Goal: Information Seeking & Learning: Learn about a topic

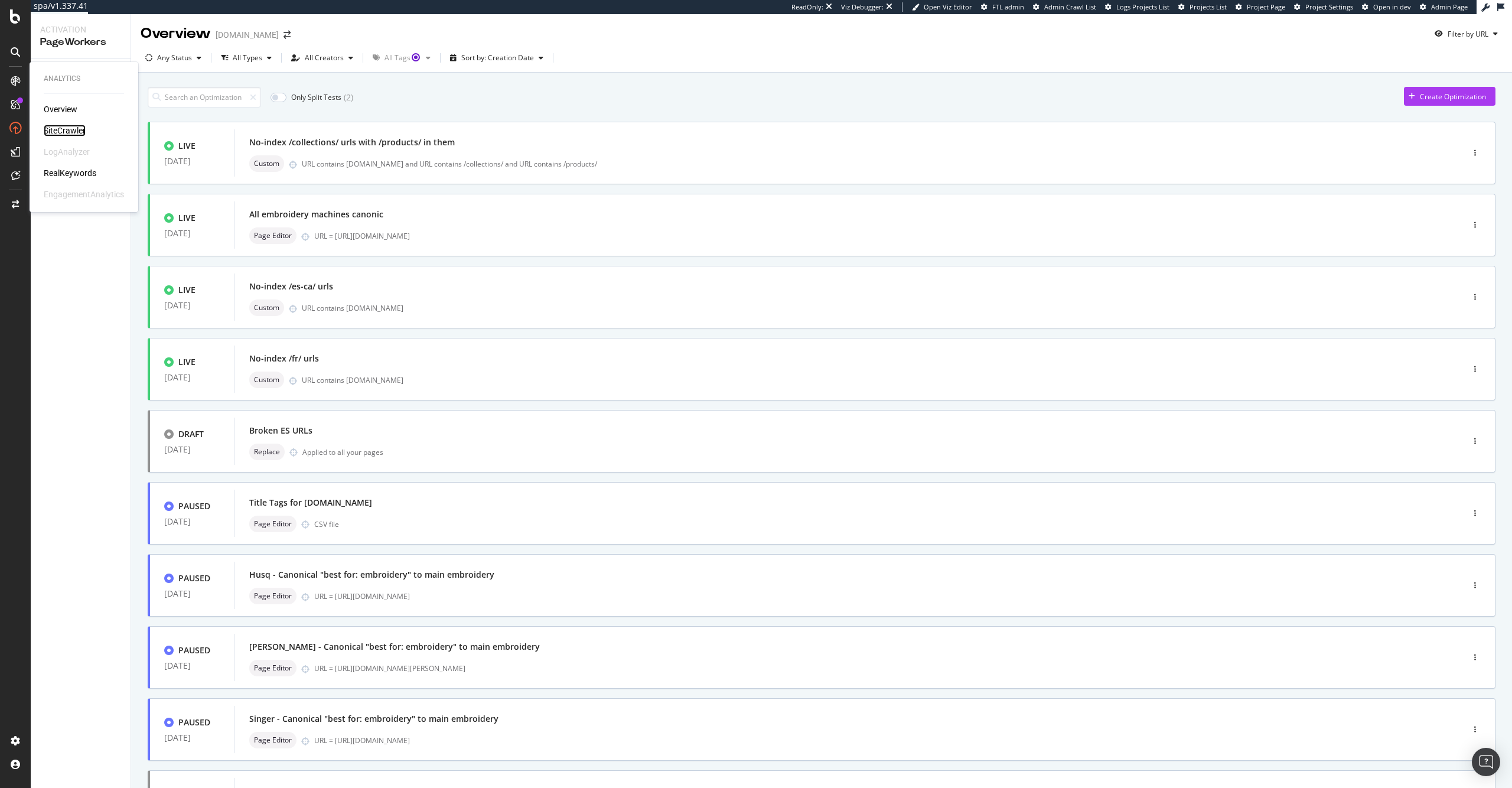
click at [64, 129] on div "SiteCrawler" at bounding box center [65, 131] width 42 height 12
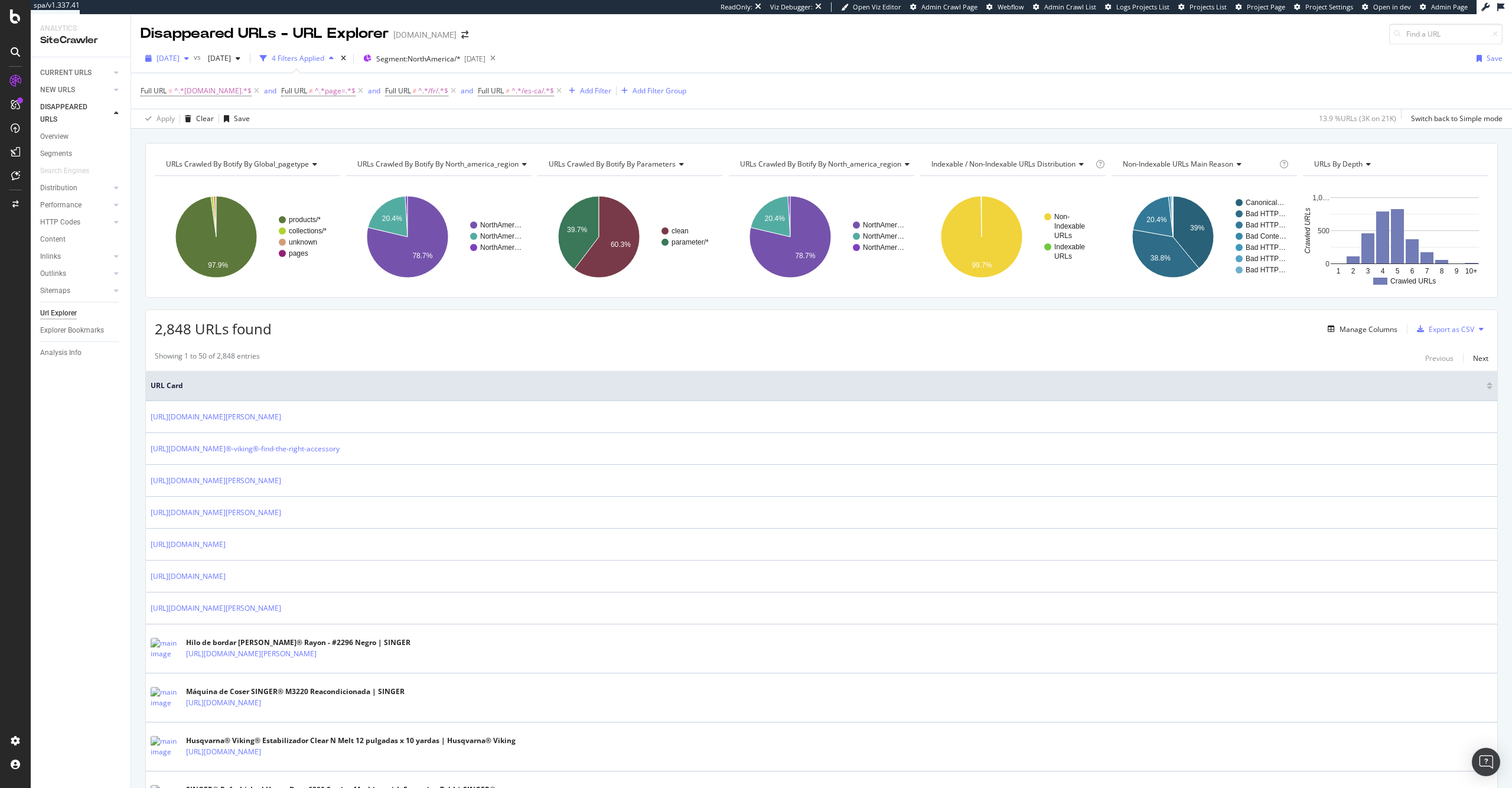
click at [179, 62] on span "2025 Aug. 25th" at bounding box center [168, 58] width 23 height 10
click at [218, 108] on div "2025 Sep. 22nd 17.4K URLs" at bounding box center [218, 100] width 140 height 17
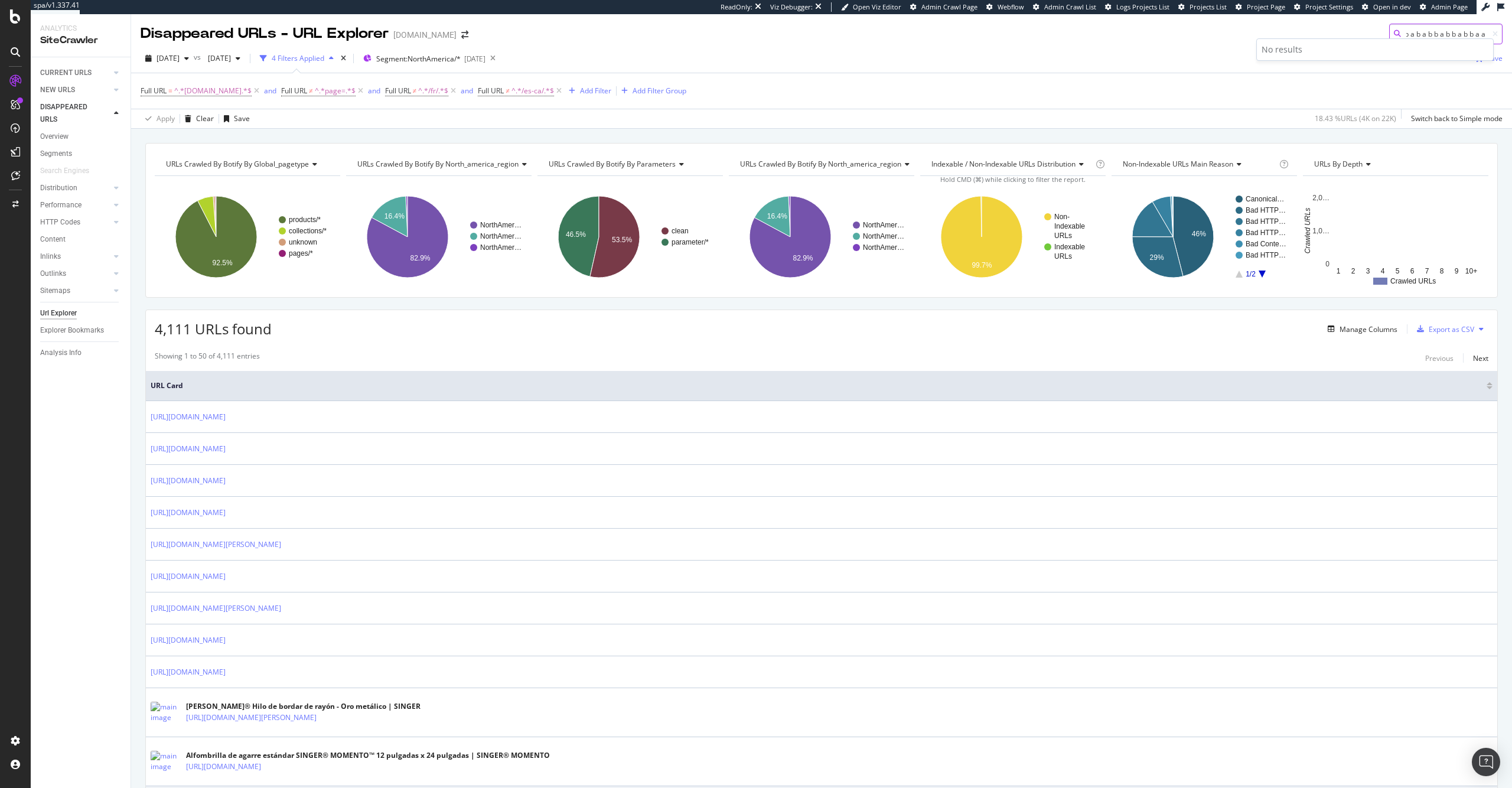
scroll to position [0, 414]
type input "a b b b a b b a a a a b a a b b a b a a a a a b a a b b a a a b a a a b b a a a…"
click at [830, 47] on div "2025 Sep. 22nd vs 2025 Aug. 11th 4 Filters Applied Segment: NorthAmerica/* 2025…" at bounding box center [821, 86] width 1381 height 85
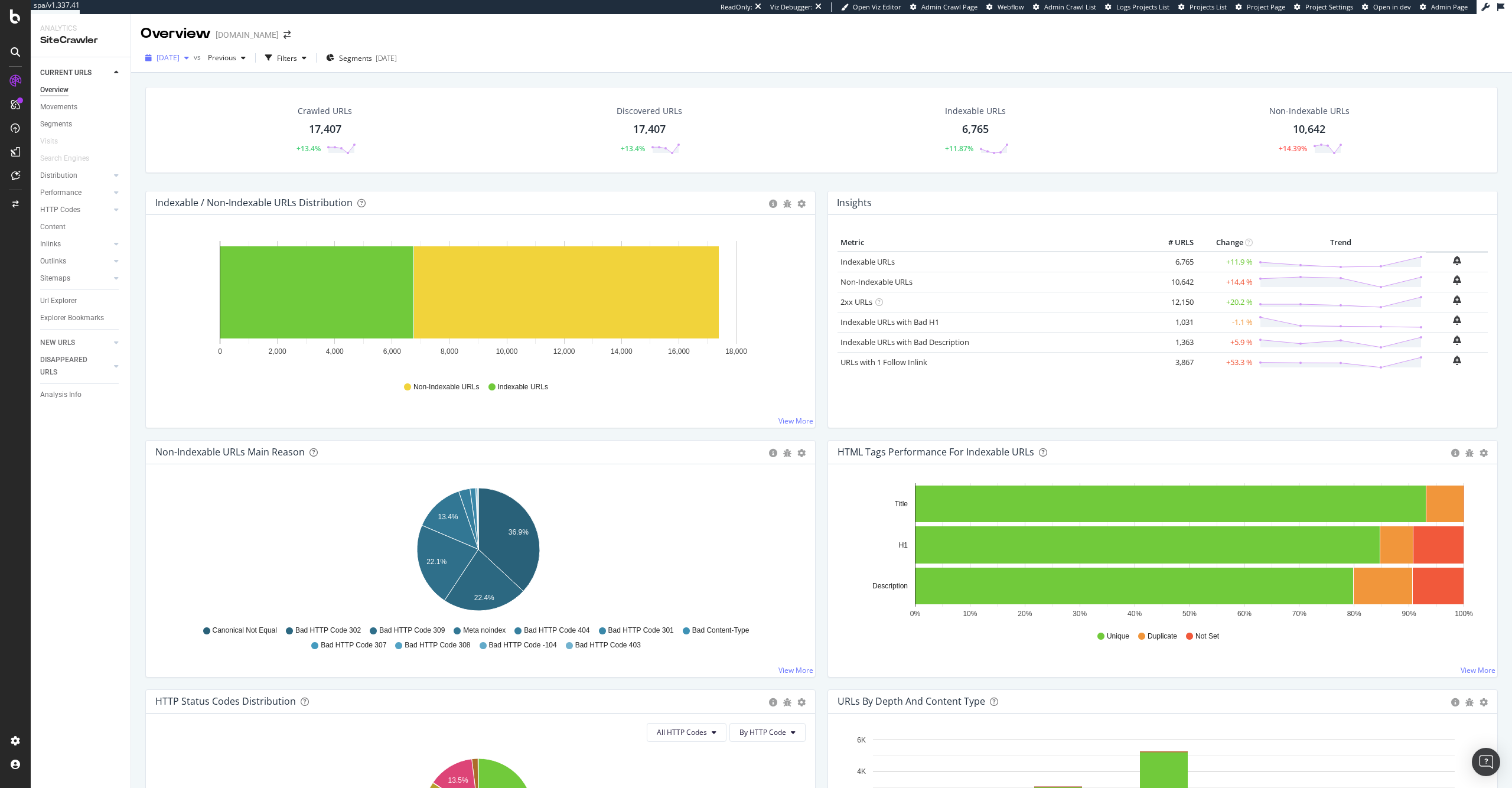
click at [179, 57] on span "[DATE]" at bounding box center [168, 58] width 23 height 10
click at [1079, 59] on div "2025 Sep. 22nd vs Previous Filters Segments 2025-08-13" at bounding box center [821, 60] width 1381 height 23
click at [372, 61] on span "Segments" at bounding box center [355, 58] width 33 height 10
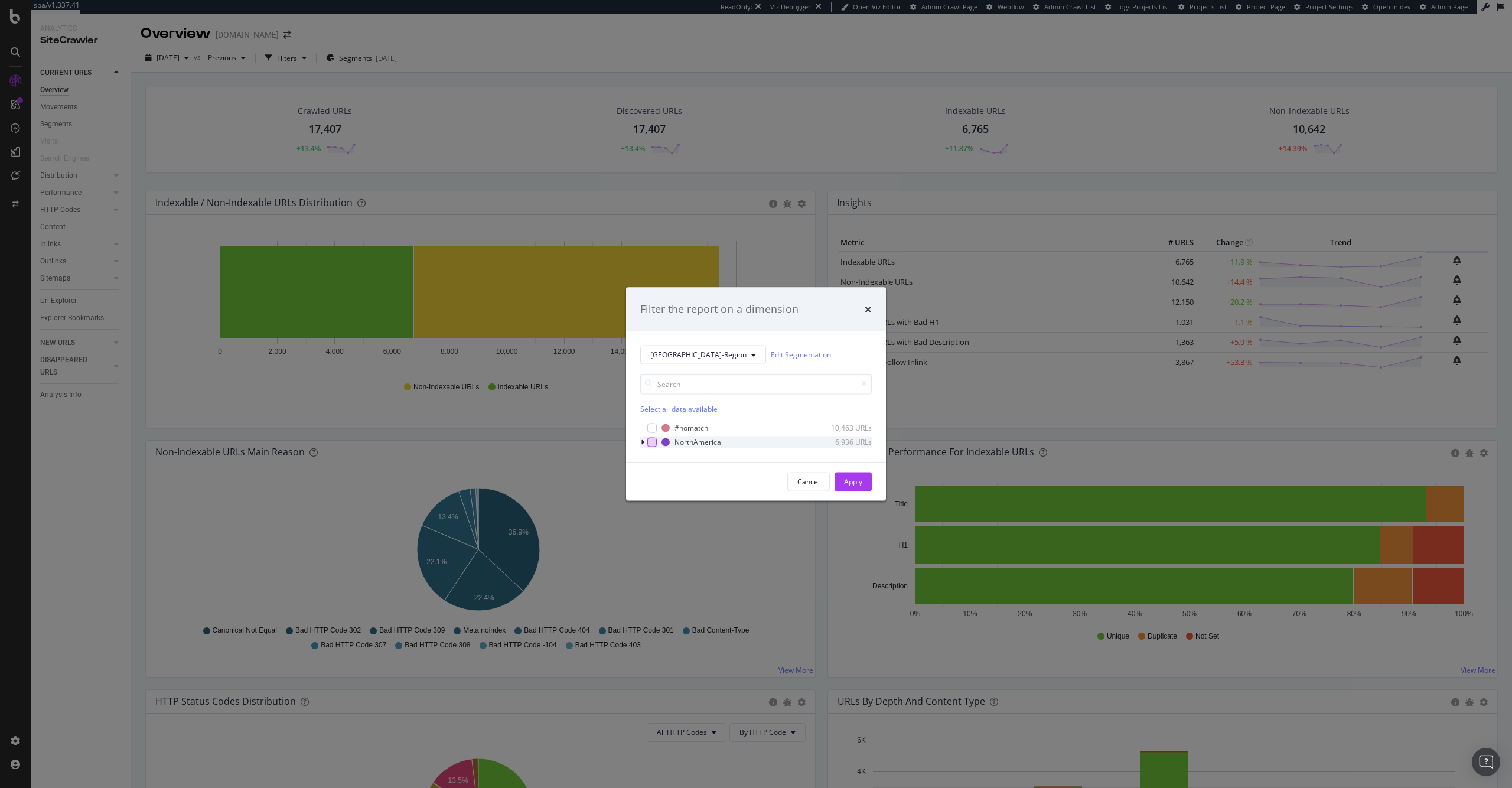
click at [654, 443] on div "modal" at bounding box center [652, 442] width 10 height 10
click at [855, 486] on div "Apply" at bounding box center [853, 482] width 18 height 10
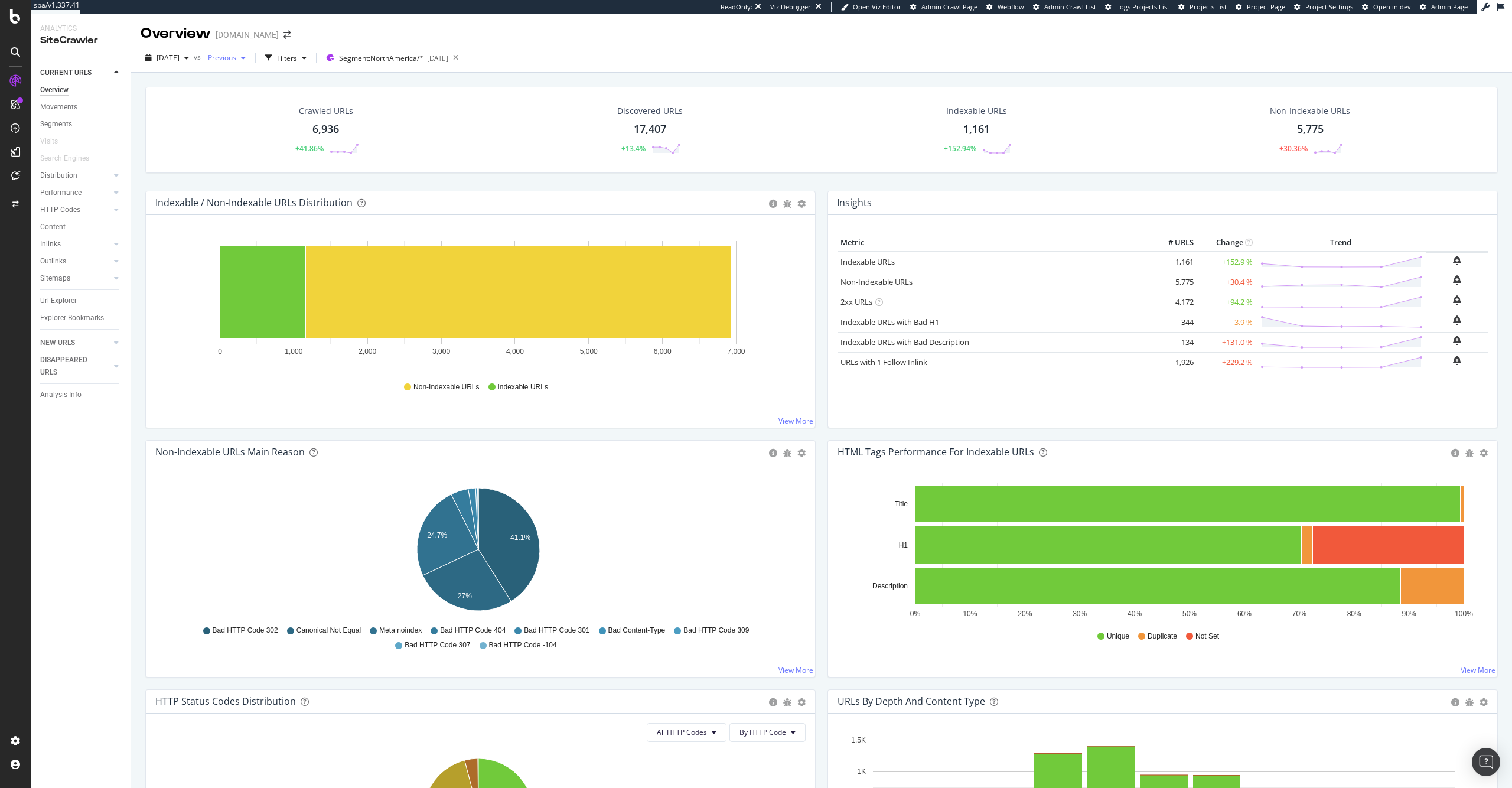
click at [250, 59] on div "button" at bounding box center [244, 58] width 14 height 7
click at [332, 113] on div "2025 Aug. 11th 36.9K URLs" at bounding box center [293, 108] width 140 height 17
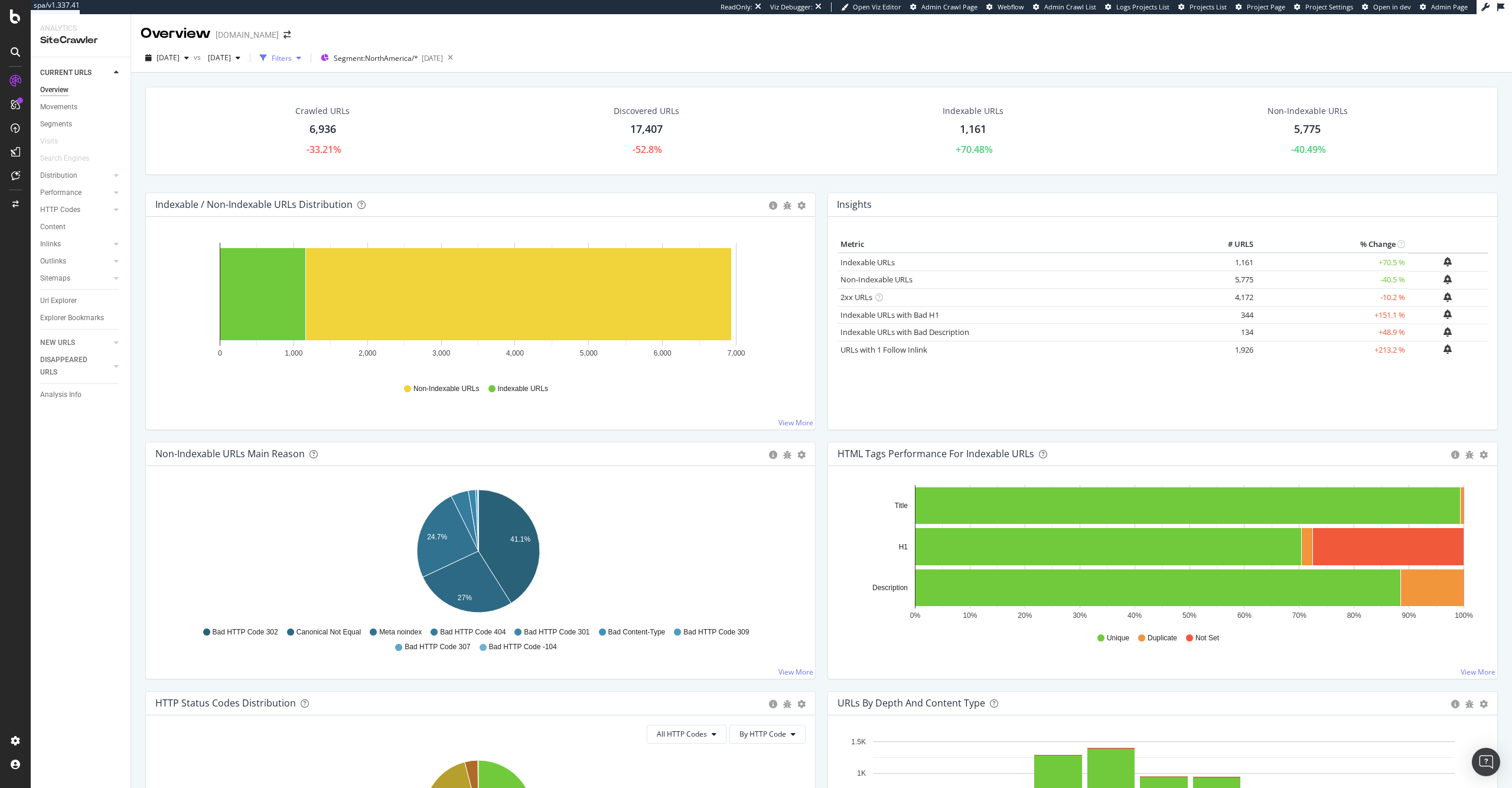
click at [292, 58] on div "Filters" at bounding box center [282, 58] width 20 height 10
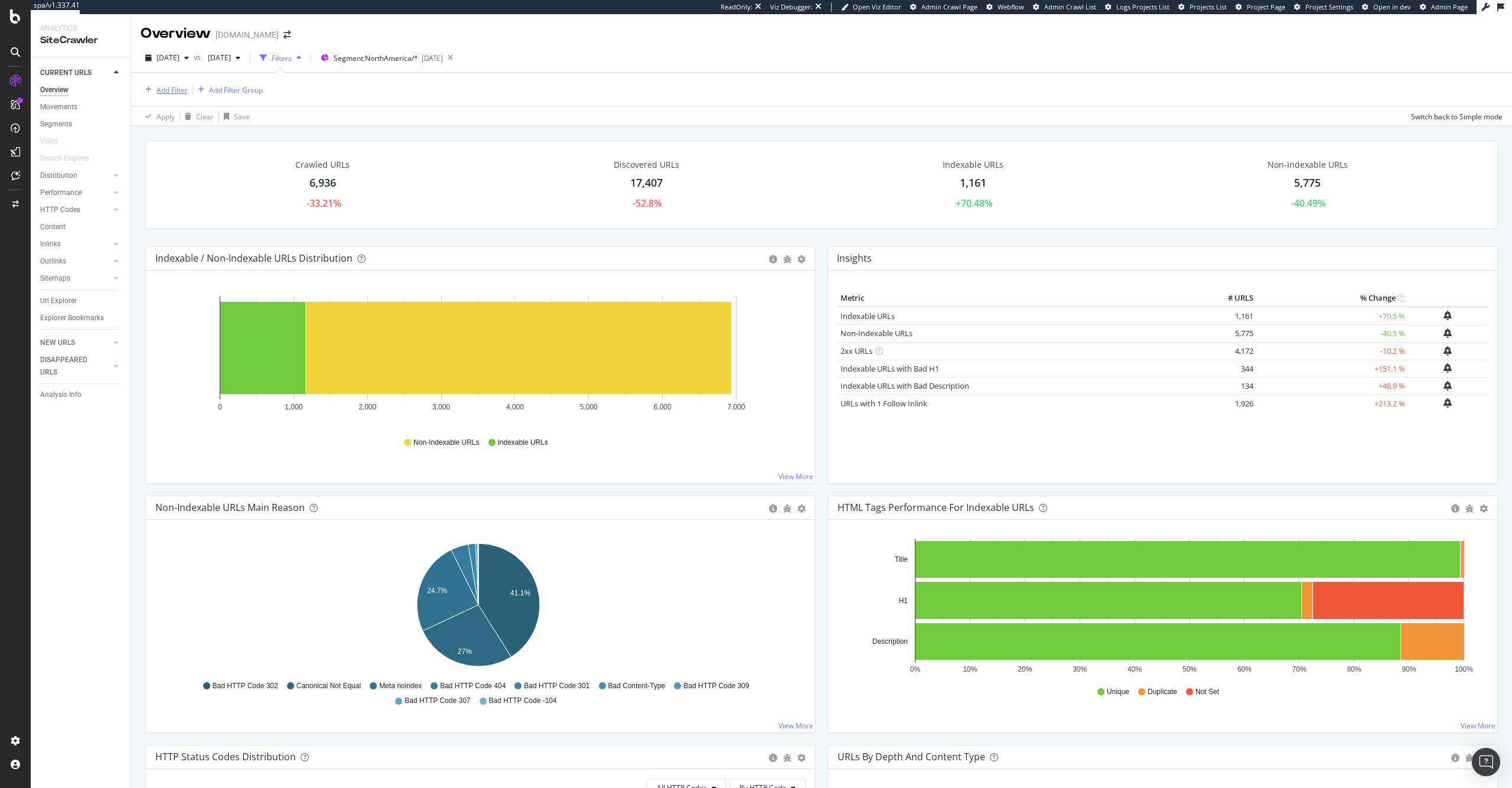
click at [181, 89] on div "Add Filter" at bounding box center [172, 90] width 31 height 10
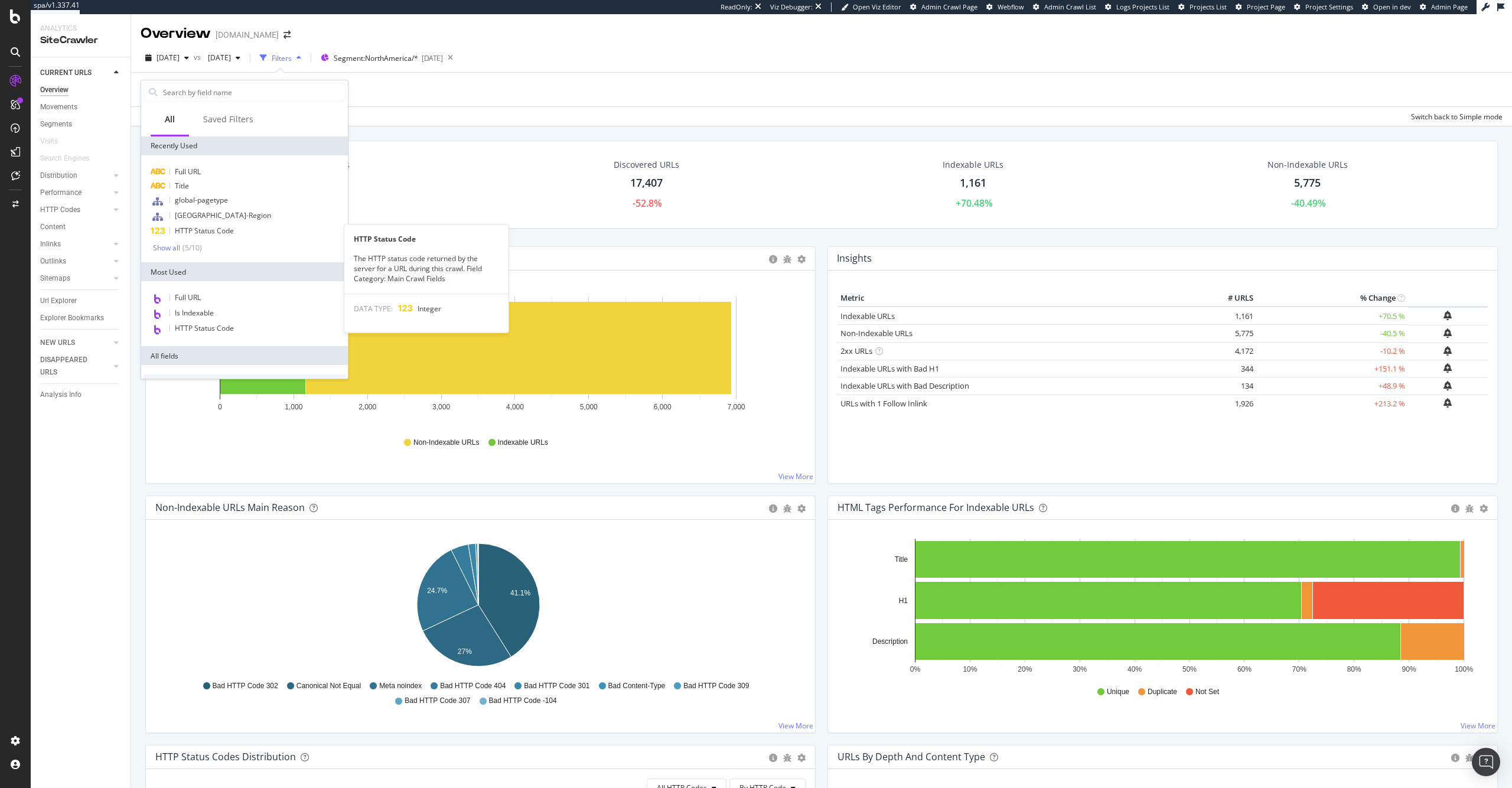
click at [219, 231] on span "HTTP Status Code" at bounding box center [204, 231] width 59 height 10
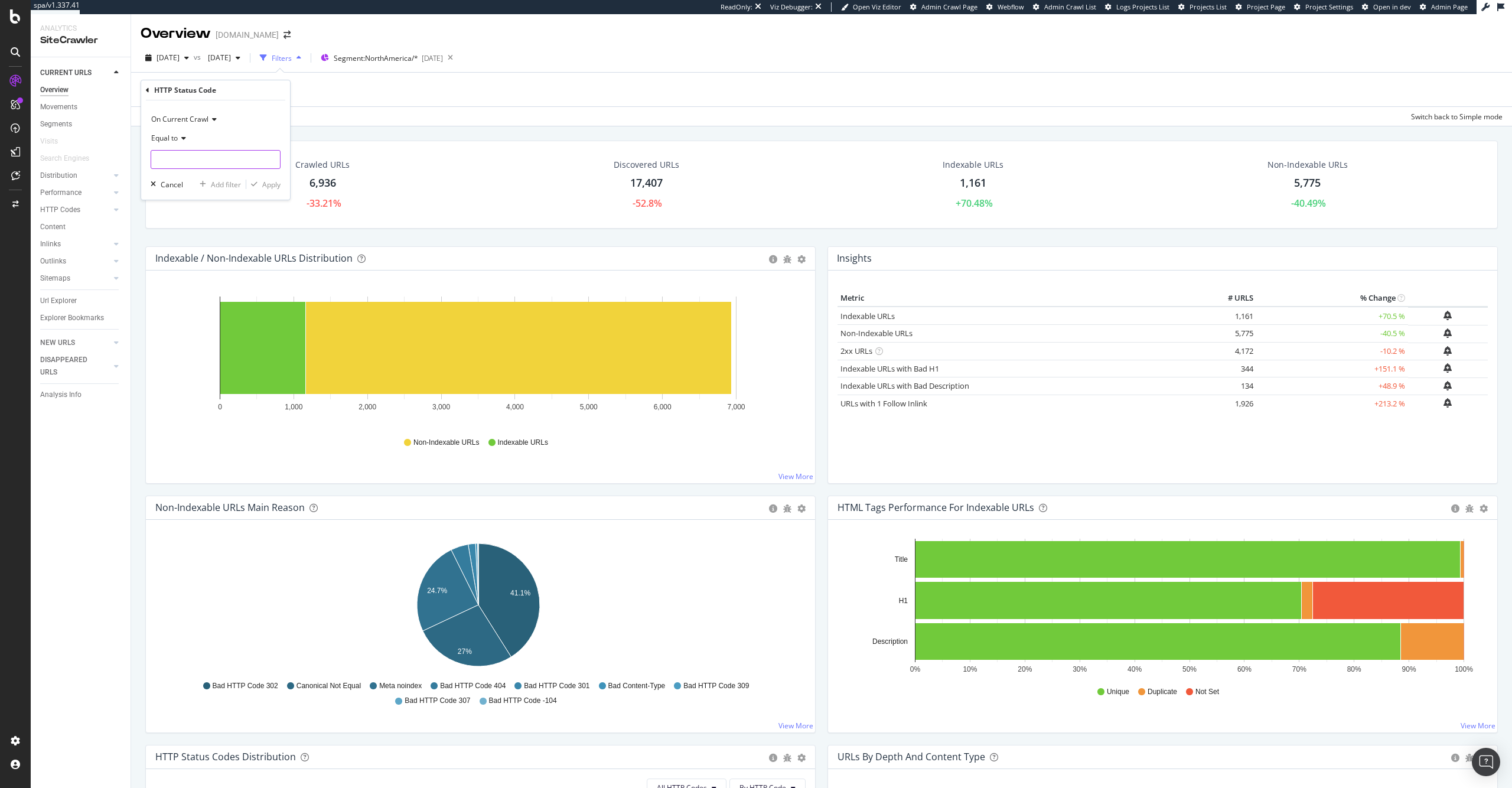
click at [244, 157] on input "number" at bounding box center [215, 159] width 130 height 19
type input "200"
click at [243, 175] on span "12,150 URLS" at bounding box center [259, 175] width 40 height 10
click at [264, 181] on div "Apply" at bounding box center [271, 184] width 18 height 10
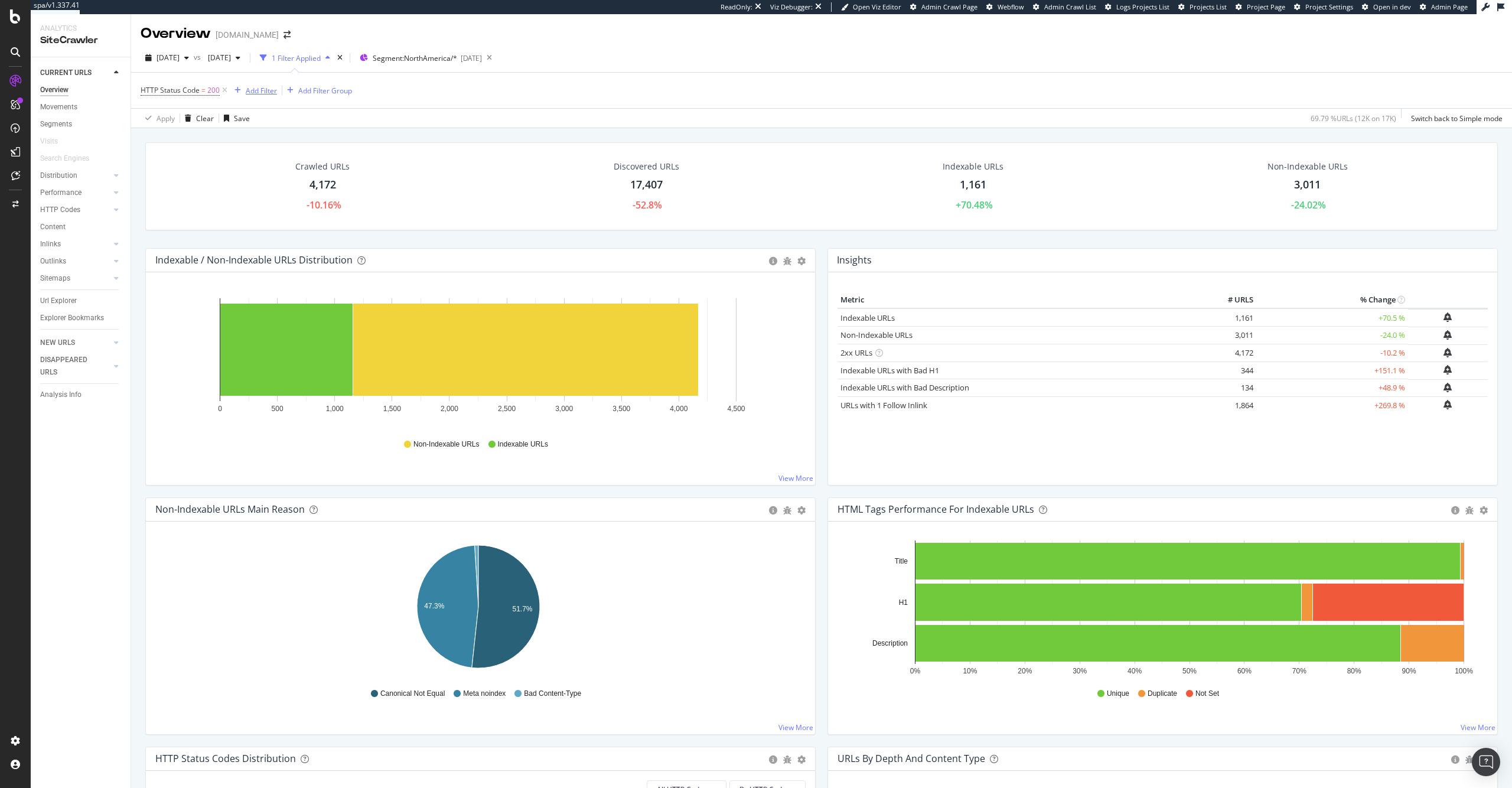
click at [268, 89] on div "Add Filter" at bounding box center [261, 91] width 31 height 10
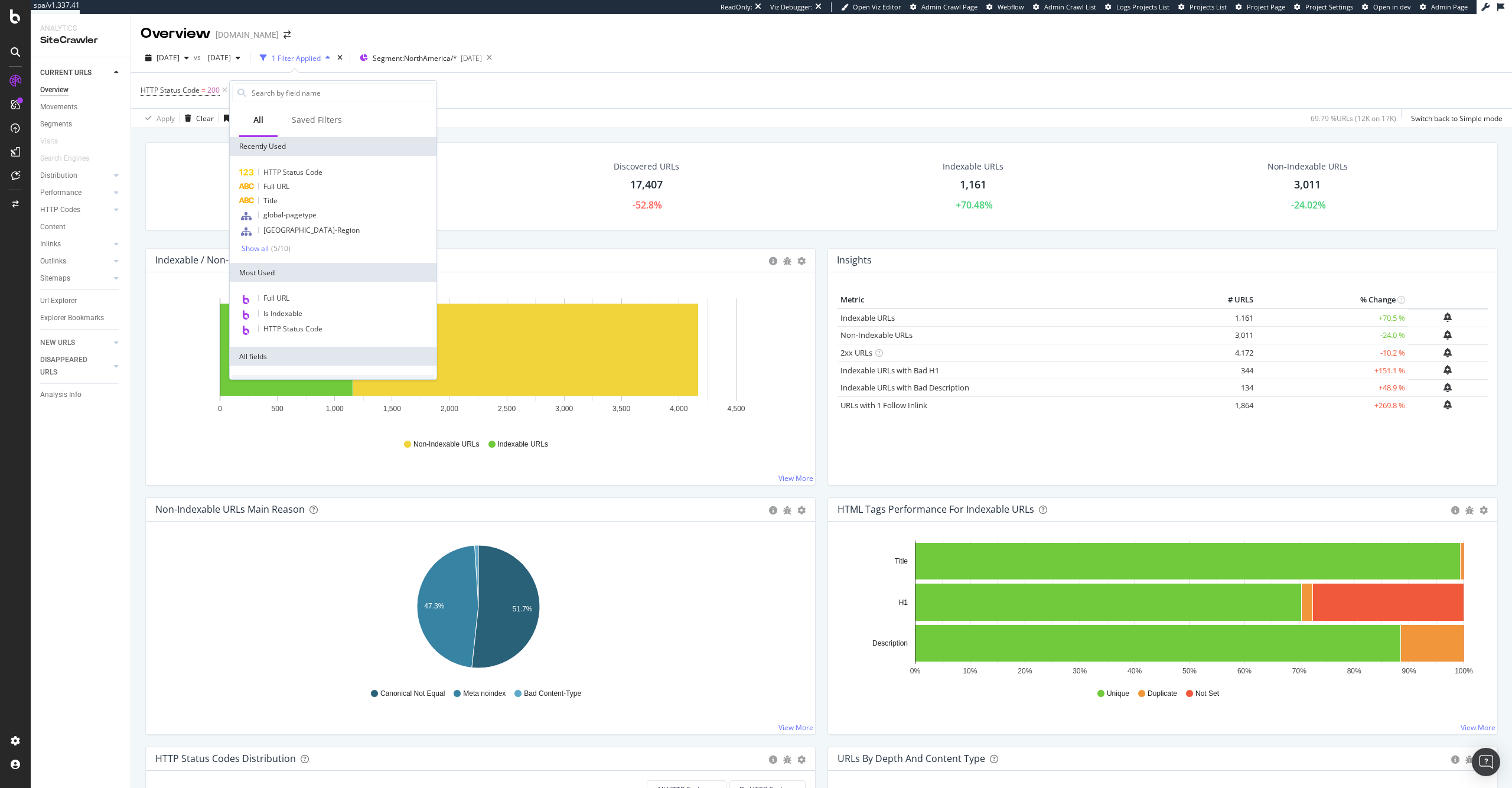
click at [307, 311] on div "Is Indexable" at bounding box center [333, 315] width 202 height 16
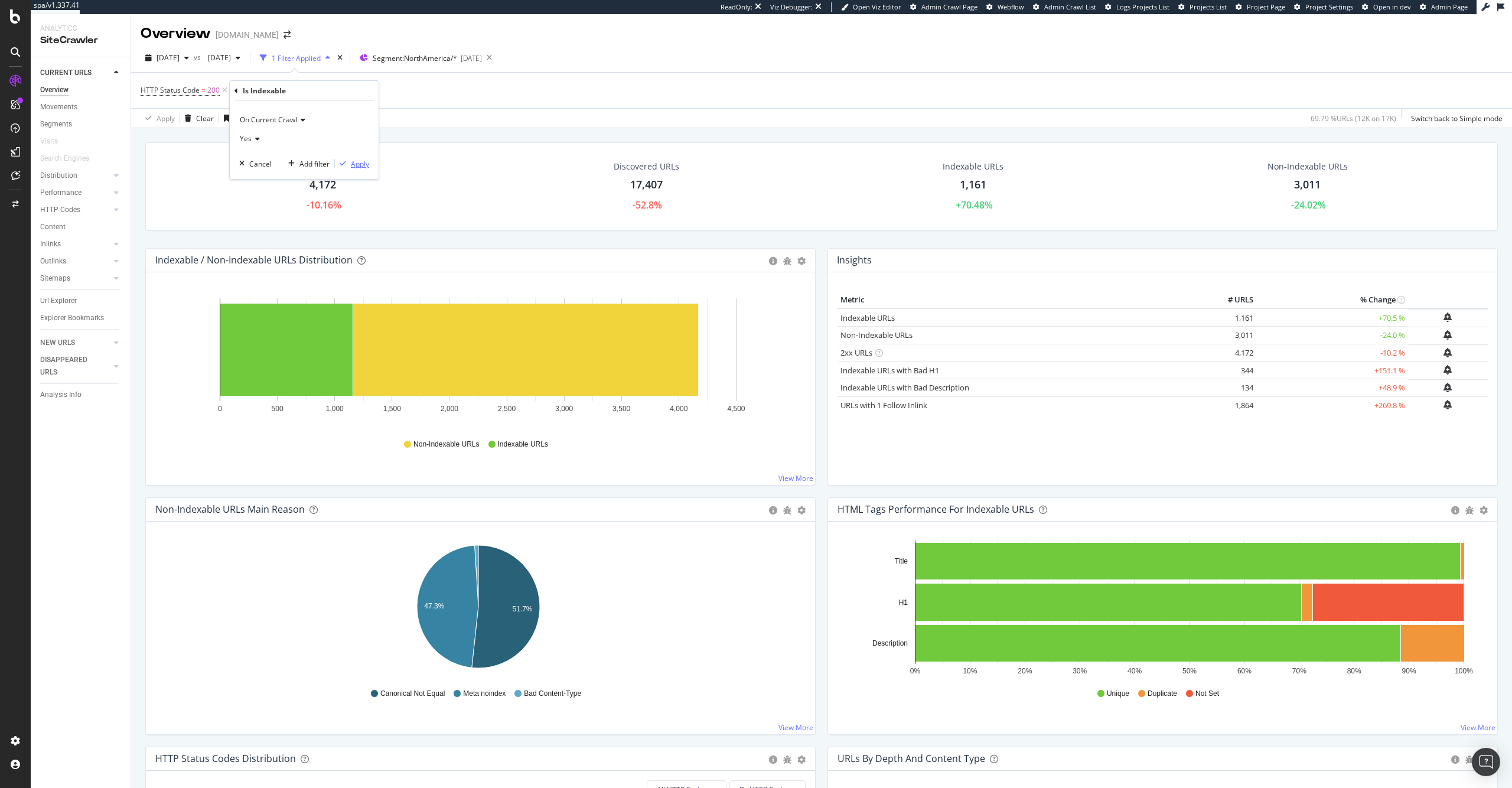
click at [363, 162] on div "Apply" at bounding box center [360, 164] width 18 height 10
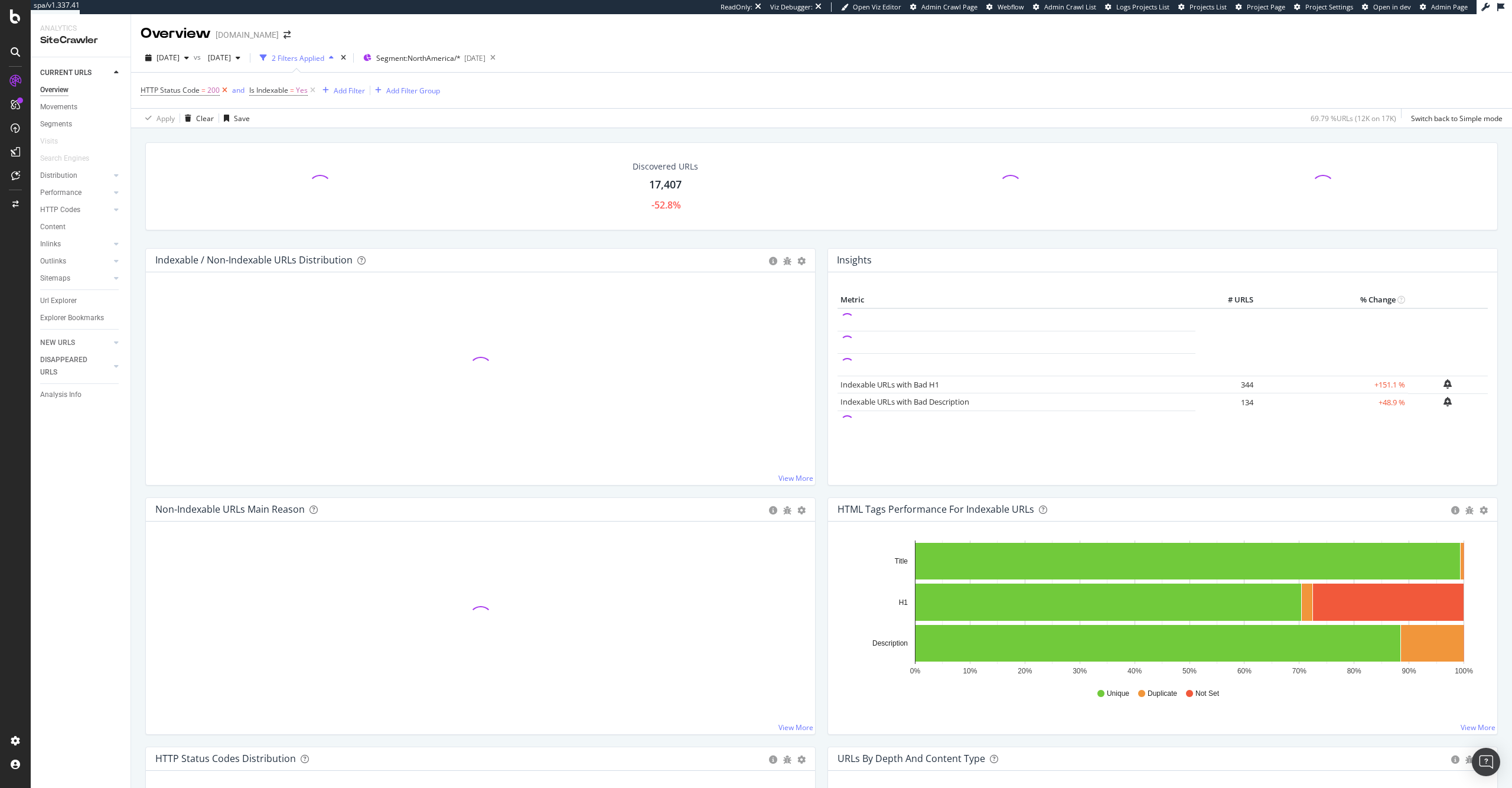
click at [226, 91] on icon at bounding box center [224, 91] width 10 height 12
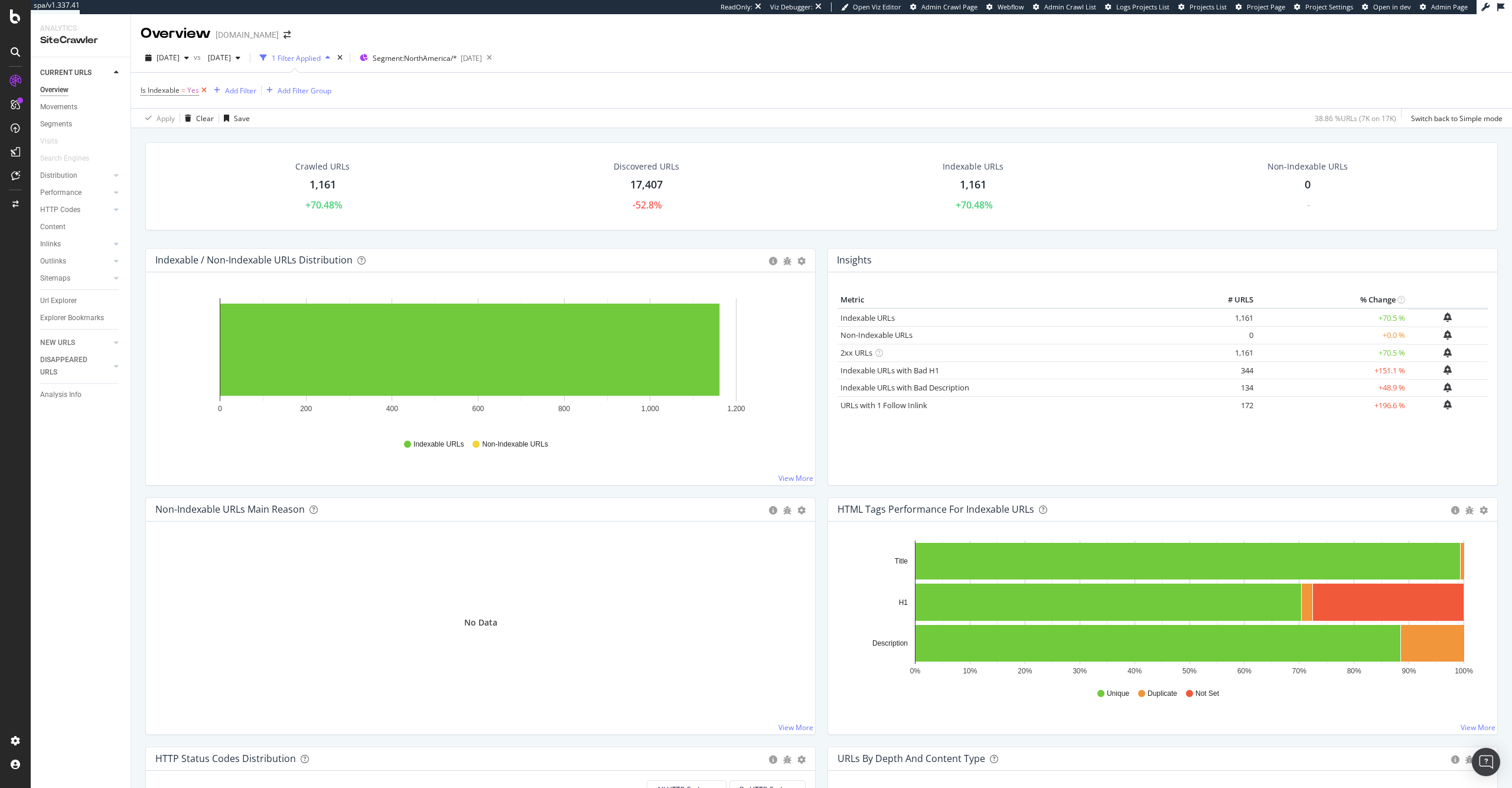
click at [205, 89] on icon at bounding box center [204, 91] width 10 height 12
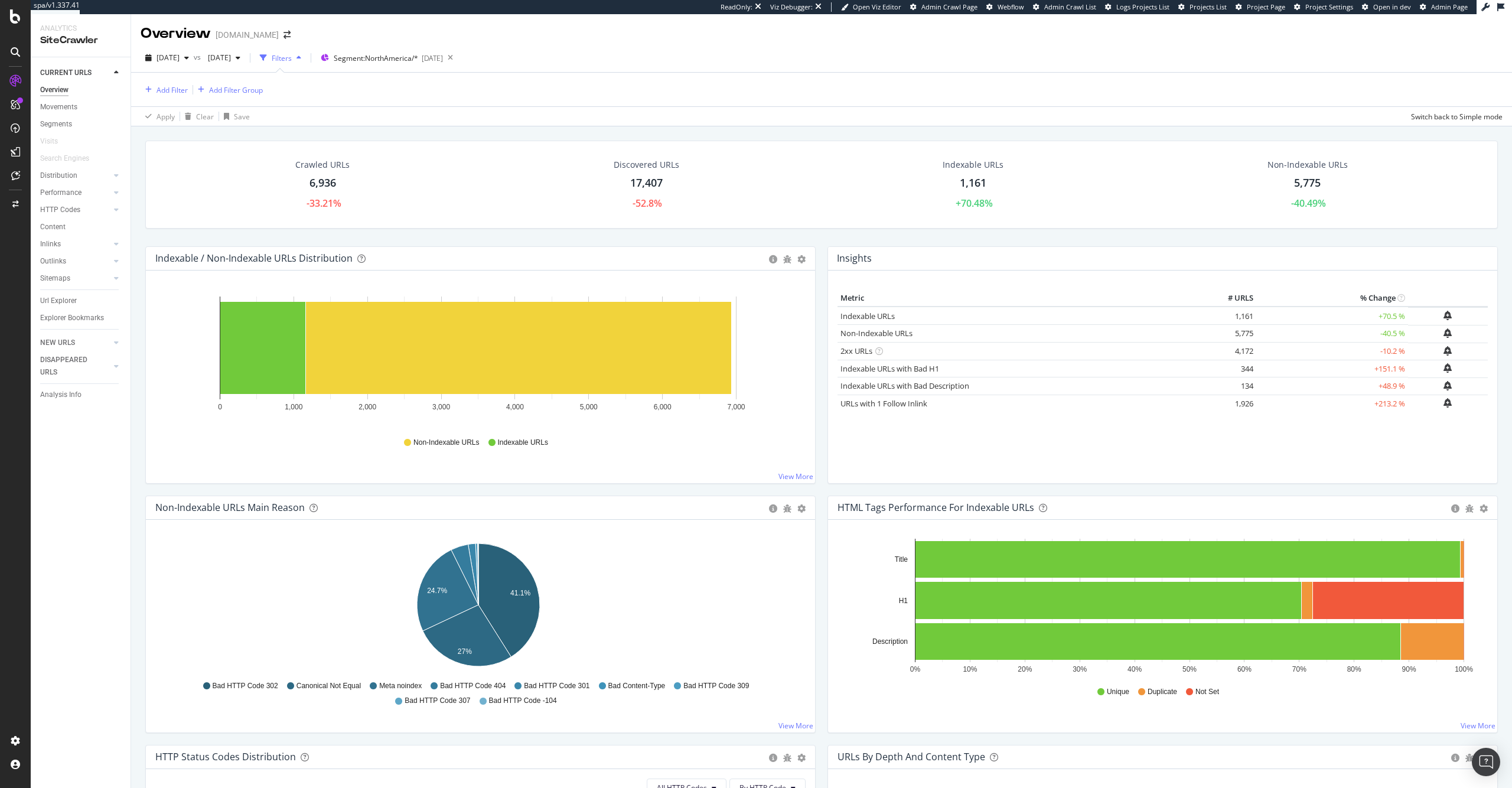
click at [310, 187] on div "6,936" at bounding box center [323, 183] width 26 height 16
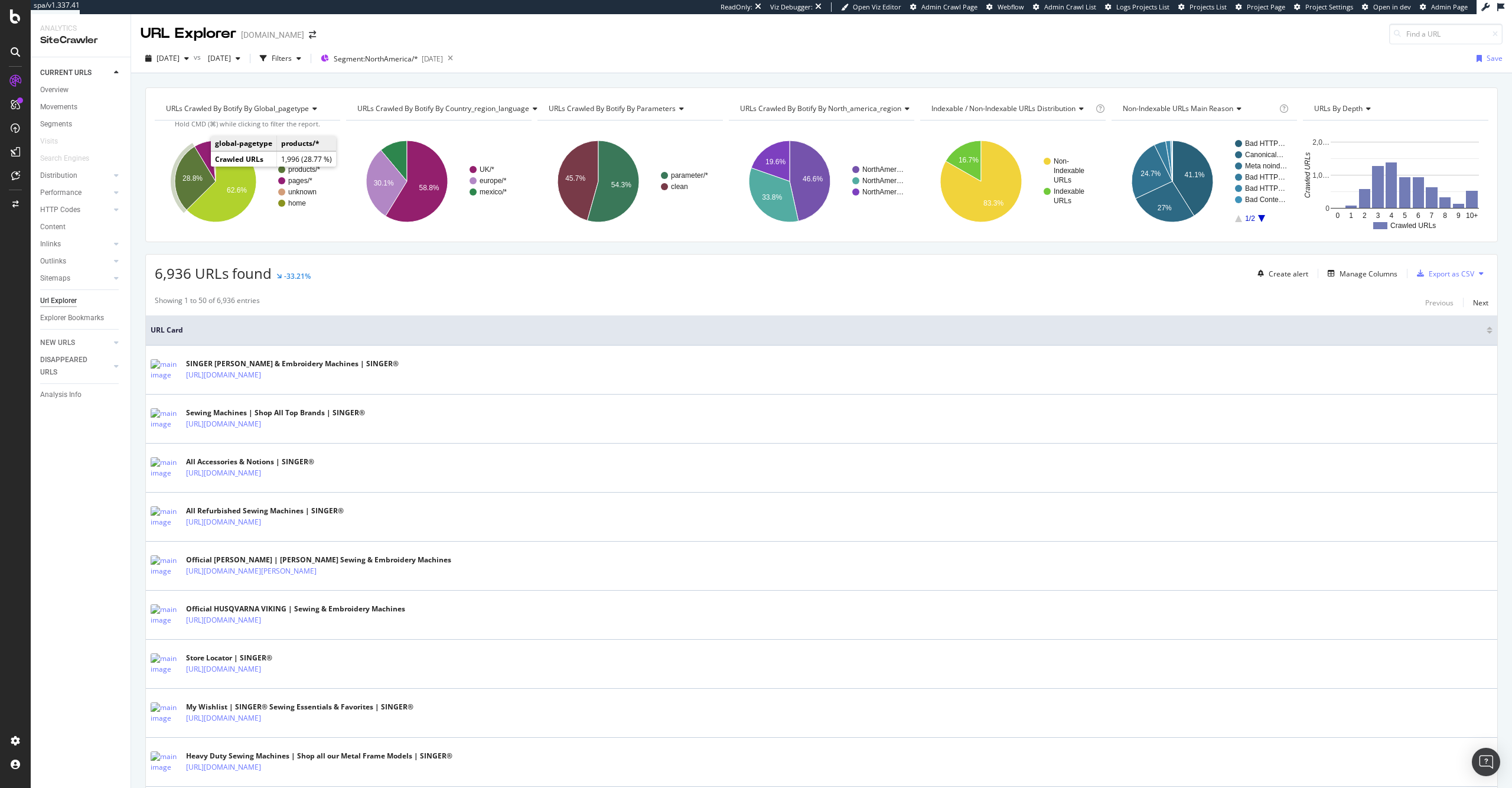
click at [194, 168] on icon "A chart." at bounding box center [195, 178] width 41 height 64
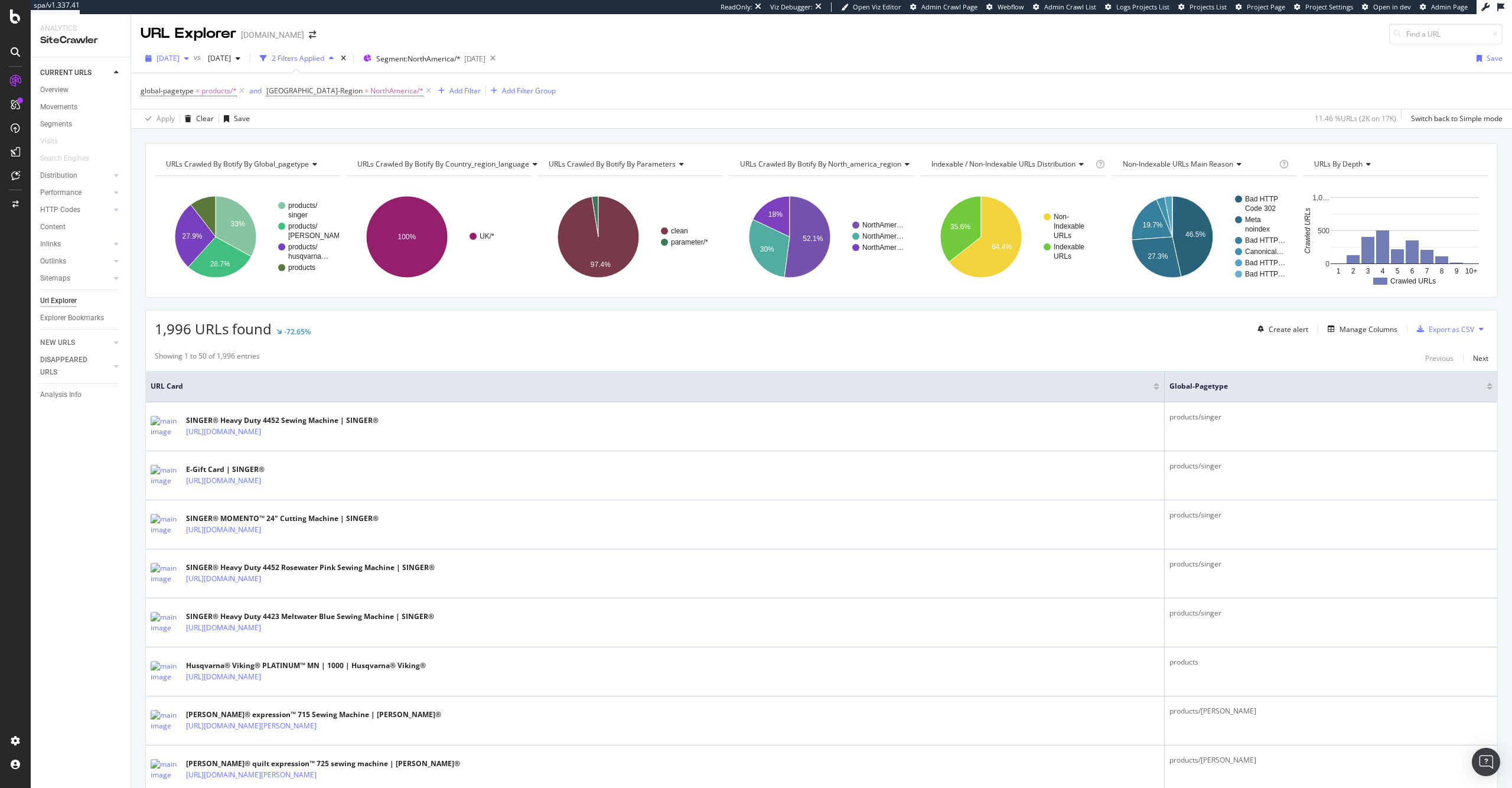
click at [179, 59] on span "[DATE]" at bounding box center [168, 58] width 23 height 10
click at [210, 128] on div "[DATE]" at bounding box center [188, 123] width 61 height 11
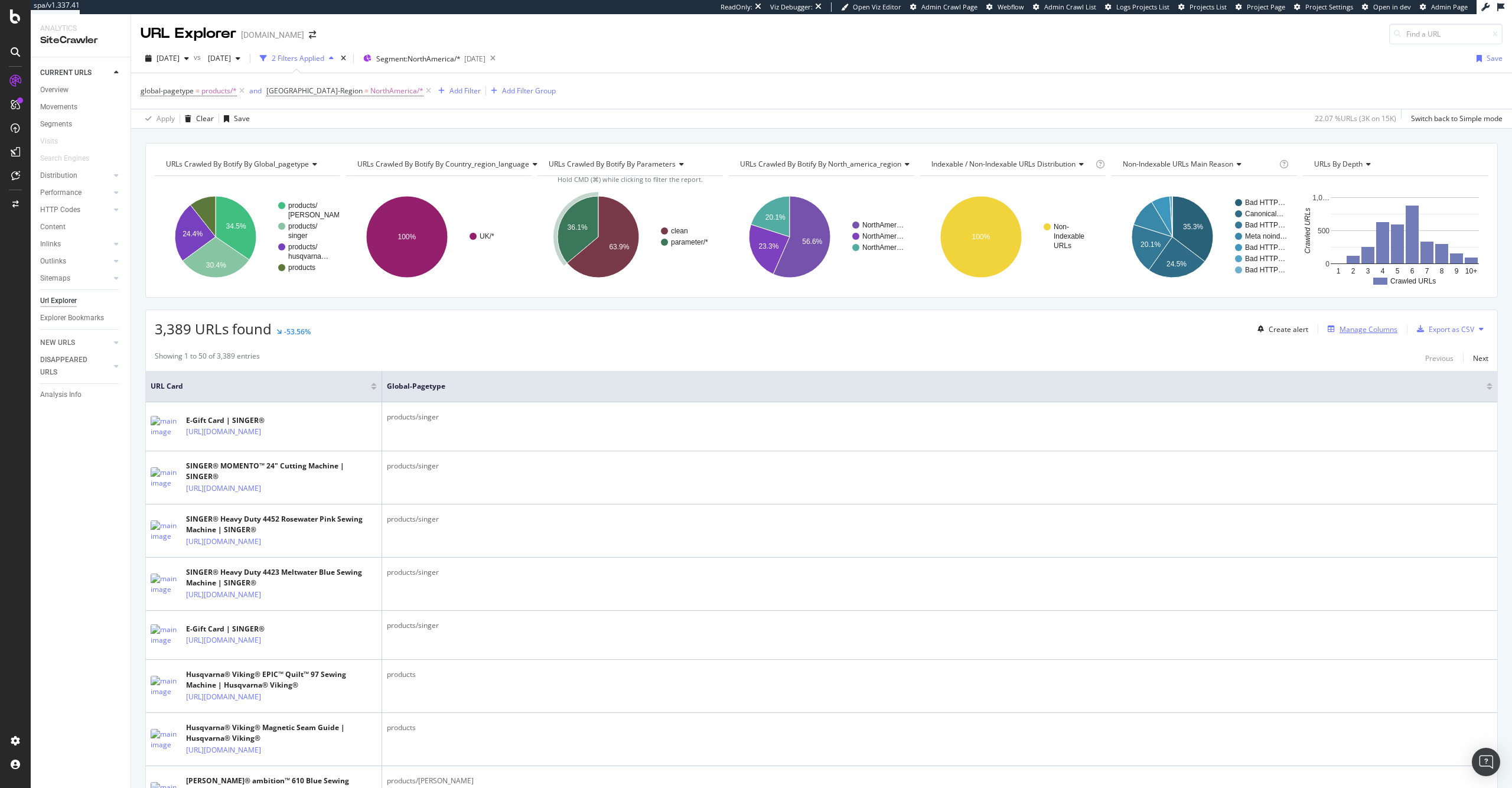
click at [1364, 328] on div "Manage Columns" at bounding box center [1368, 329] width 58 height 10
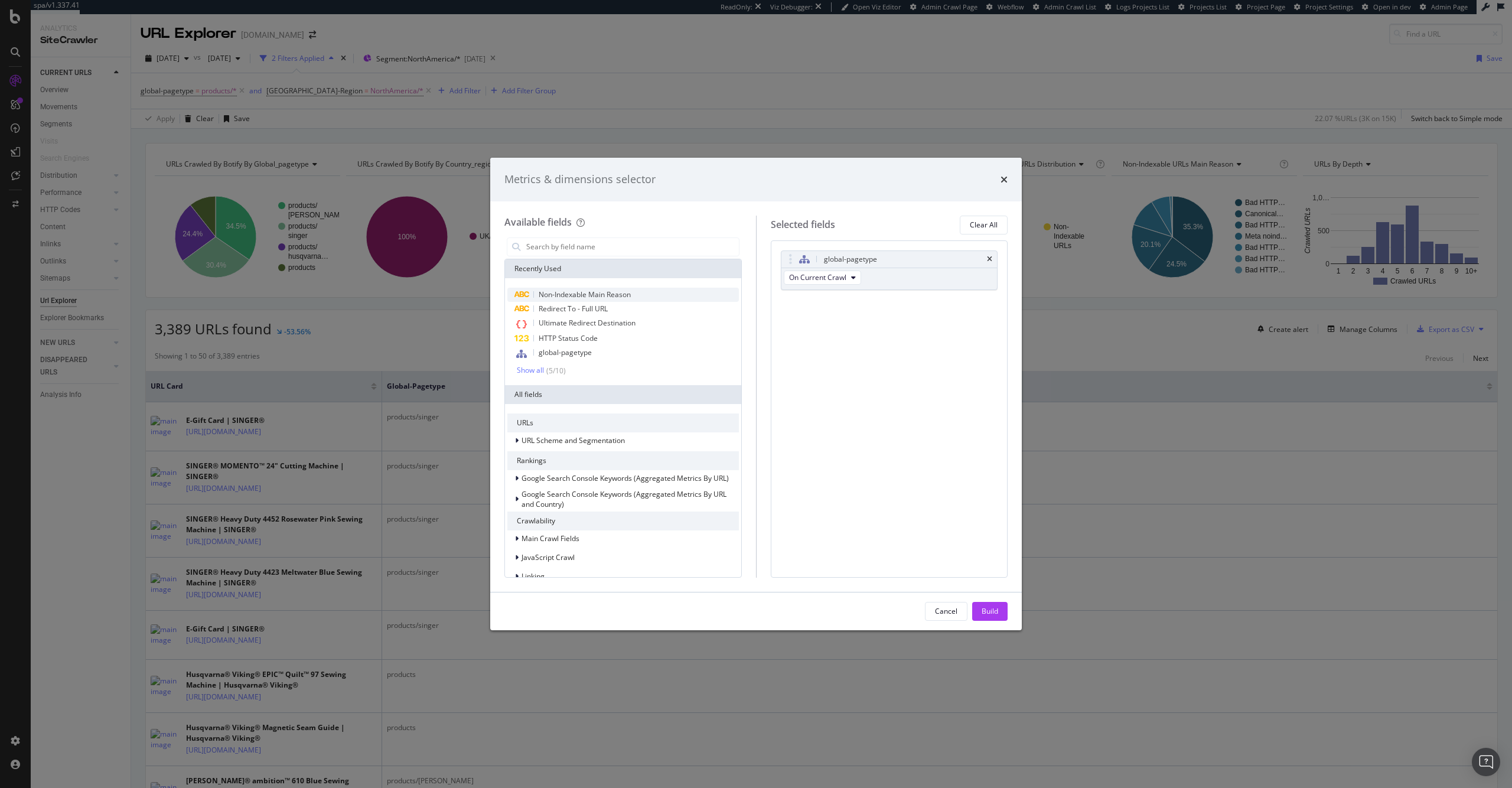
click at [687, 288] on div "Non-Indexable Main Reason" at bounding box center [623, 295] width 232 height 14
drag, startPoint x: 998, startPoint y: 614, endPoint x: 879, endPoint y: 325, distance: 312.5
click at [999, 614] on button "Build" at bounding box center [989, 611] width 35 height 19
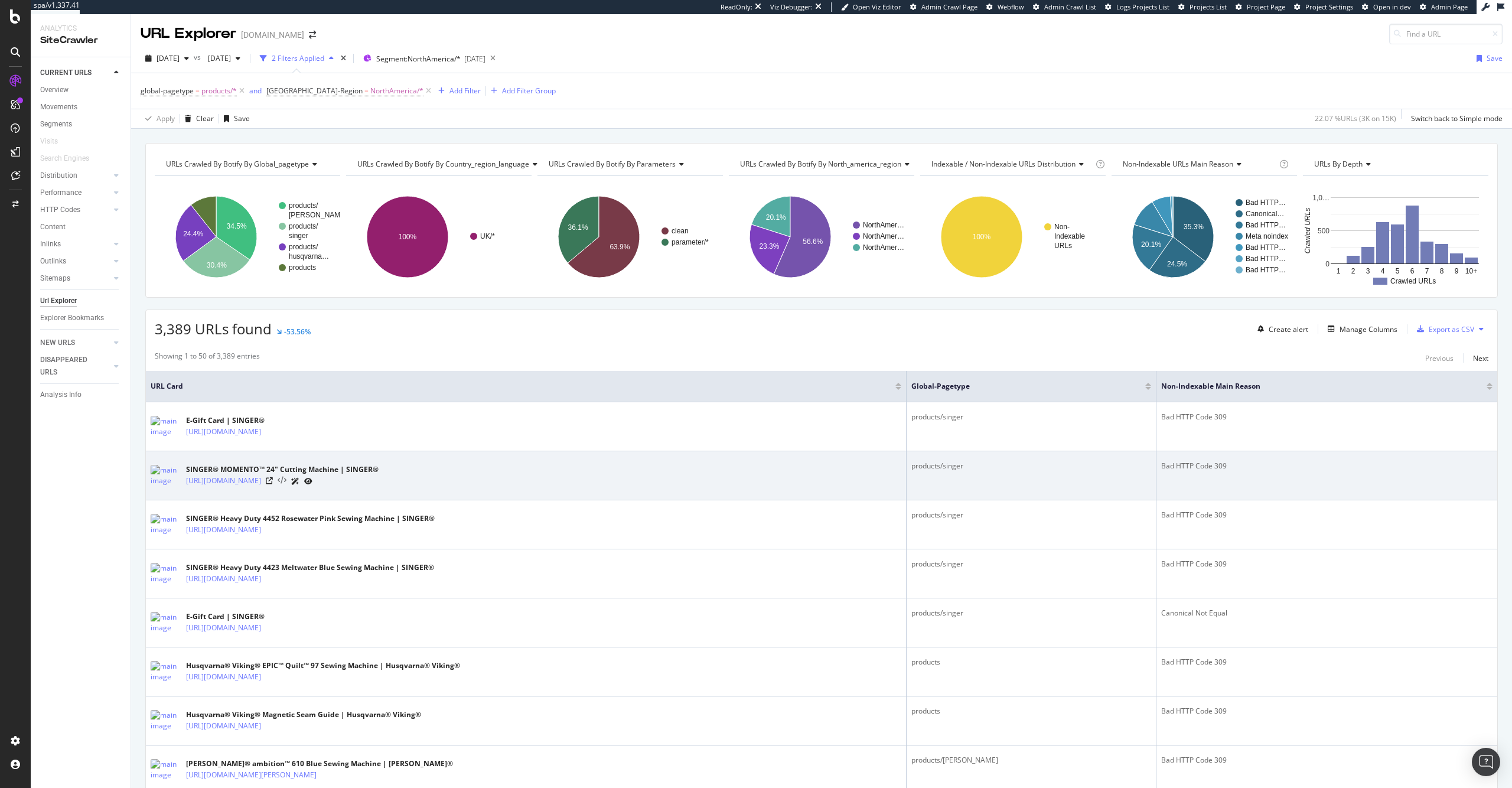
click at [286, 482] on icon at bounding box center [282, 481] width 9 height 8
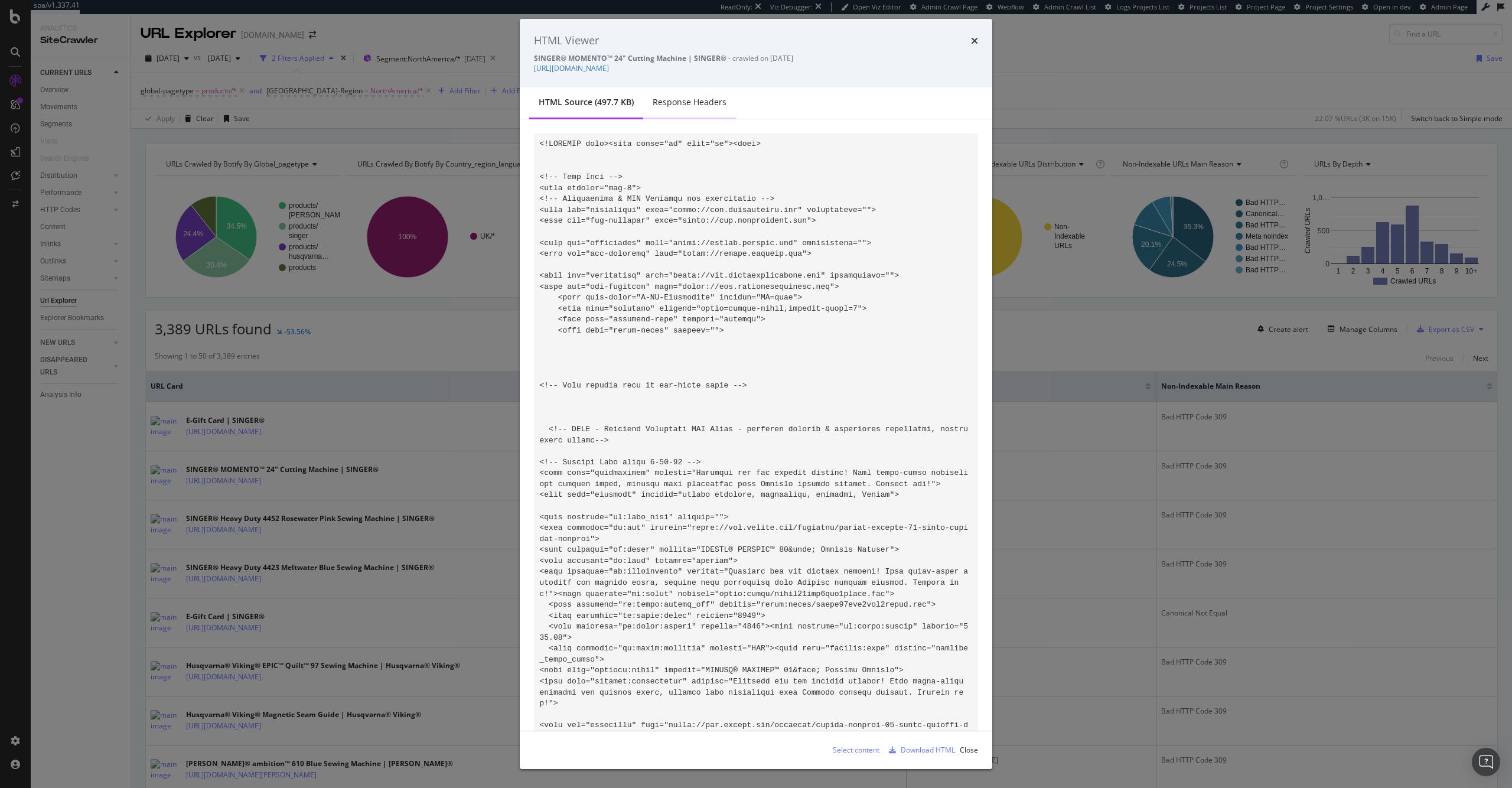
click at [679, 95] on div "Response Headers" at bounding box center [689, 103] width 92 height 32
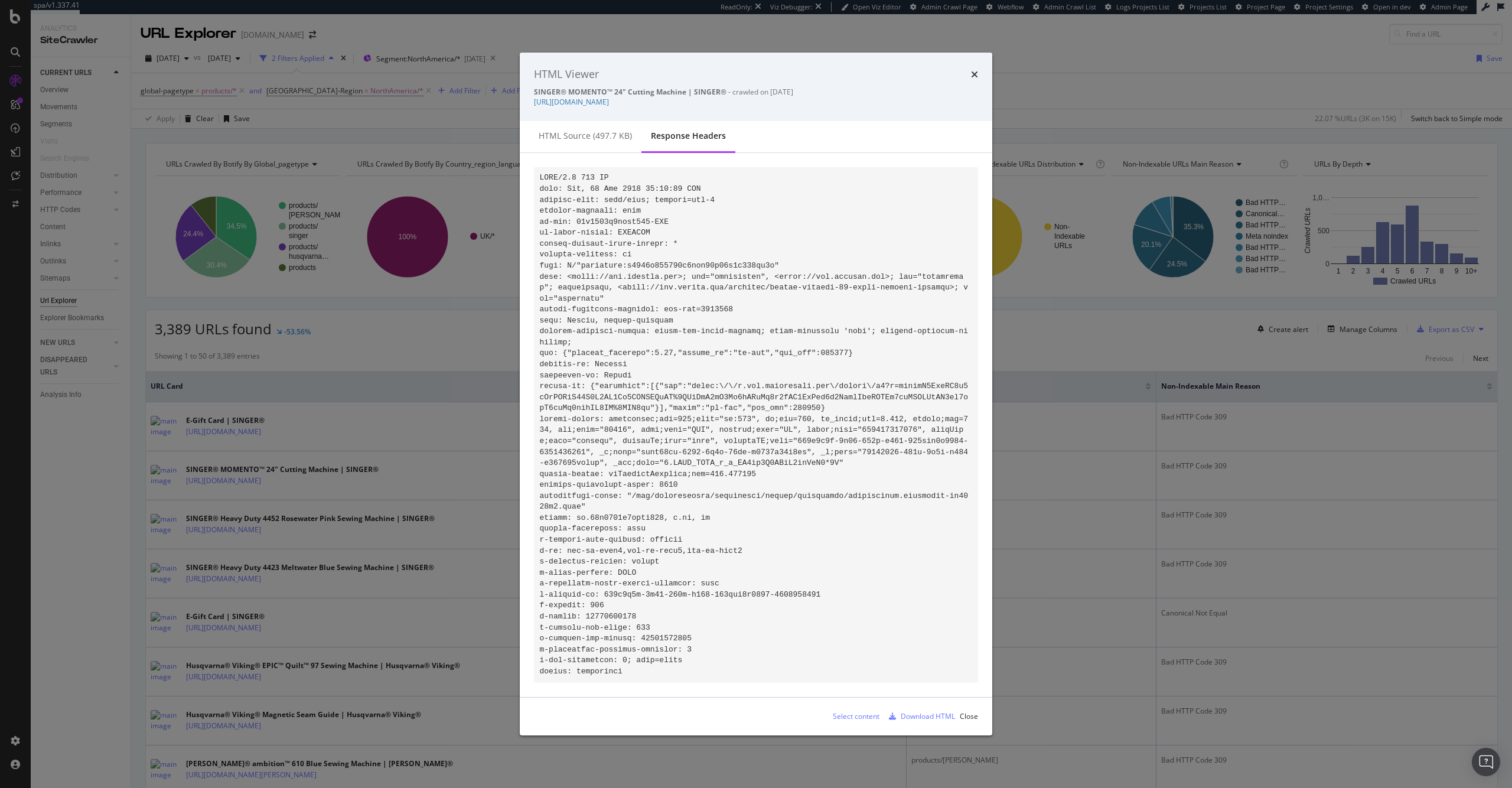
click at [971, 70] on icon "times" at bounding box center [974, 74] width 7 height 10
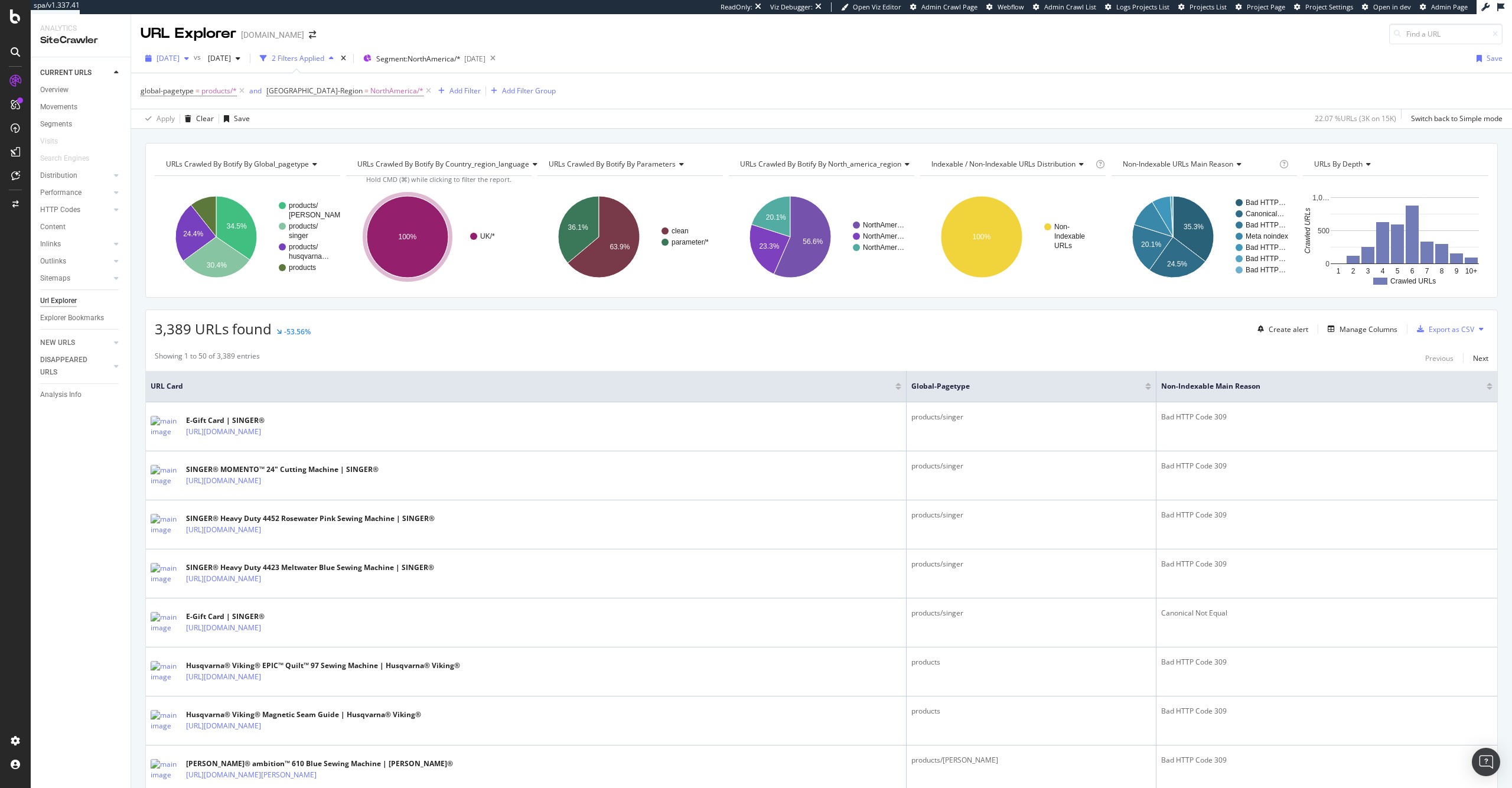
click at [194, 55] on div "[DATE]" at bounding box center [167, 59] width 53 height 18
click at [232, 138] on div "[DATE] 16.5K URLs" at bounding box center [218, 144] width 140 height 17
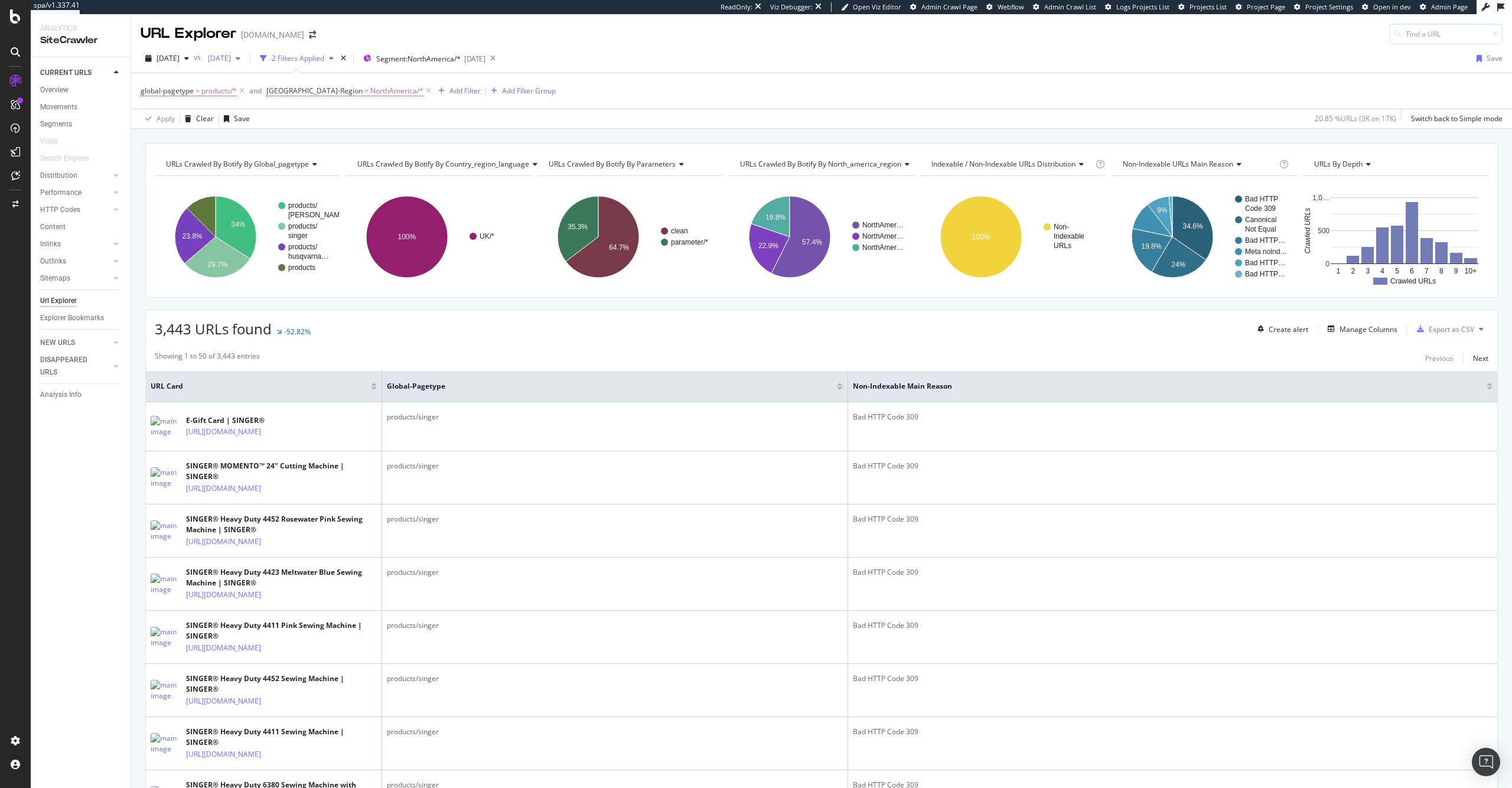
click at [231, 58] on span "[DATE]" at bounding box center [217, 58] width 28 height 10
click at [315, 121] on div "16.8K URLs" at bounding box center [313, 117] width 37 height 11
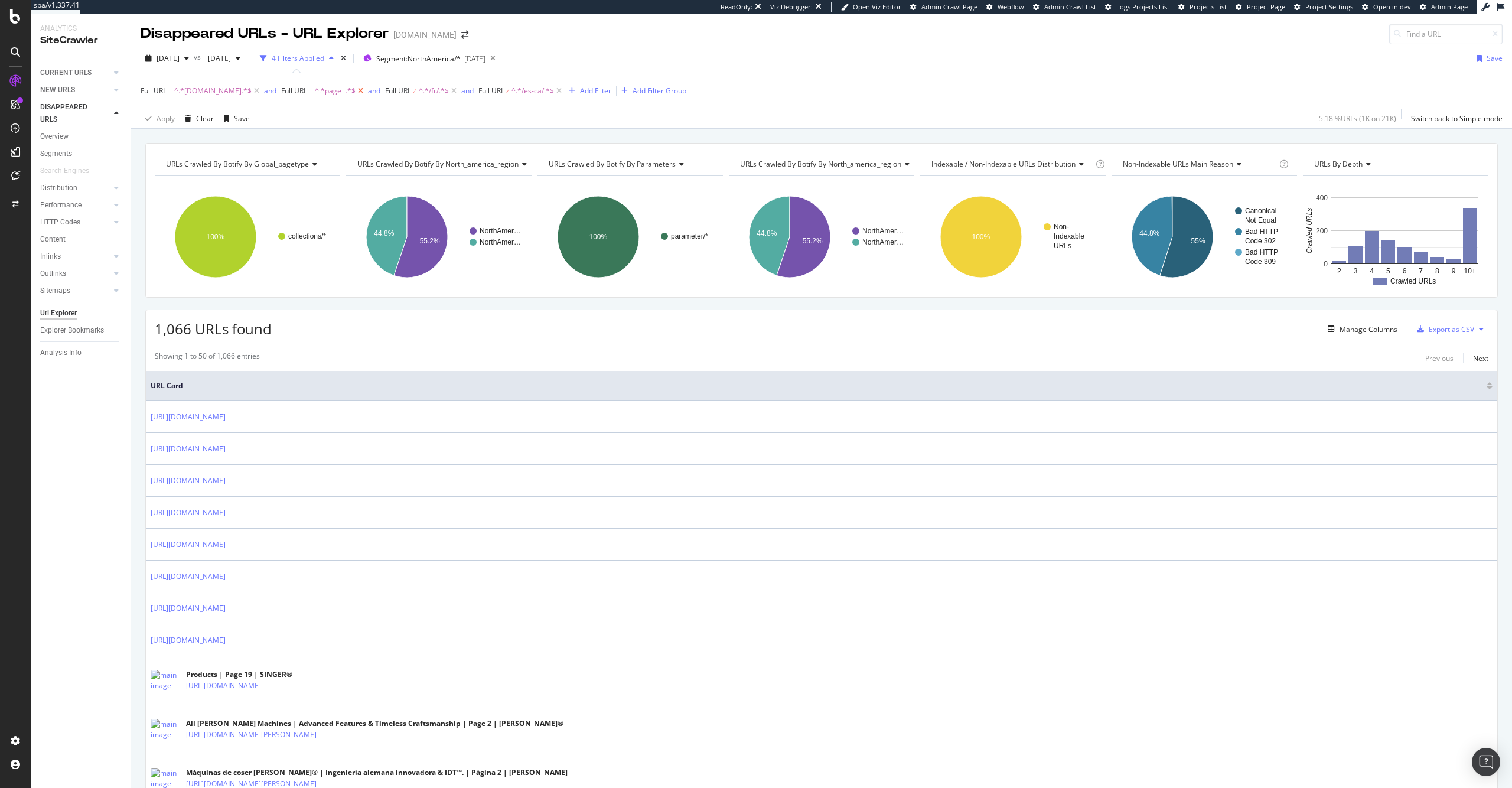
click at [357, 92] on icon at bounding box center [360, 91] width 10 height 12
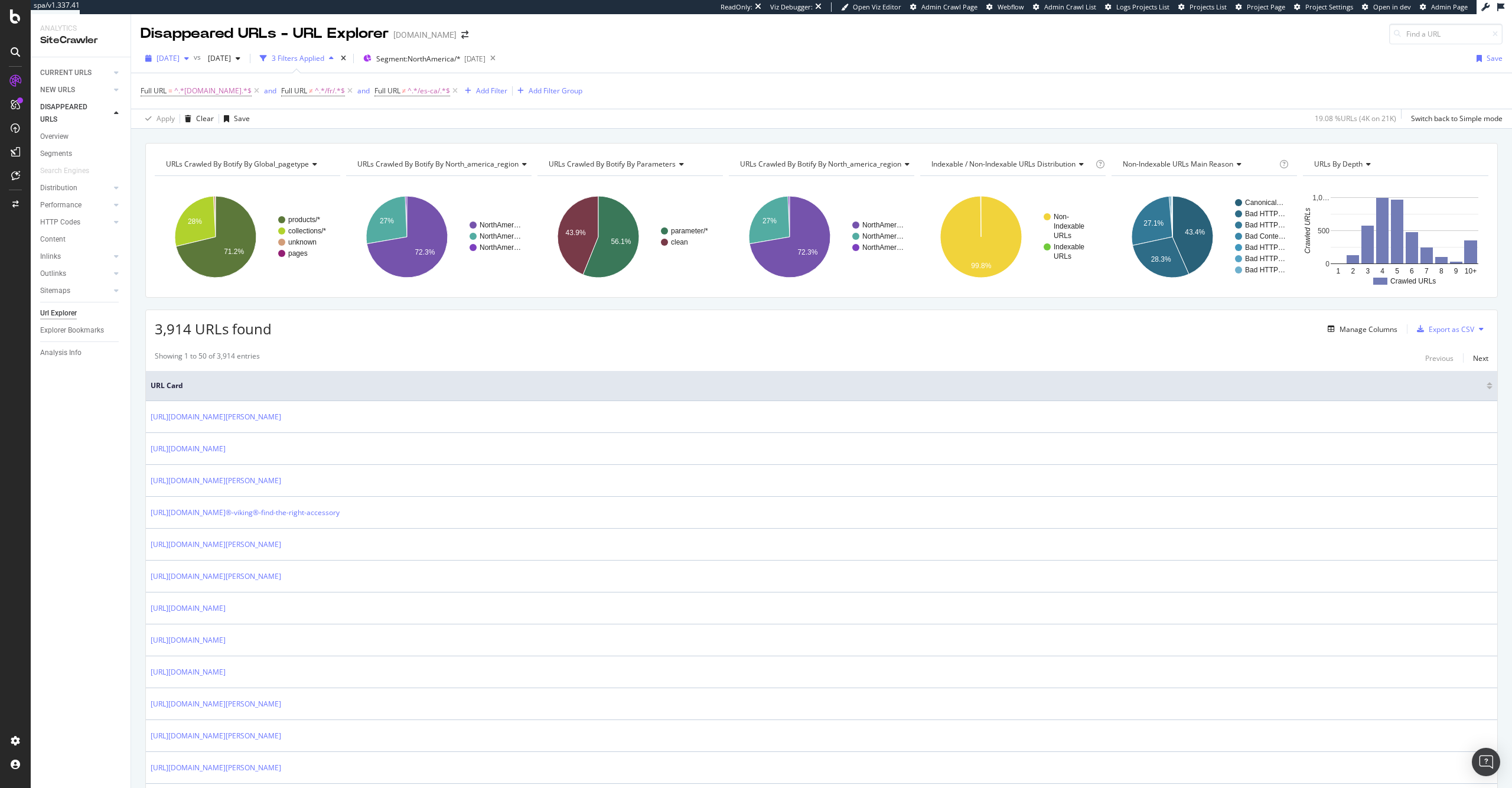
click at [176, 64] on div "[DATE]" at bounding box center [167, 59] width 53 height 18
click at [245, 50] on div "[DATE]" at bounding box center [224, 59] width 42 height 18
click at [408, 136] on div "URLs Crawled By Botify By global_pagetype Chart (by Value) Table Expand Export …" at bounding box center [821, 142] width 1381 height 28
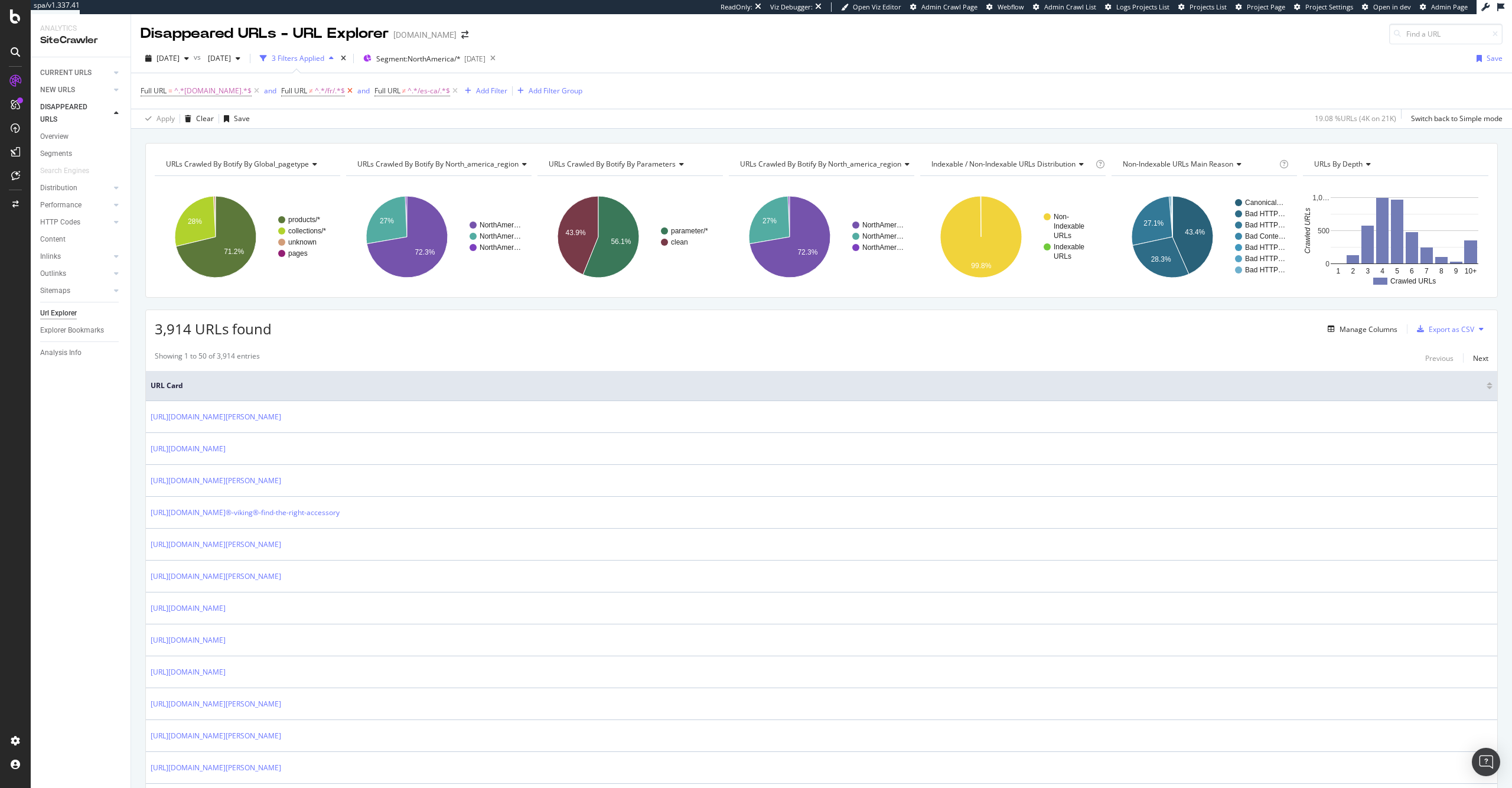
click at [350, 91] on icon at bounding box center [350, 91] width 10 height 12
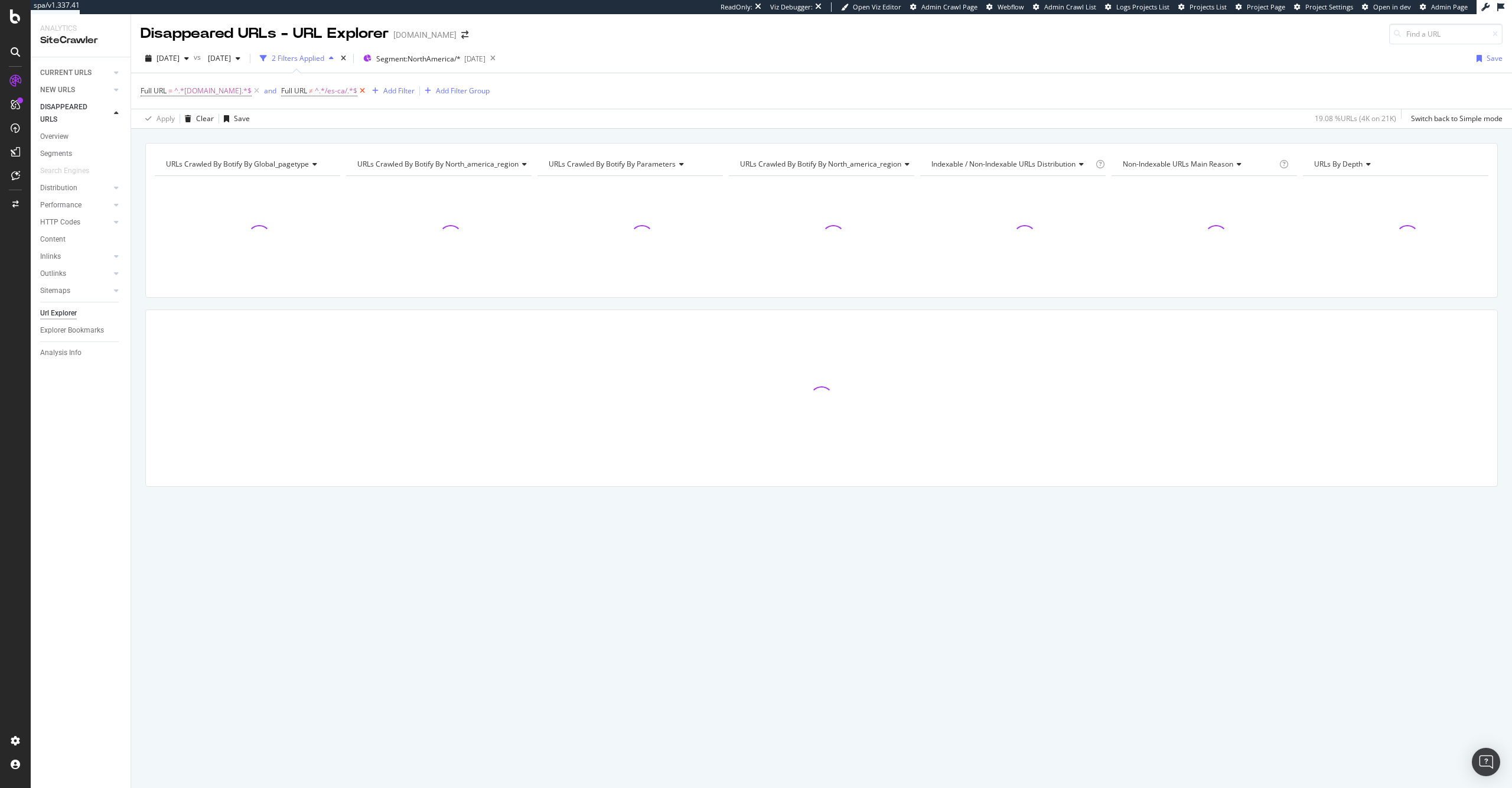
click at [359, 93] on icon at bounding box center [362, 91] width 10 height 12
click at [189, 61] on icon "button" at bounding box center [187, 58] width 5 height 7
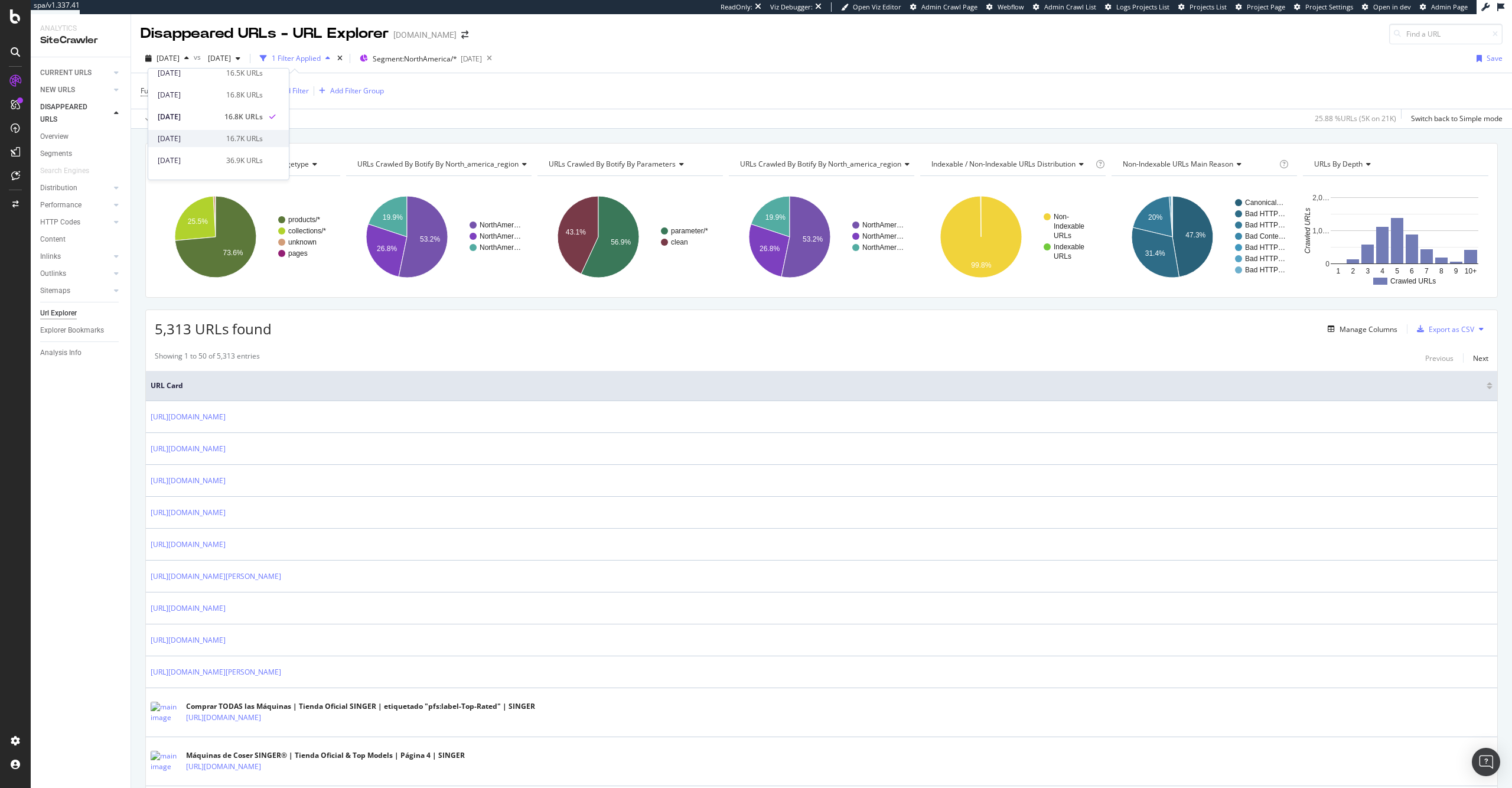
scroll to position [89, 0]
click at [322, 138] on div "URLs Crawled By Botify By global_pagetype Chart (by Value) Table Expand Export …" at bounding box center [821, 142] width 1381 height 28
click at [189, 56] on icon "button" at bounding box center [187, 58] width 5 height 7
click at [220, 107] on div "2025 Sep. 22nd 17.4K URLs" at bounding box center [218, 100] width 140 height 17
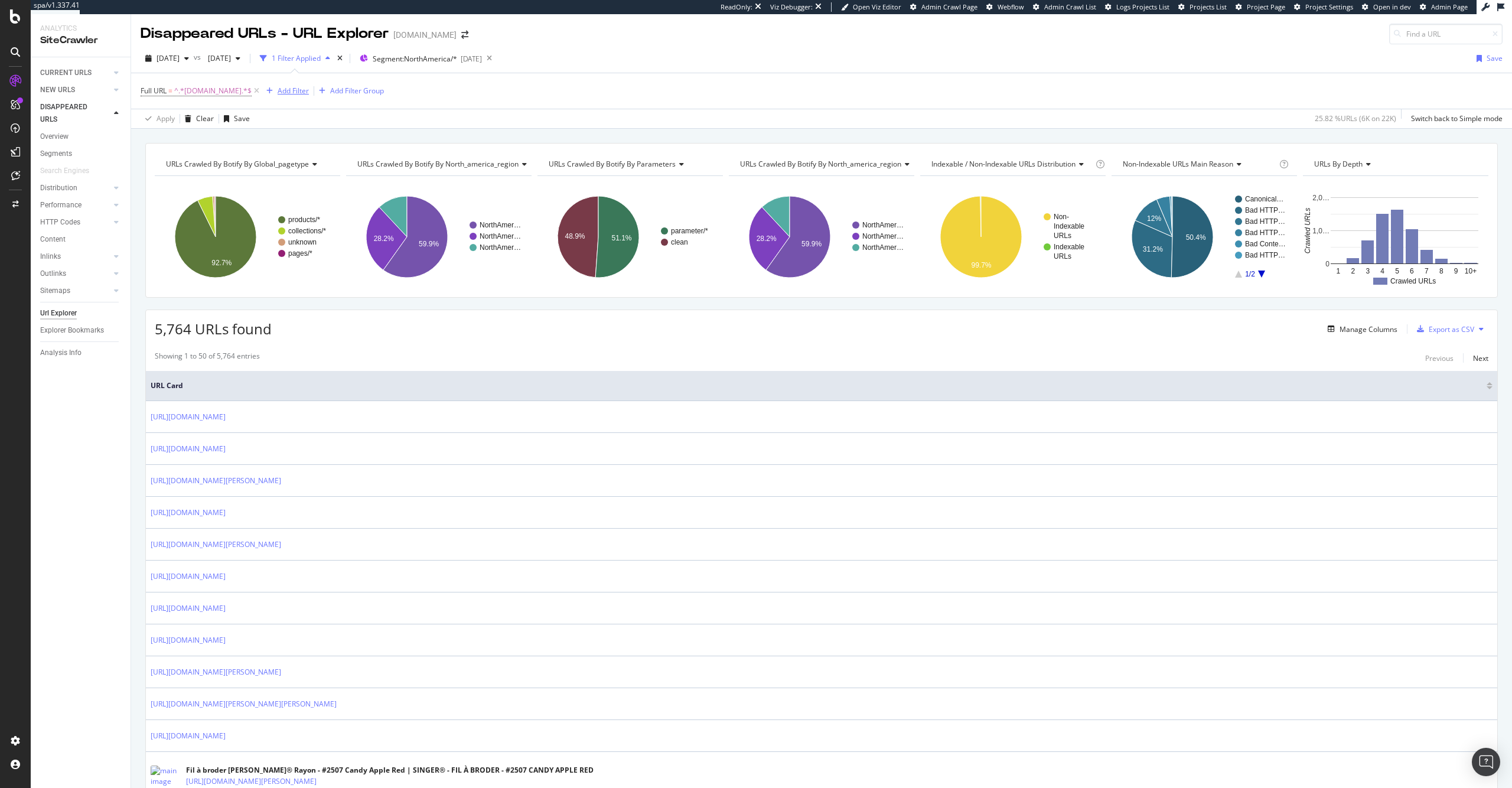
click at [285, 93] on div "Add Filter" at bounding box center [293, 91] width 31 height 10
click at [494, 109] on div "Apply Clear Save 25.82 % URLs ( 6K on 22K ) Switch back to Simple mode" at bounding box center [821, 118] width 1381 height 19
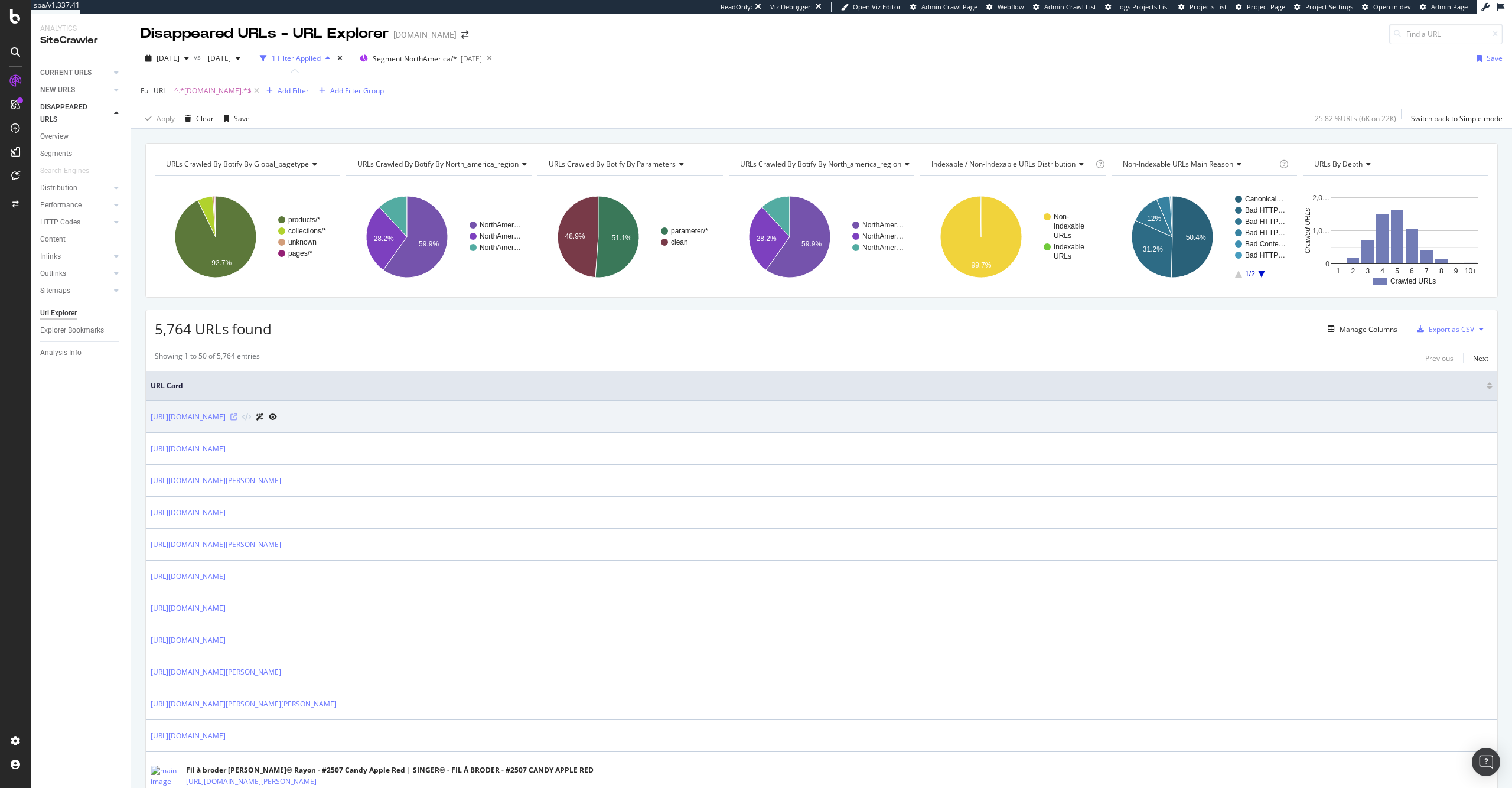
click at [238, 419] on icon at bounding box center [234, 417] width 7 height 7
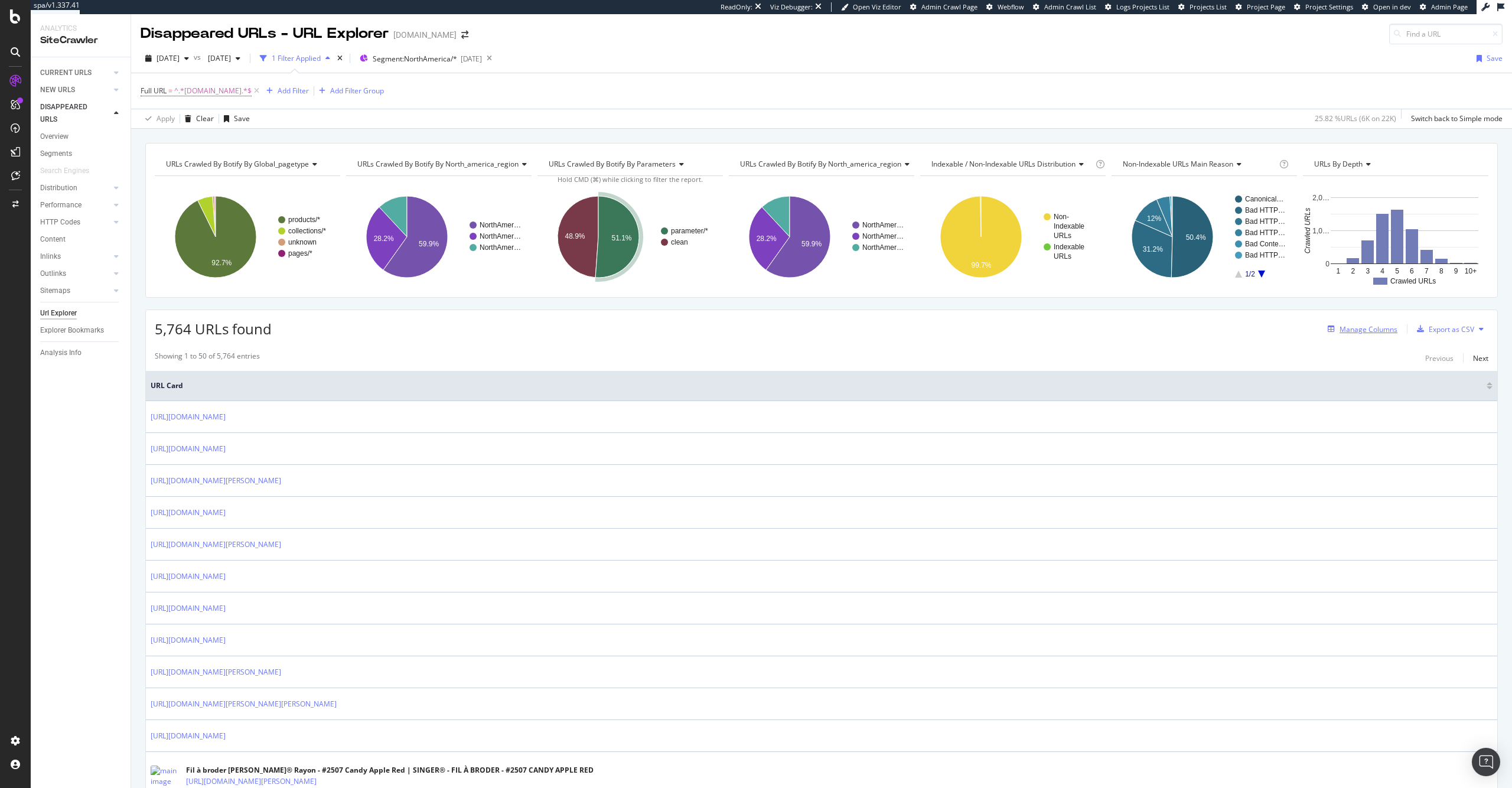
click at [1343, 333] on div "Manage Columns" at bounding box center [1368, 329] width 58 height 10
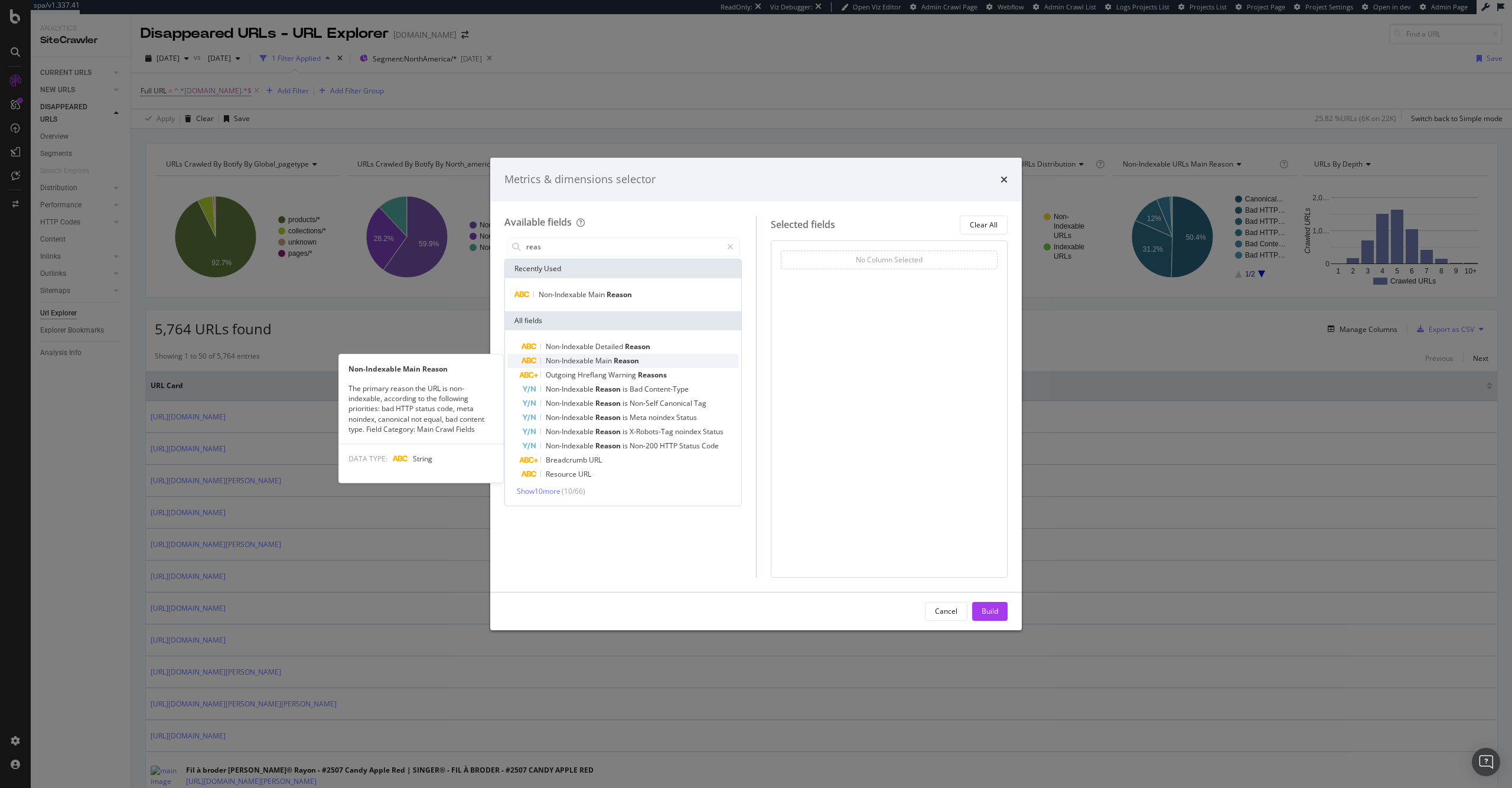
type input "reas"
click at [661, 362] on div "Non-Indexable Main Reason" at bounding box center [630, 361] width 217 height 14
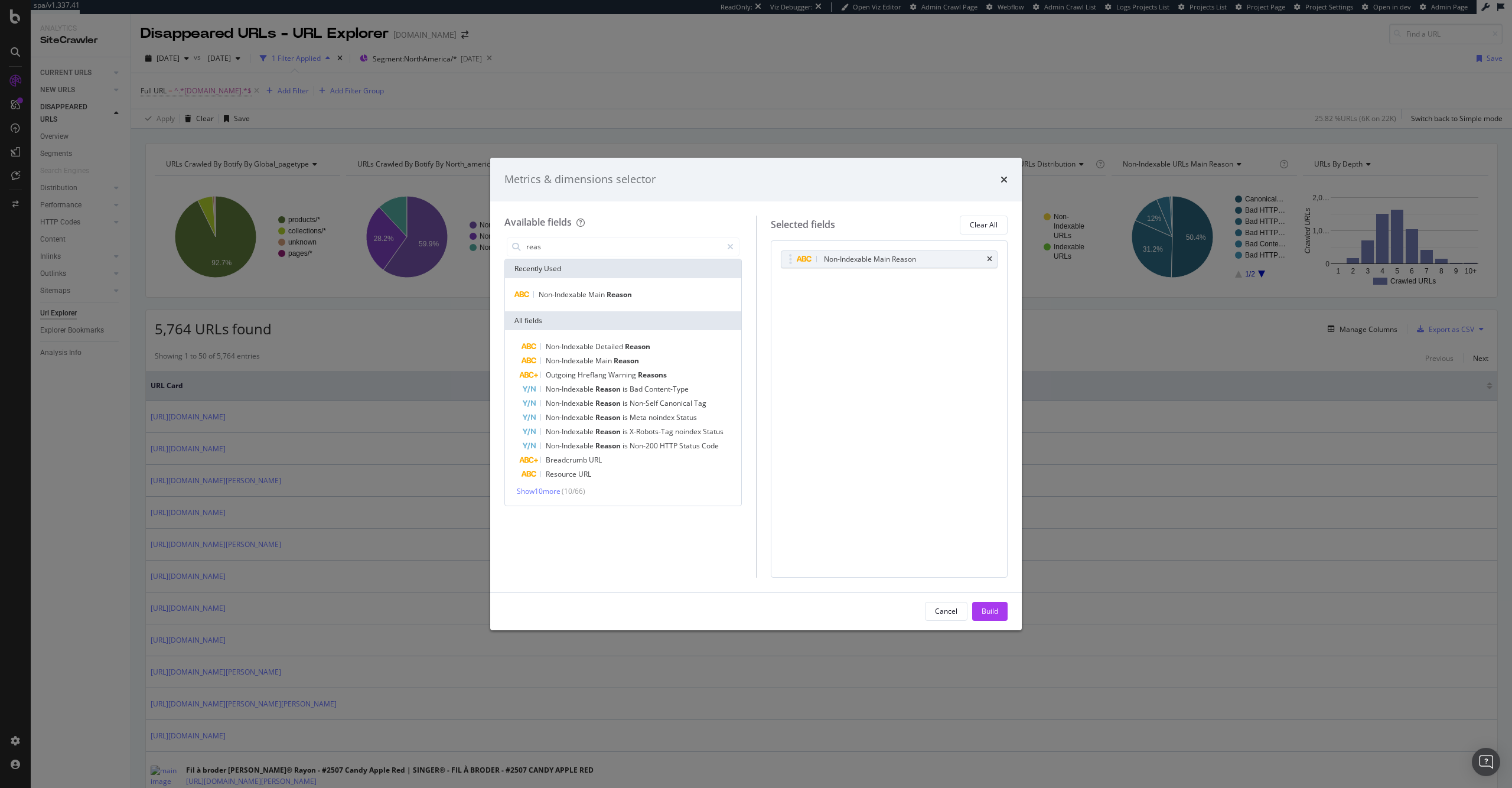
click at [999, 604] on button "Build" at bounding box center [989, 611] width 35 height 19
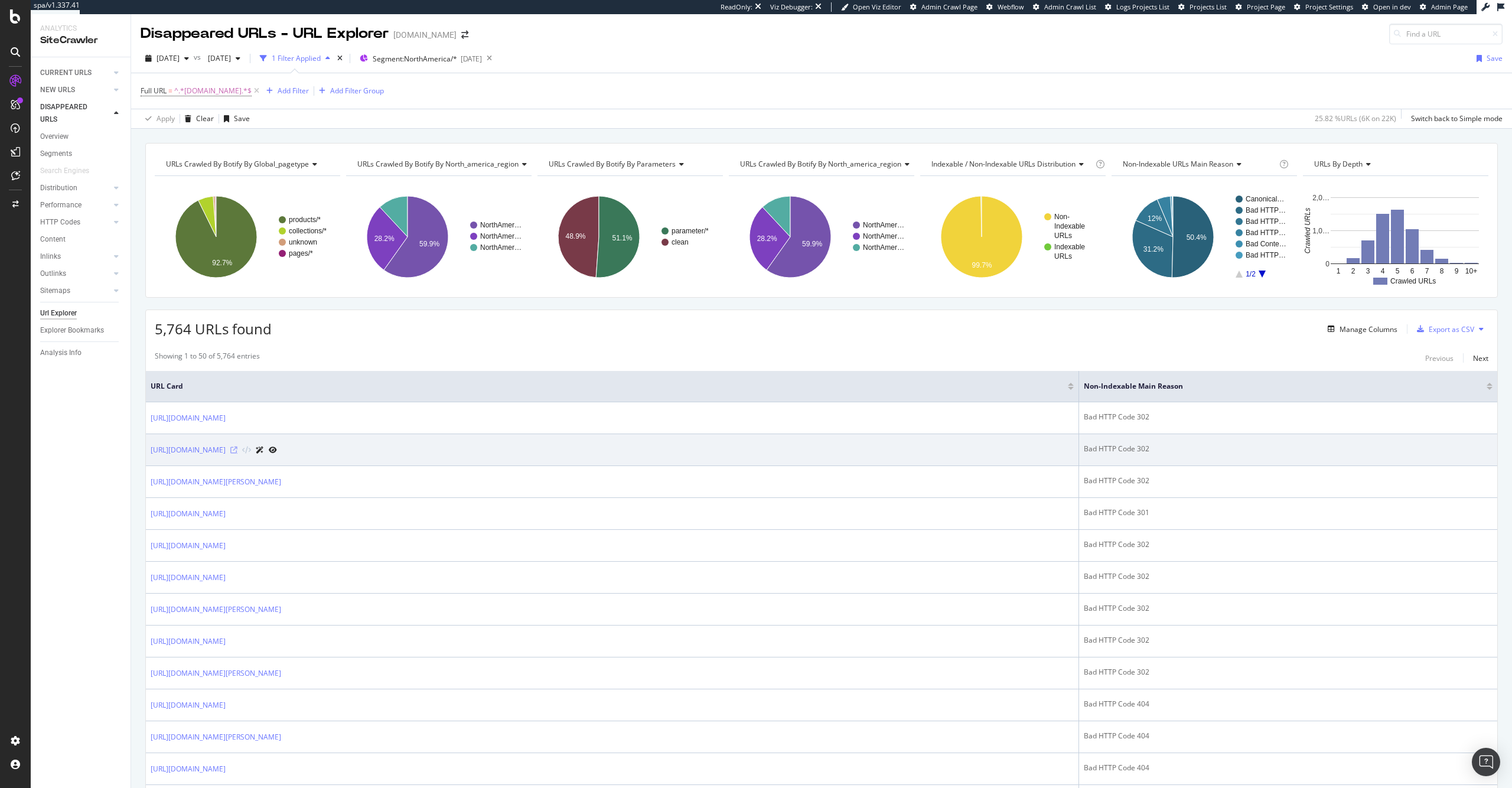
click at [238, 450] on icon at bounding box center [234, 450] width 7 height 7
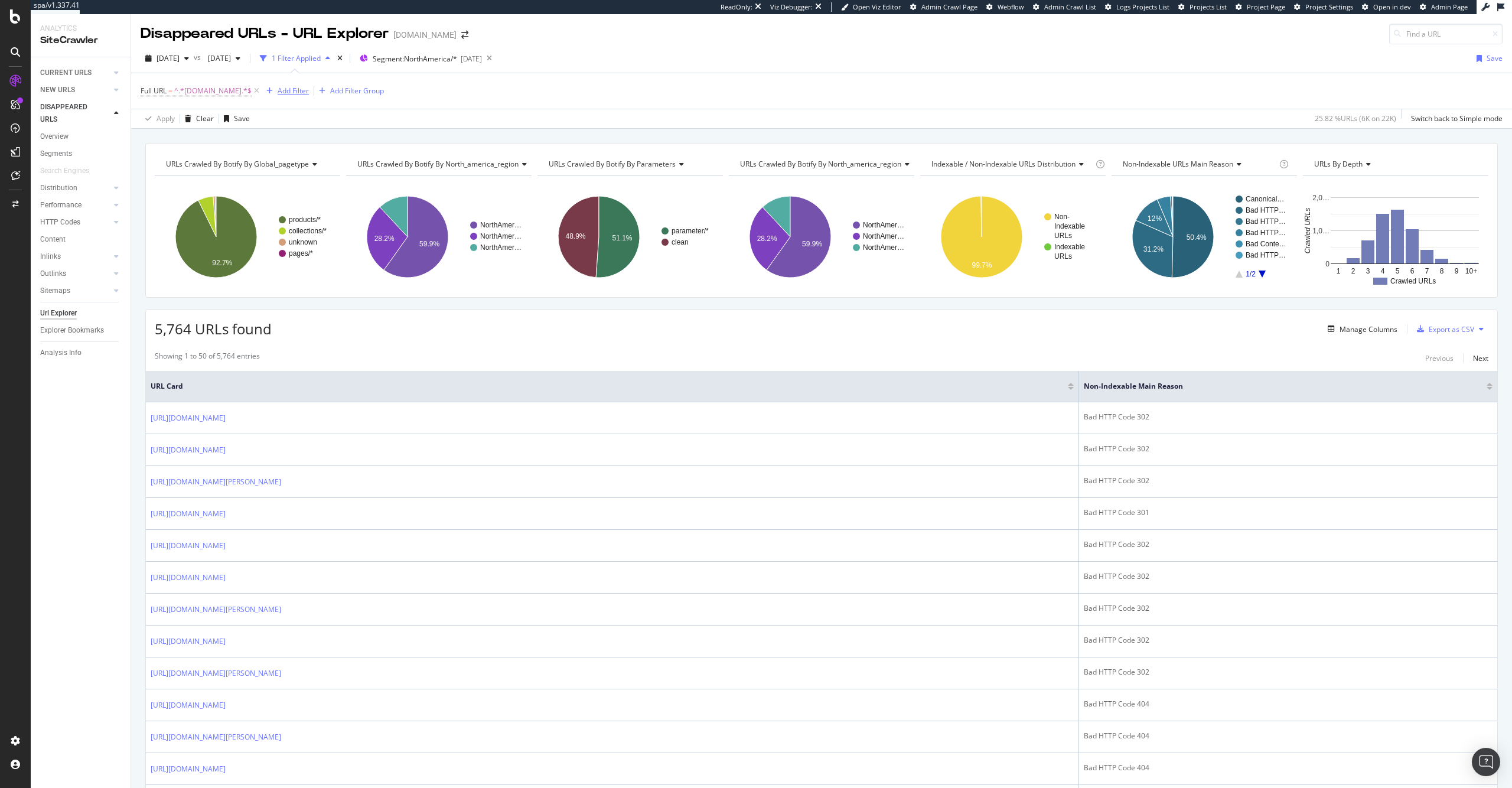
click at [291, 89] on div "Add Filter" at bounding box center [293, 91] width 31 height 10
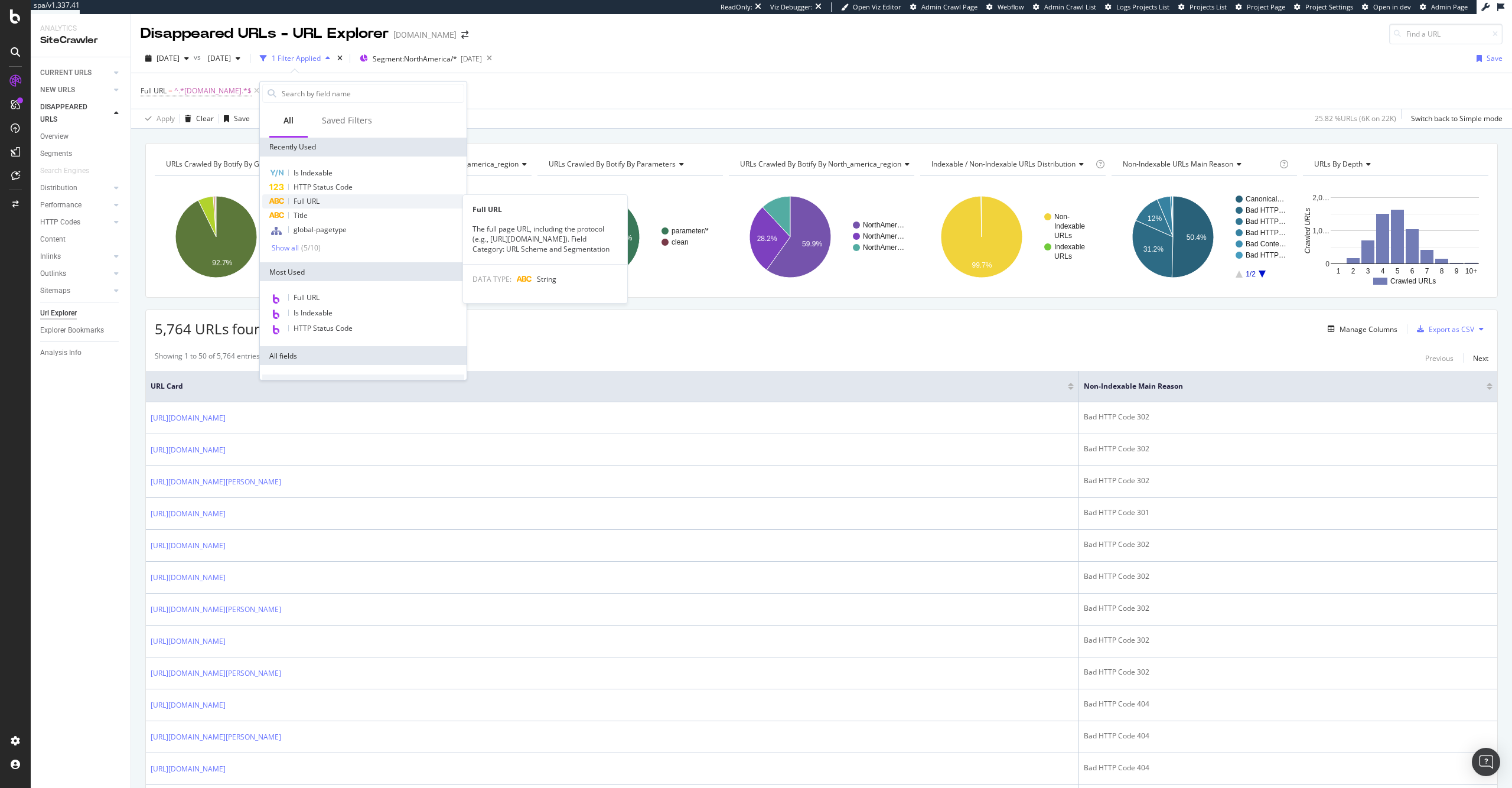
click at [334, 204] on div "Full URL" at bounding box center [363, 202] width 202 height 14
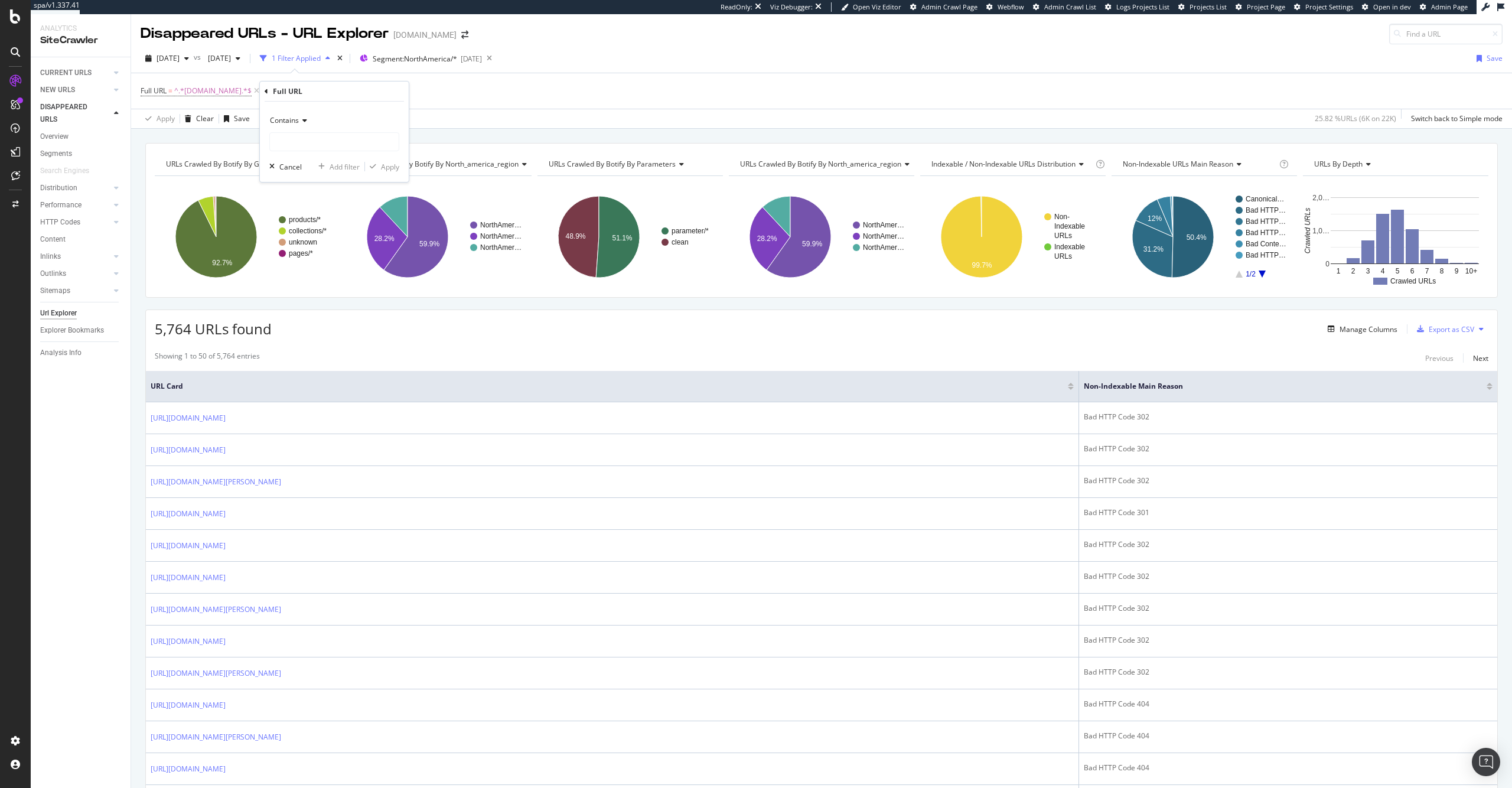
click at [295, 117] on span "Contains" at bounding box center [285, 120] width 29 height 10
click at [334, 247] on div "Doesn't contain" at bounding box center [336, 252] width 127 height 16
click at [300, 155] on div "Doesn't contain Cancel Add filter Apply" at bounding box center [334, 142] width 149 height 80
click at [295, 148] on input "text" at bounding box center [334, 141] width 128 height 19
type input "/fr/"
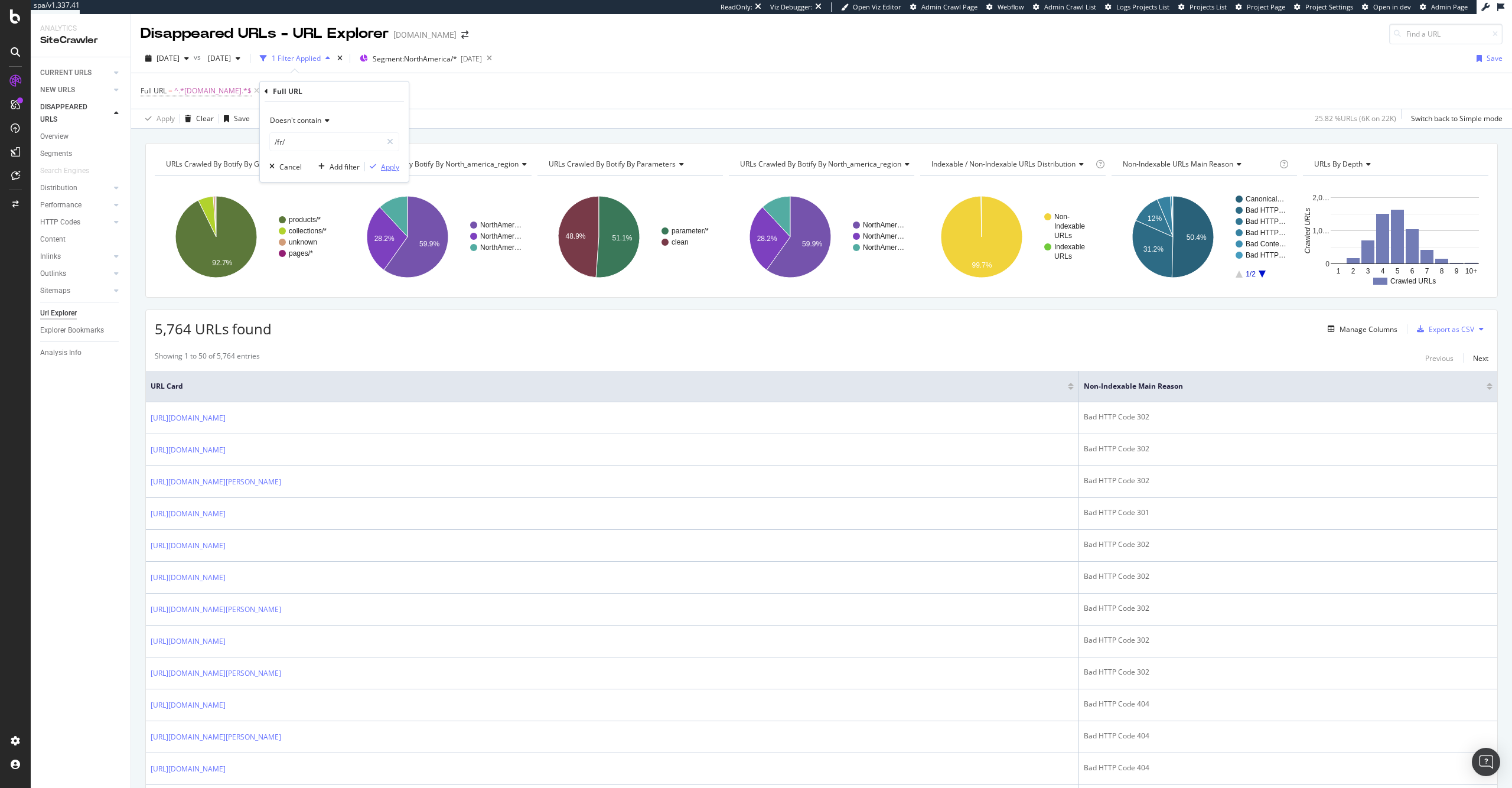
click at [381, 163] on div "Apply" at bounding box center [390, 167] width 18 height 10
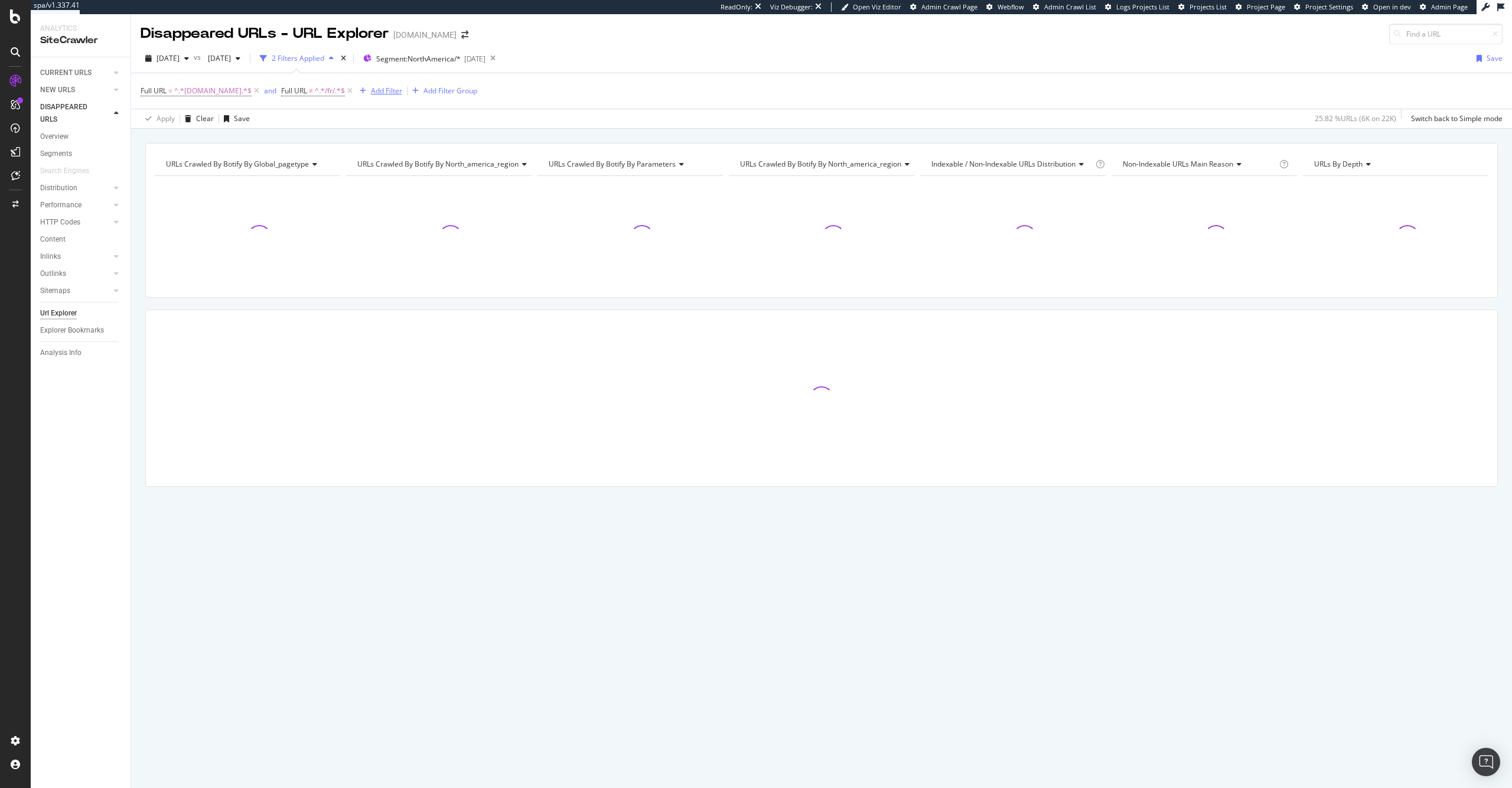
click at [382, 86] on div "Add Filter" at bounding box center [387, 91] width 31 height 10
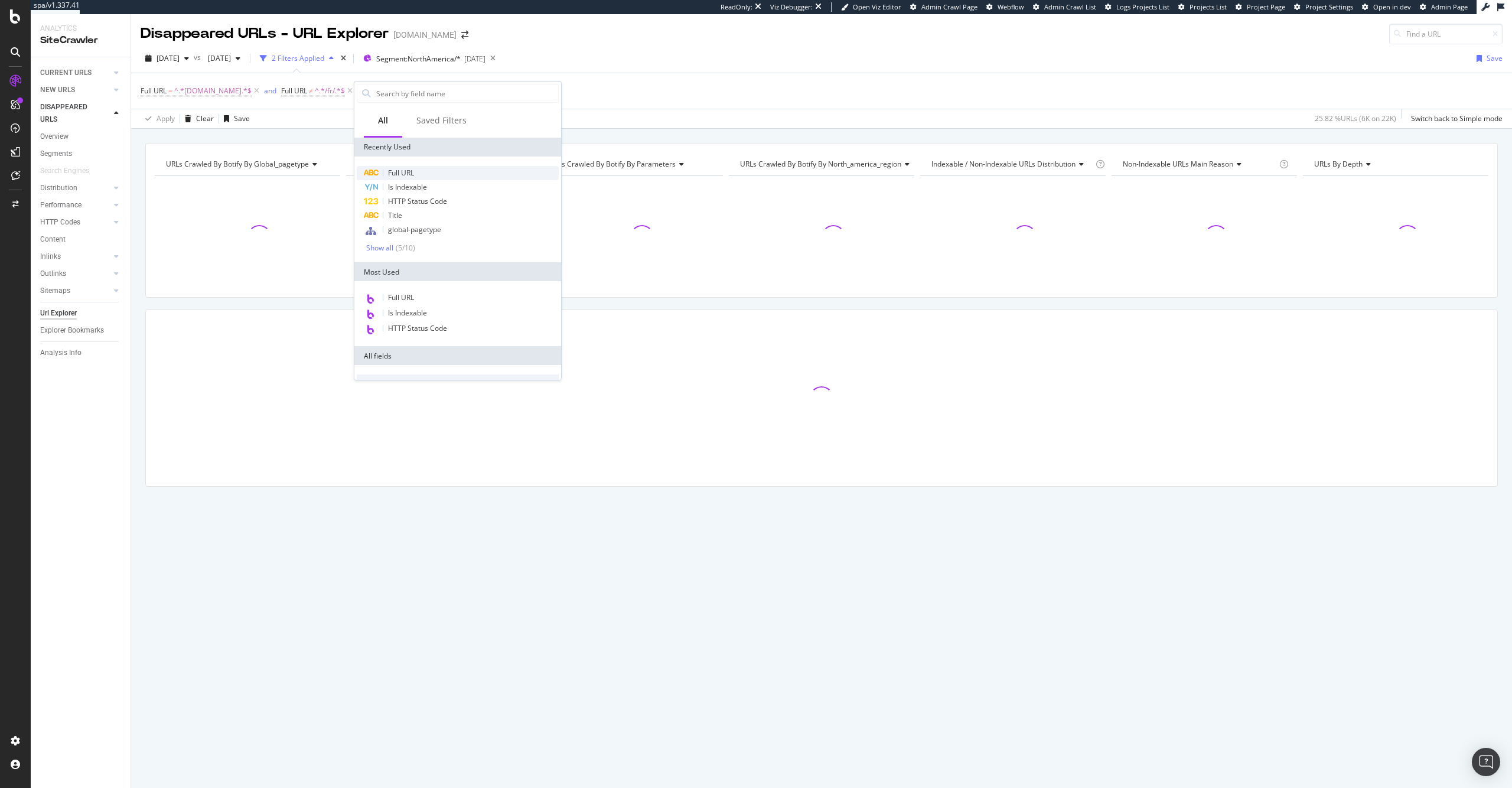
click at [417, 175] on div "Full URL" at bounding box center [457, 173] width 202 height 14
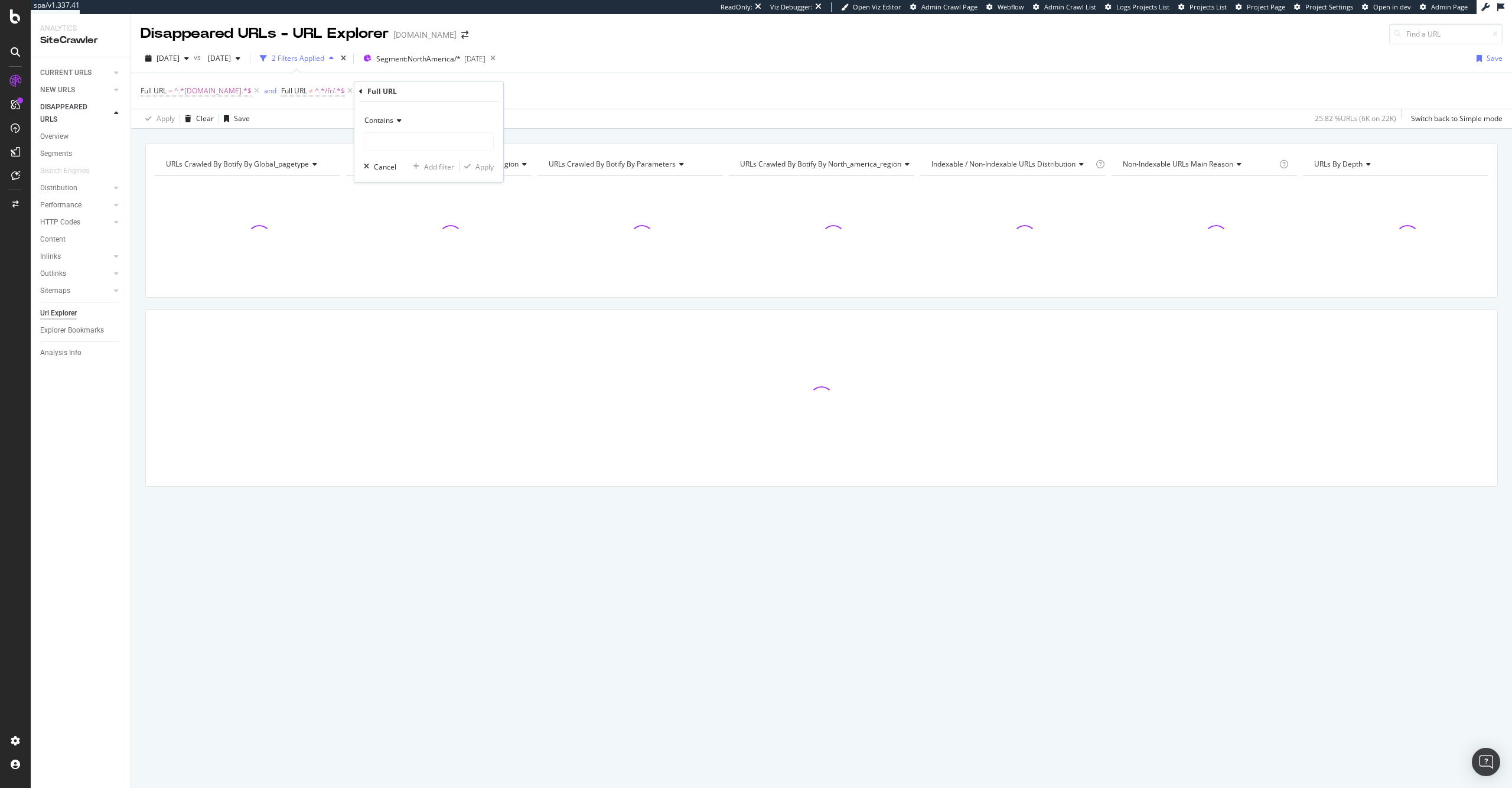
click at [398, 121] on icon at bounding box center [397, 121] width 8 height 7
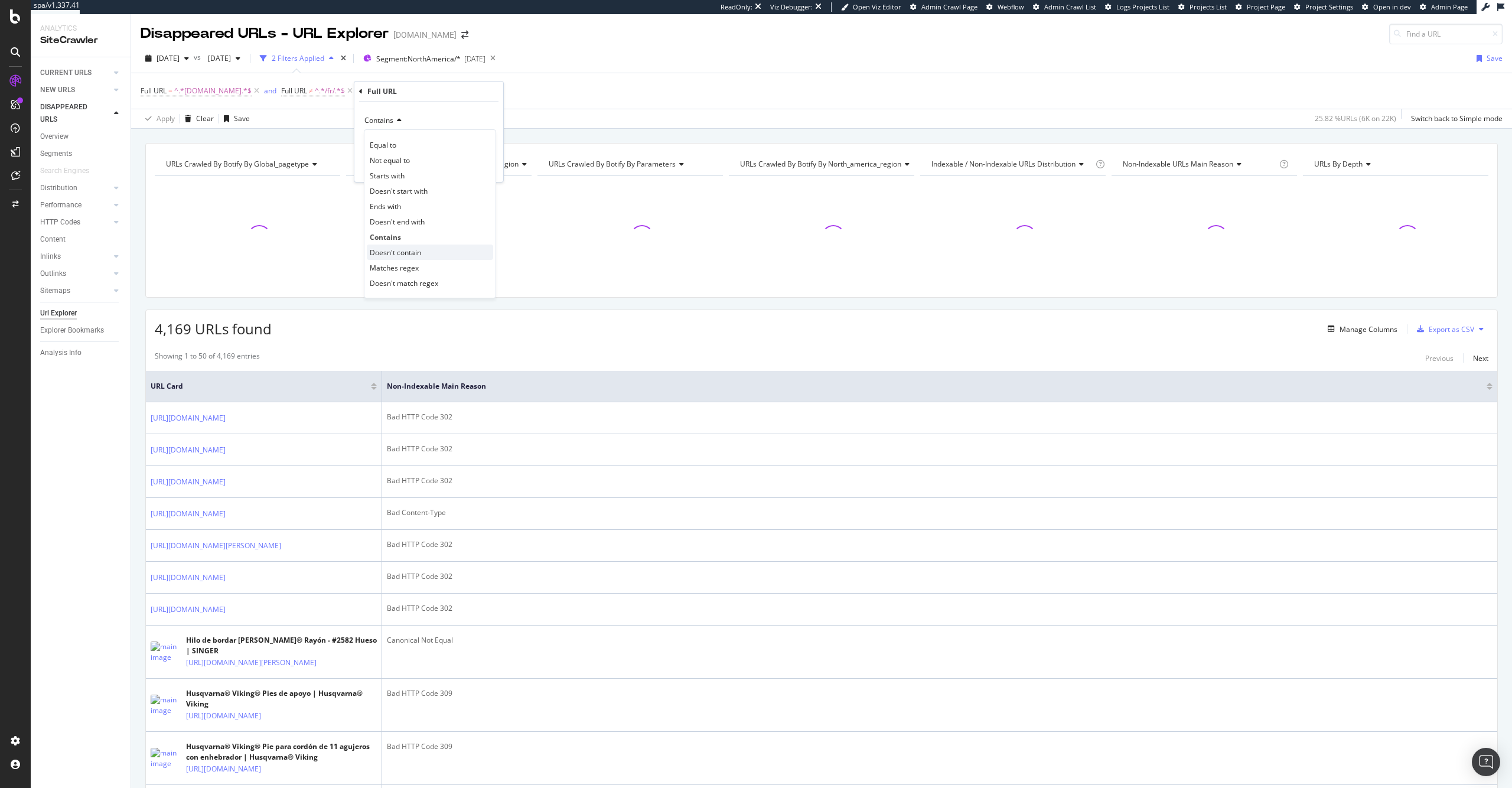
click at [429, 248] on div "Doesn't contain" at bounding box center [430, 252] width 127 height 16
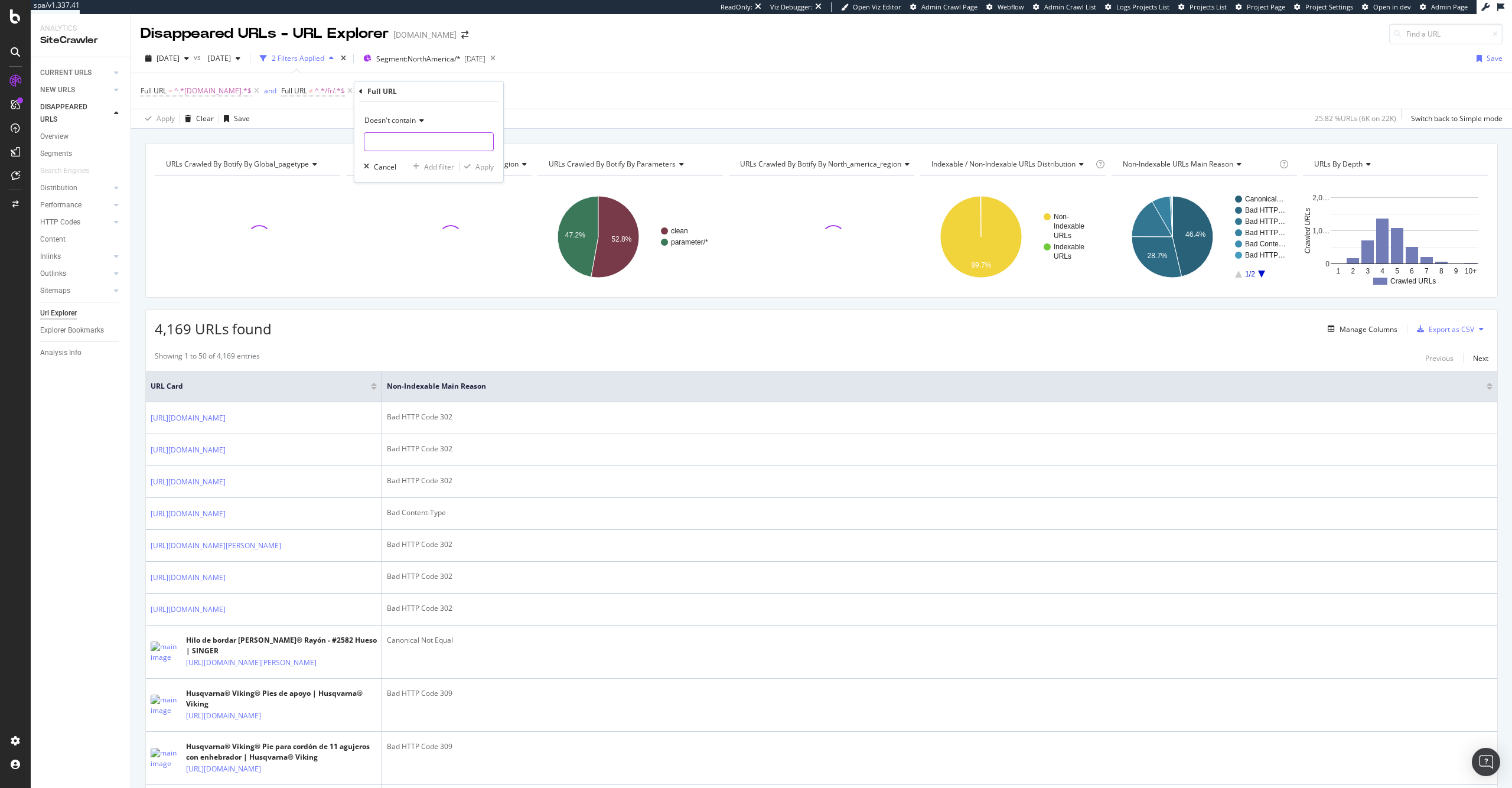
click at [405, 141] on input "text" at bounding box center [429, 141] width 128 height 19
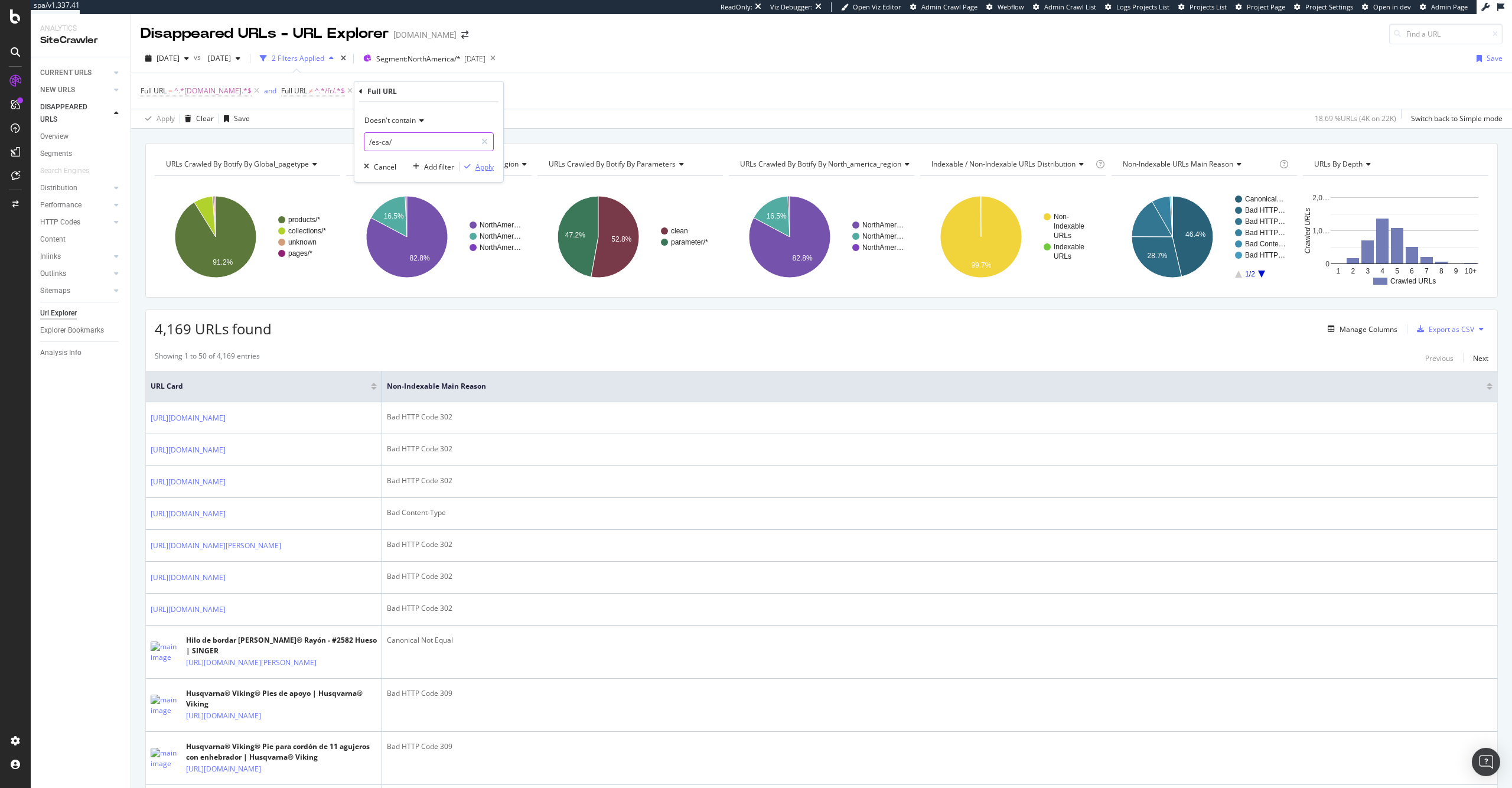
type input "/es-ca/"
click at [488, 165] on div "Apply" at bounding box center [484, 167] width 18 height 10
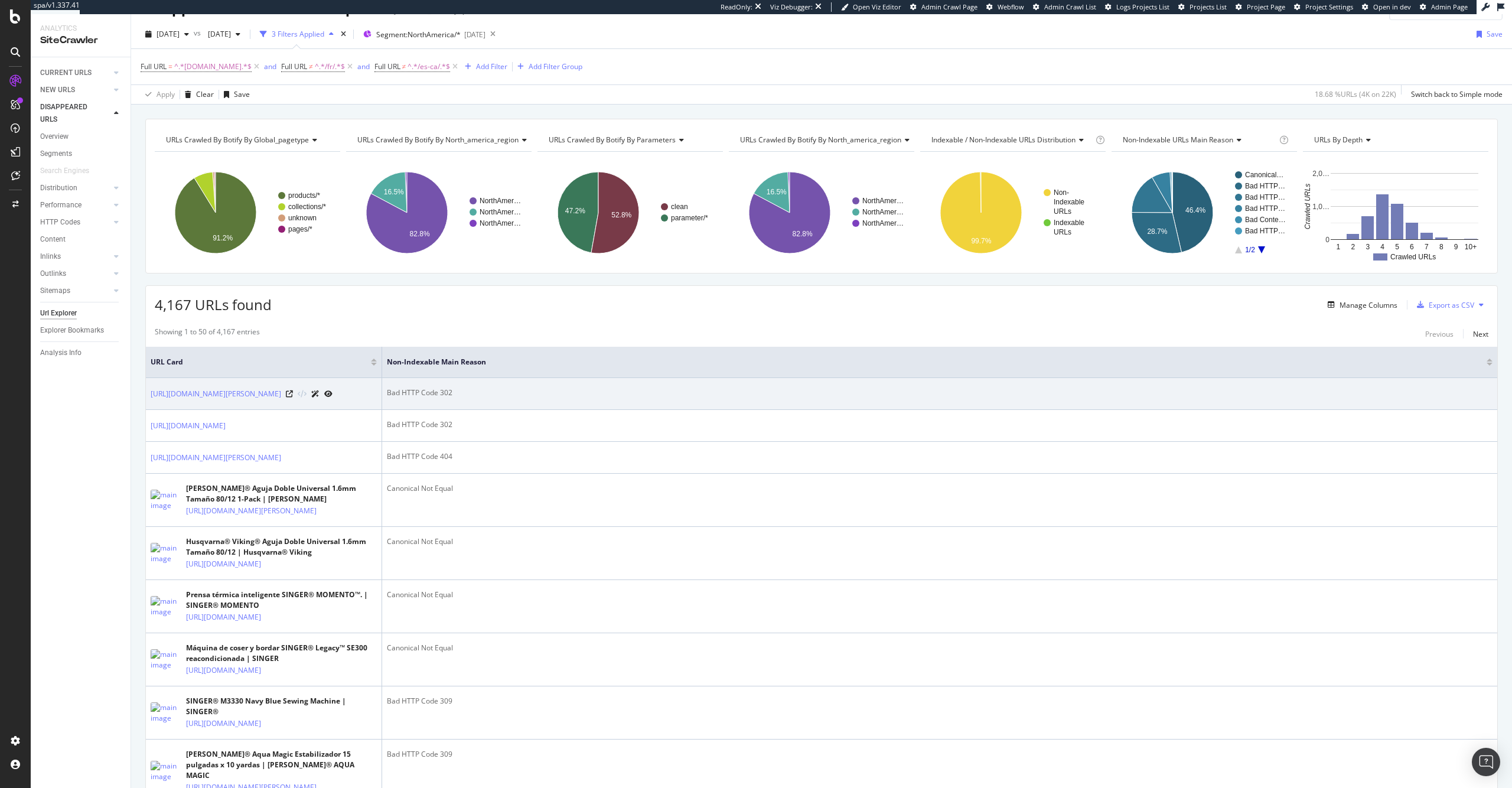
scroll to position [118, 0]
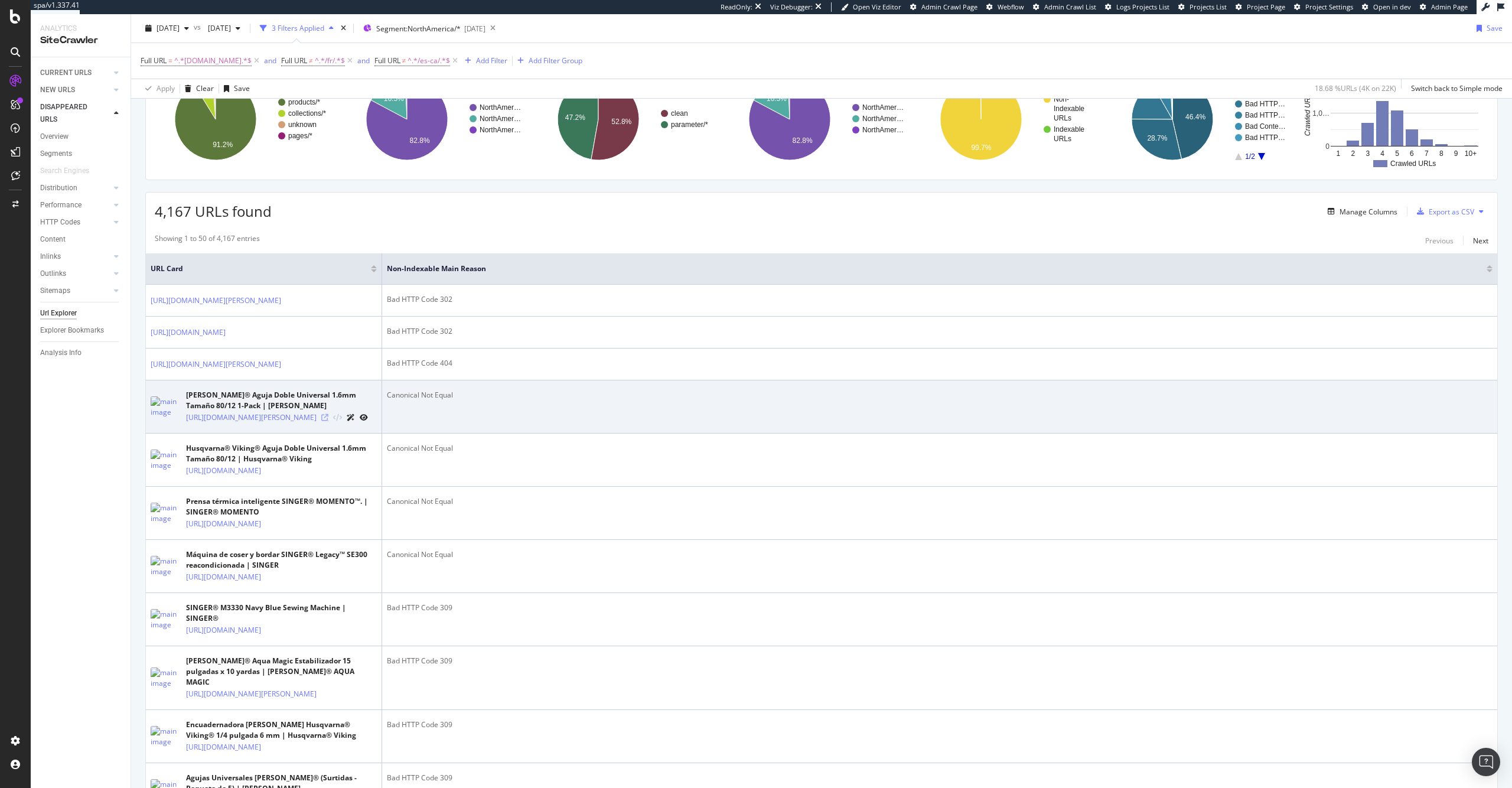
click at [328, 421] on icon at bounding box center [325, 418] width 7 height 7
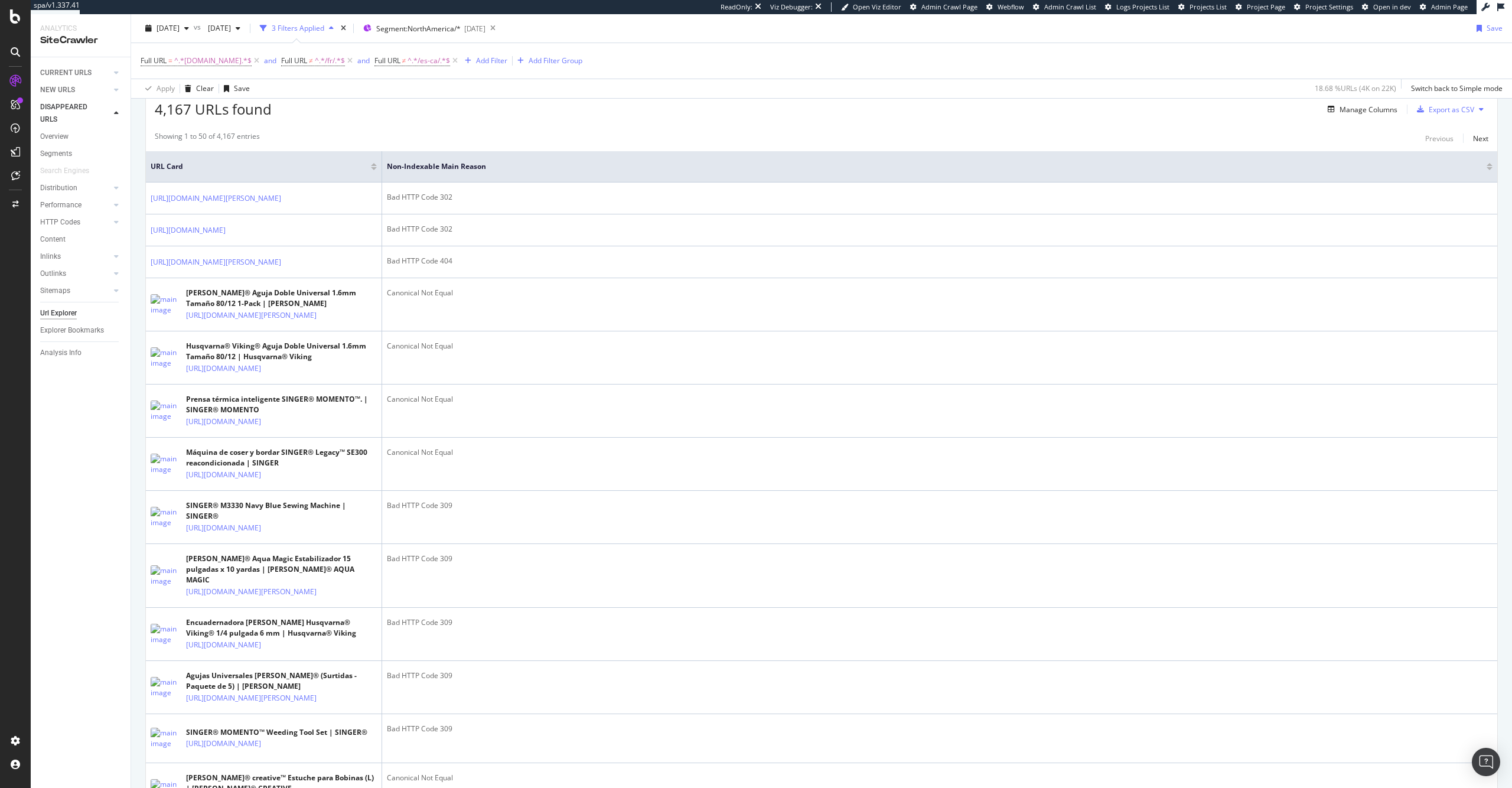
scroll to position [0, 0]
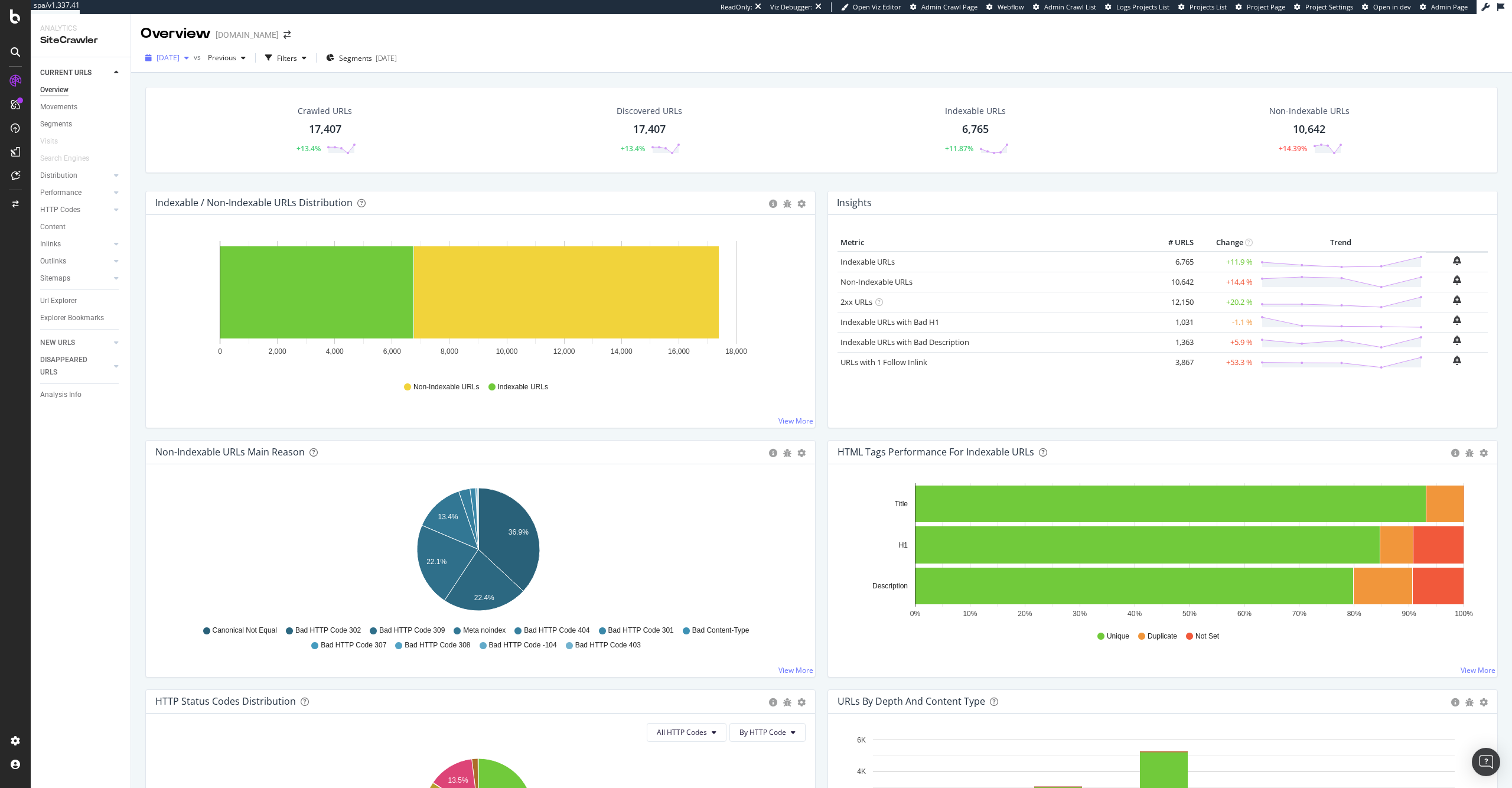
click at [179, 56] on span "[DATE]" at bounding box center [168, 58] width 23 height 10
click at [239, 110] on div "[DATE] 36.9K URLs" at bounding box center [218, 103] width 140 height 17
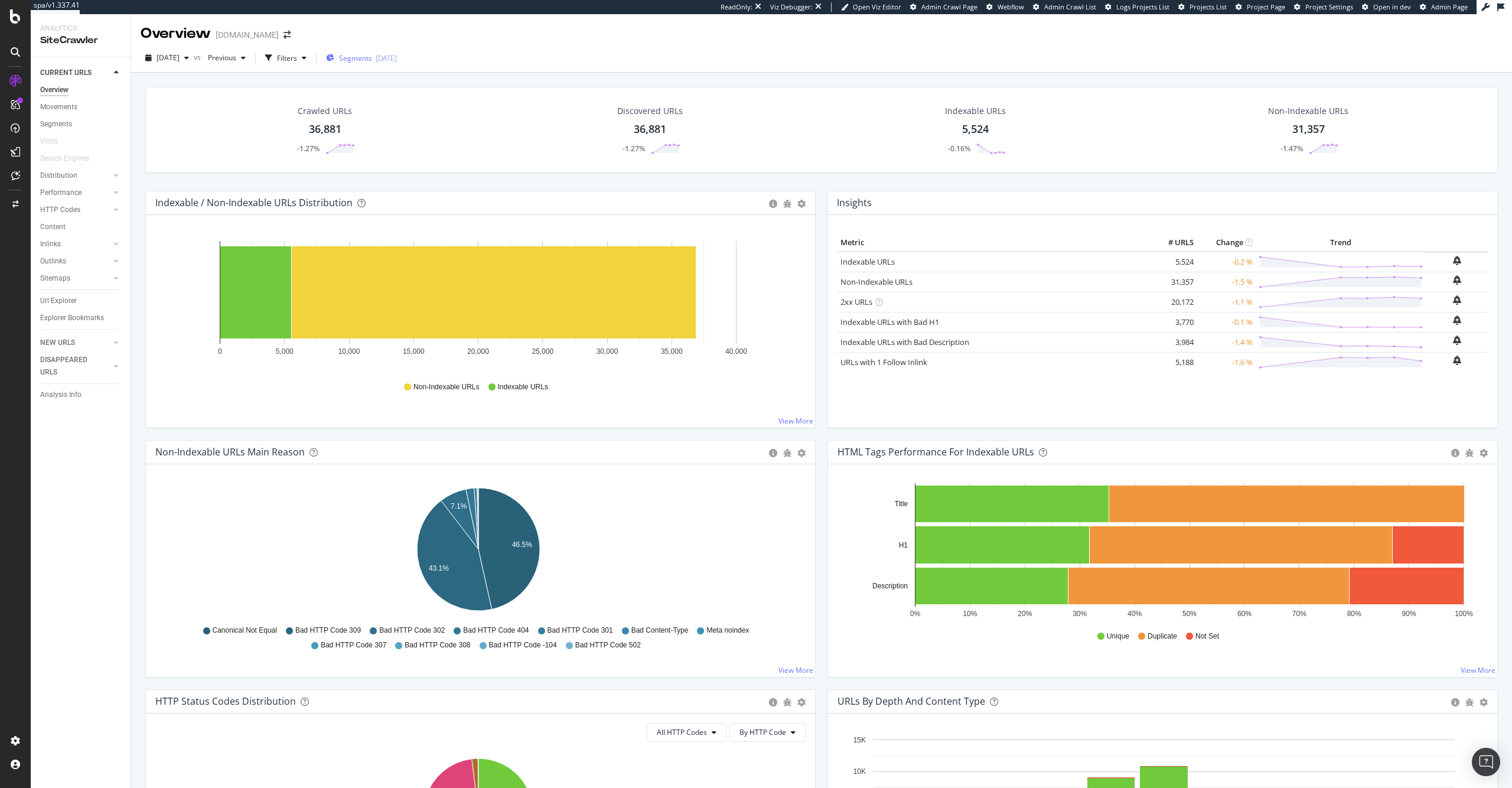
click at [372, 58] on span "Segments" at bounding box center [355, 58] width 33 height 10
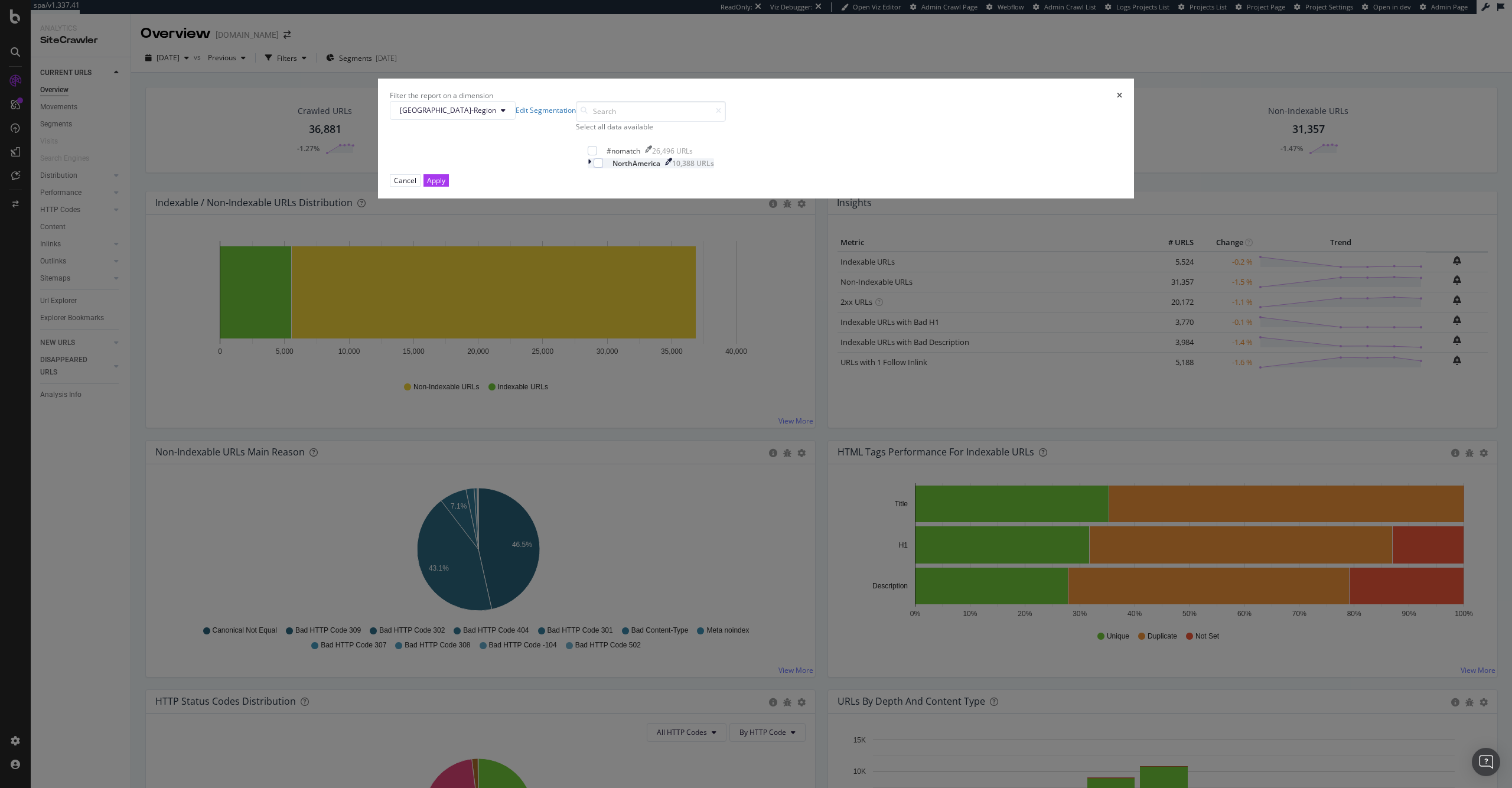
click at [660, 168] on div "NorthAmerica" at bounding box center [636, 163] width 48 height 10
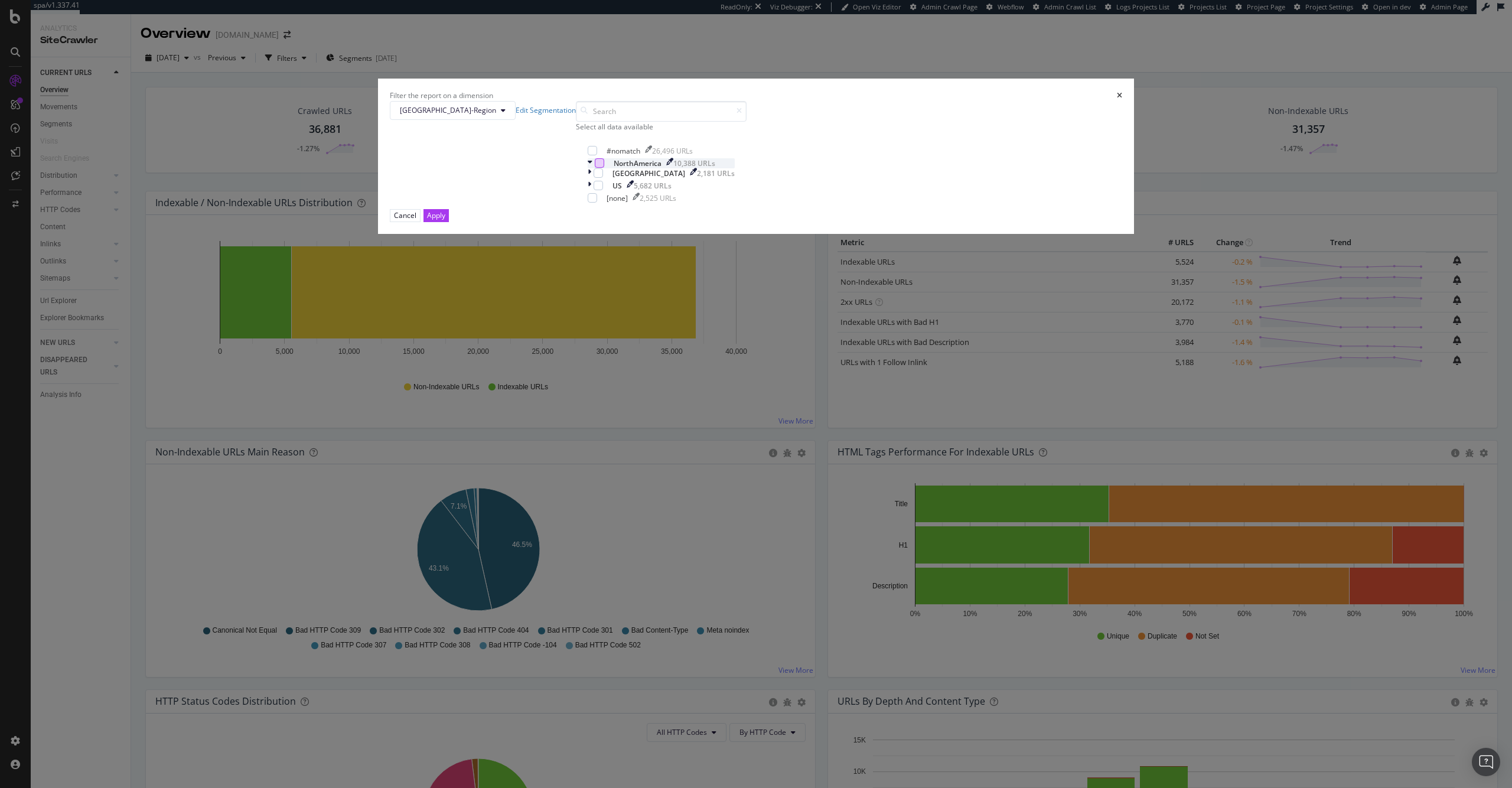
click at [604, 168] on div "modal" at bounding box center [600, 163] width 10 height 10
click at [449, 222] on button "Apply" at bounding box center [436, 215] width 25 height 13
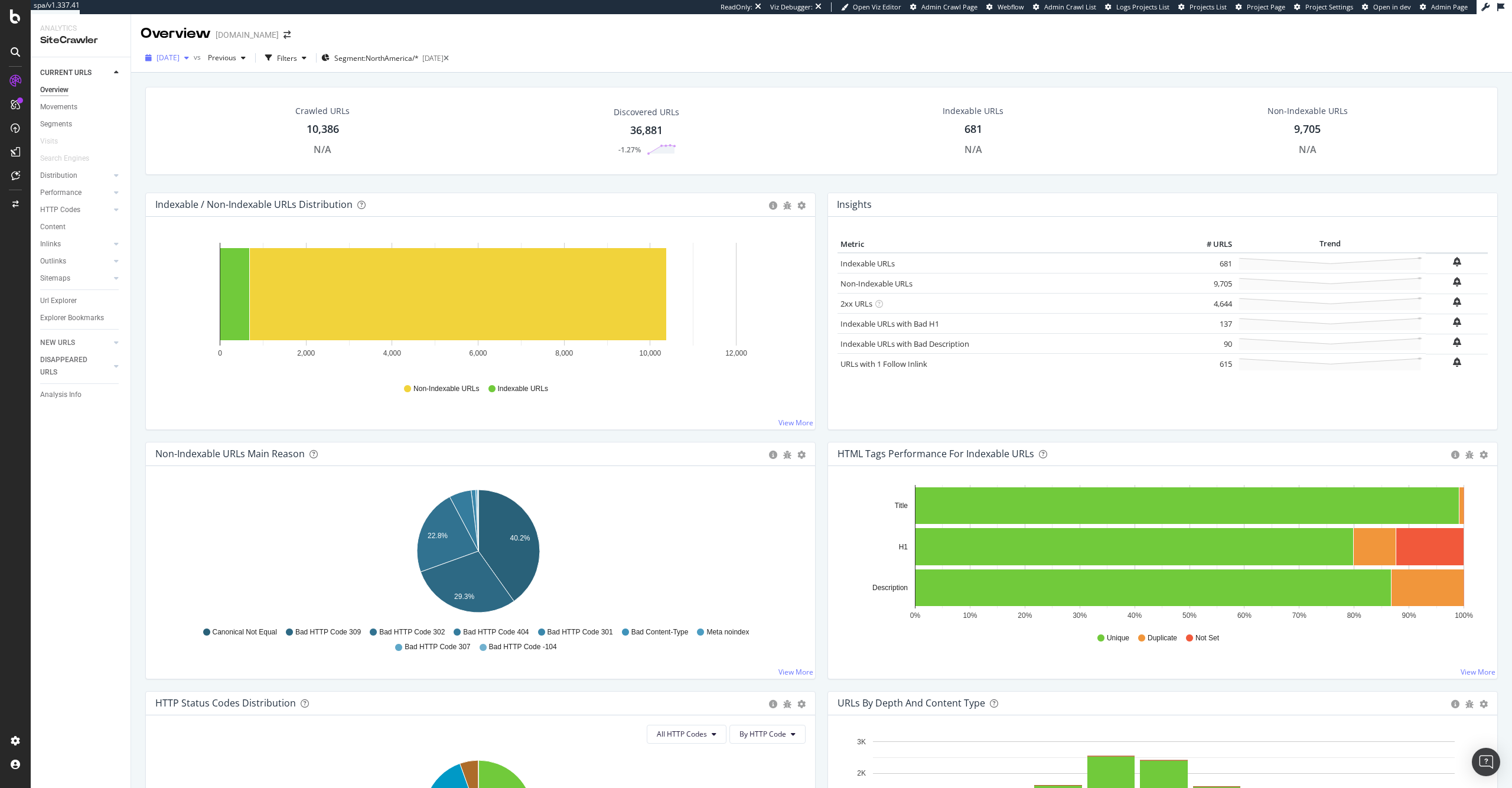
click at [179, 55] on span "[DATE]" at bounding box center [168, 58] width 23 height 10
click at [361, 92] on div "Crawled URLs 10,386 N/A Discovered URLs 36,881 -1.27% Indexable URLs 681 N/A No…" at bounding box center [821, 131] width 1352 height 88
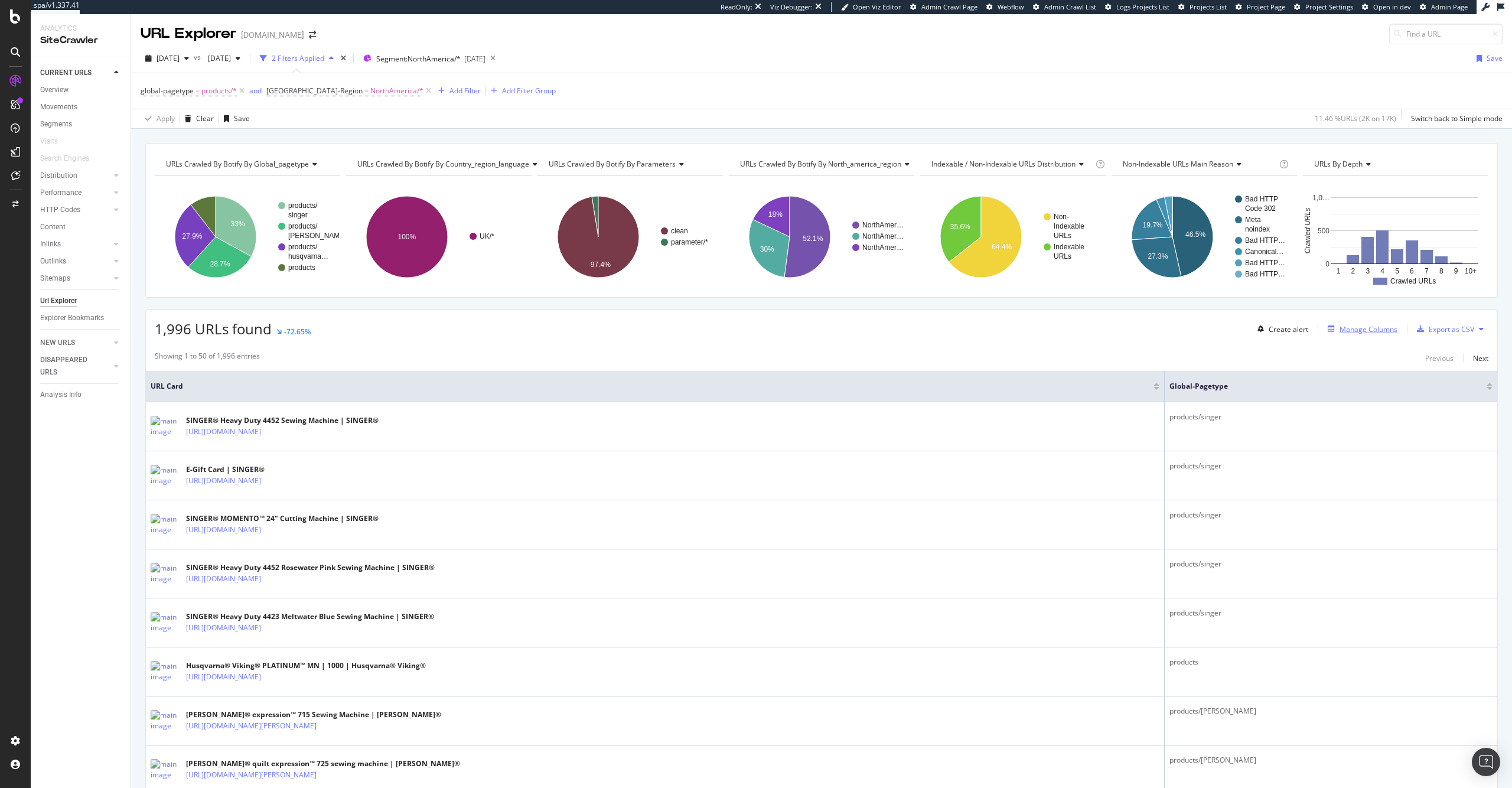
click at [1339, 332] on div "Manage Columns" at bounding box center [1368, 329] width 58 height 10
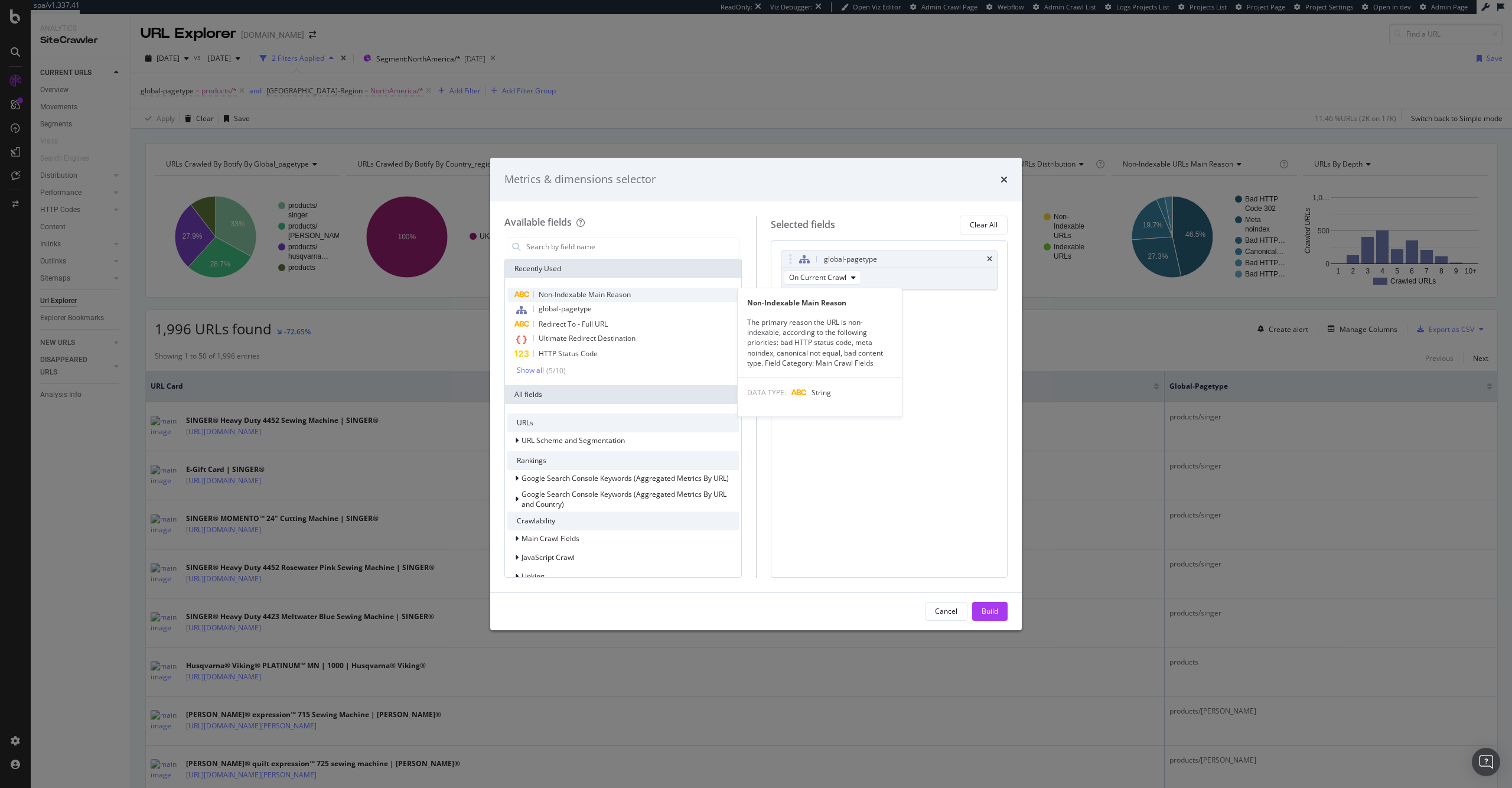
click at [610, 300] on div "Non-Indexable Main Reason" at bounding box center [623, 295] width 232 height 14
click at [993, 257] on div "global-pagetype" at bounding box center [890, 259] width 216 height 17
click at [990, 258] on icon "times" at bounding box center [989, 259] width 5 height 7
drag, startPoint x: 992, startPoint y: 604, endPoint x: 718, endPoint y: 150, distance: 530.3
click at [992, 604] on div "Build" at bounding box center [990, 612] width 17 height 18
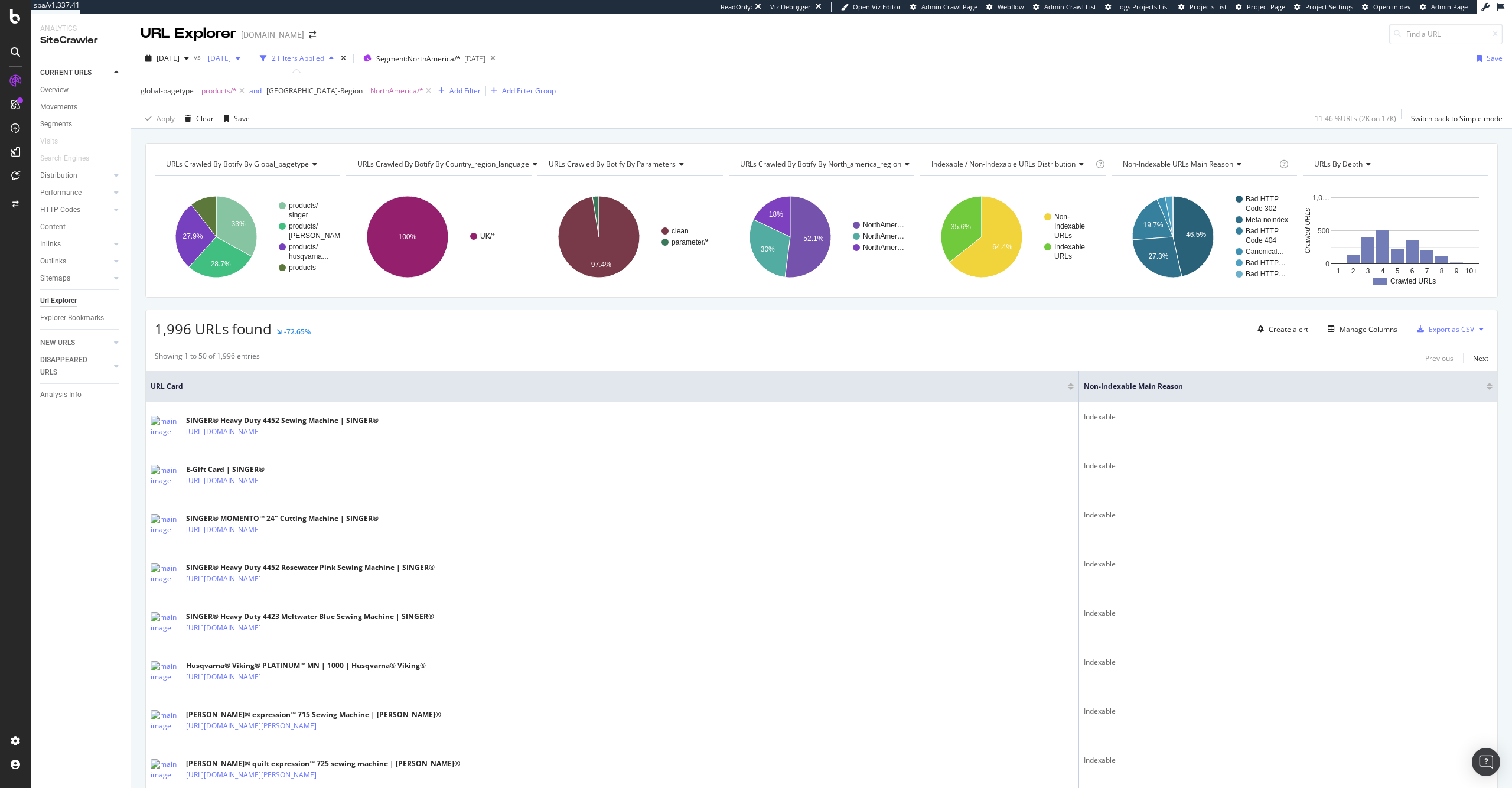
click at [231, 57] on span "[DATE]" at bounding box center [217, 58] width 28 height 10
click at [289, 138] on div "[DATE] 16.5K URLs" at bounding box center [293, 144] width 140 height 17
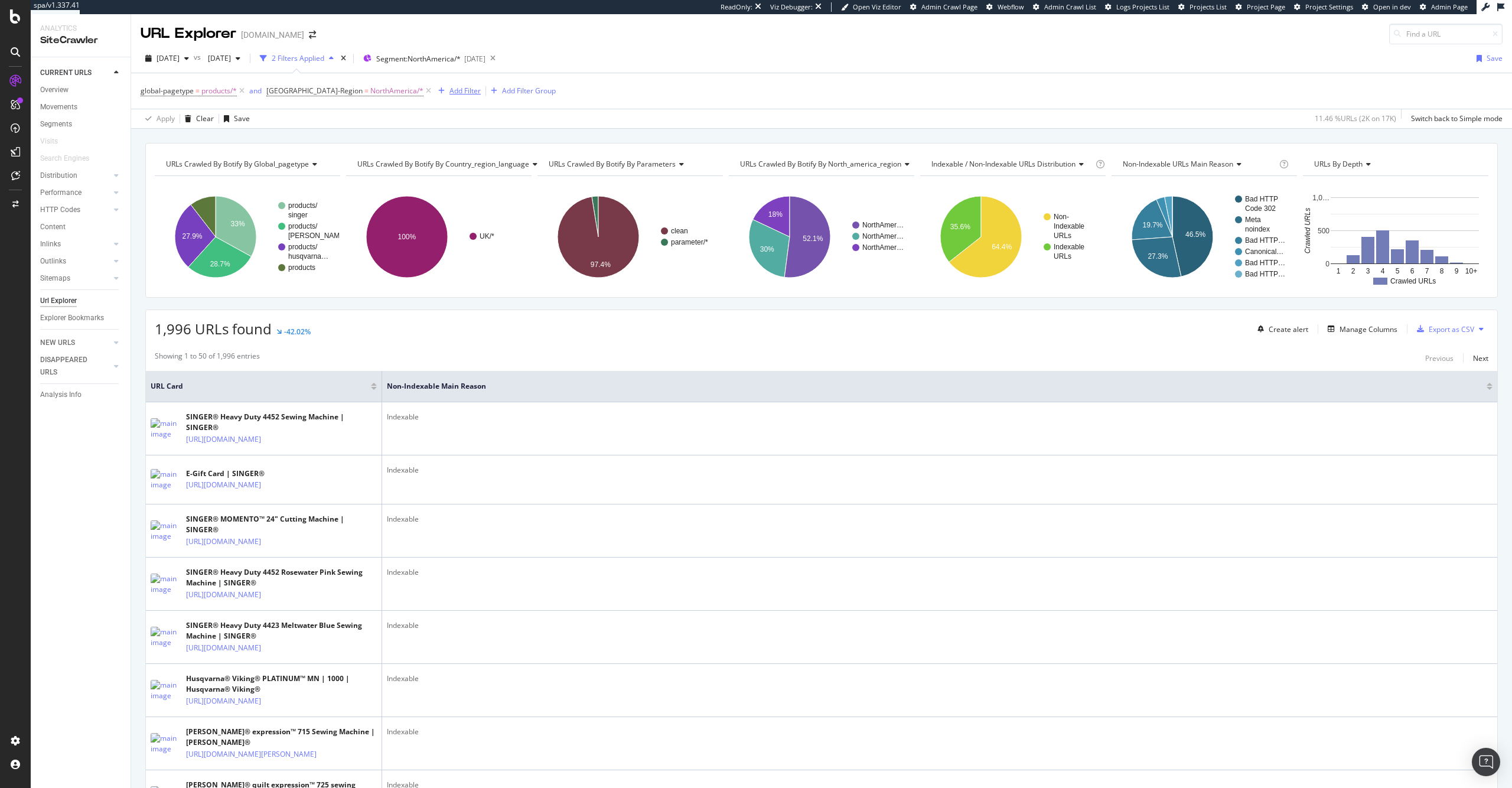
click at [450, 95] on div "Add Filter" at bounding box center [465, 91] width 31 height 10
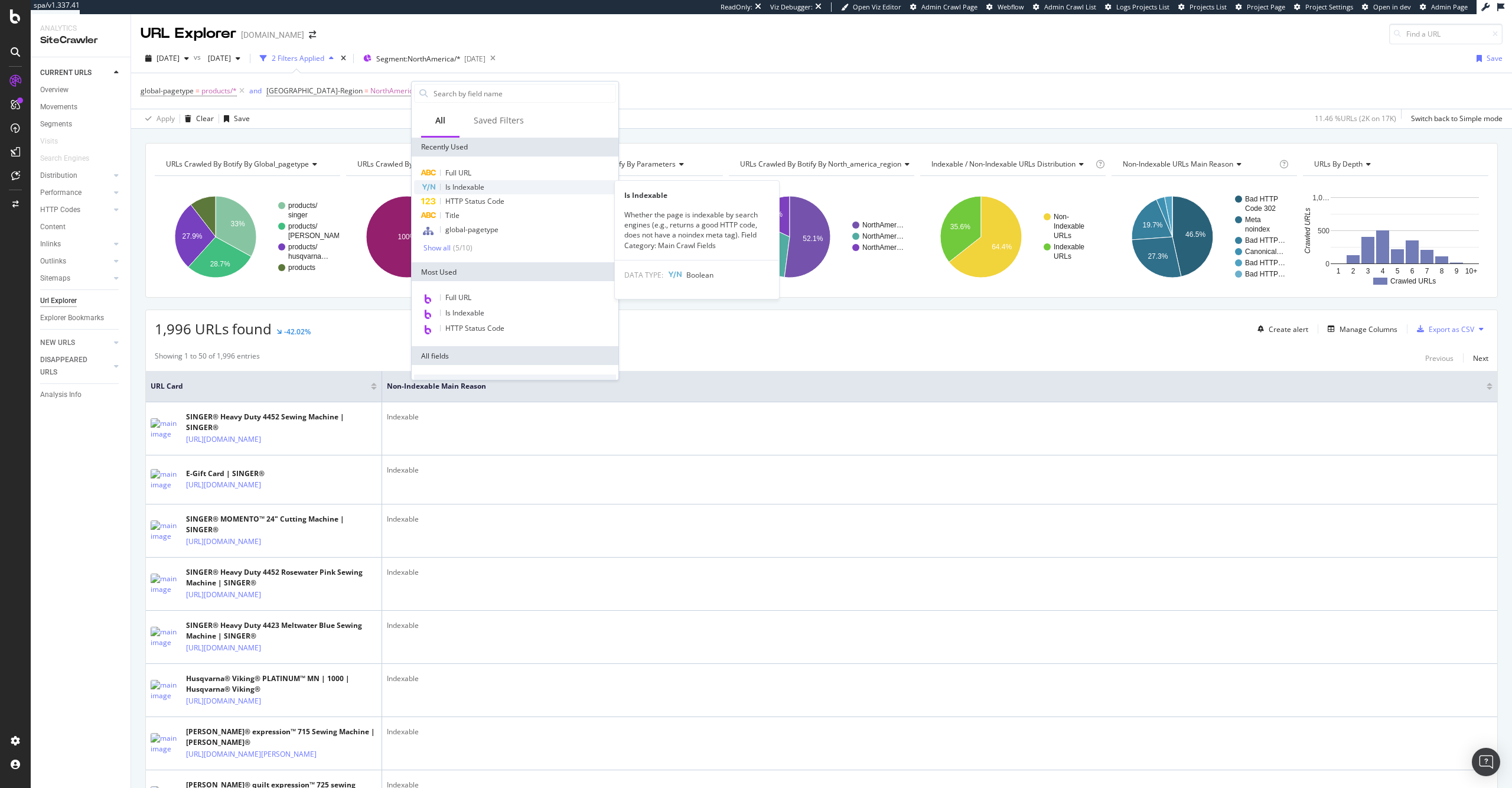
click at [496, 190] on div "Is Indexable" at bounding box center [515, 187] width 202 height 14
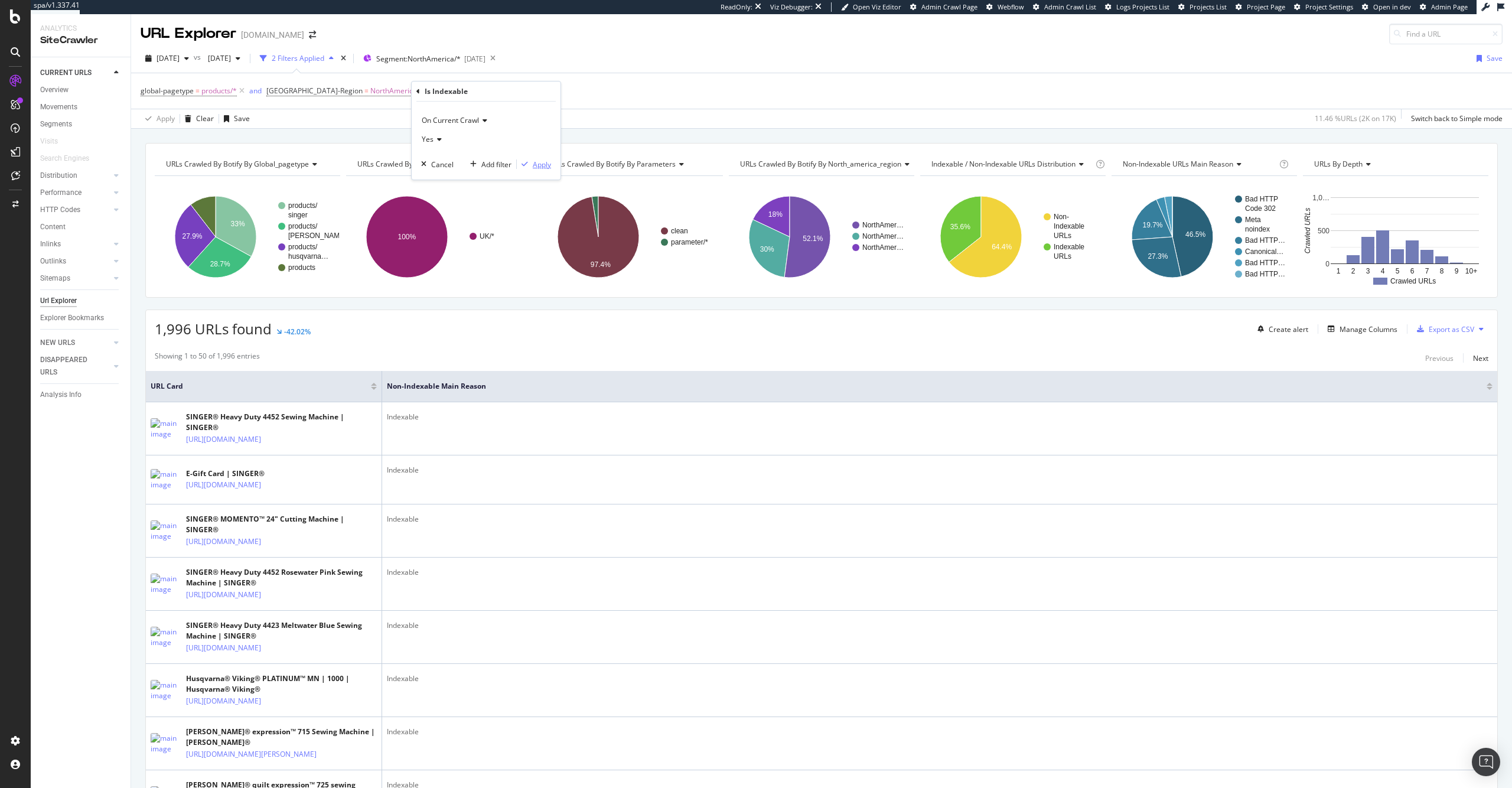
click at [545, 168] on div "Apply" at bounding box center [541, 165] width 18 height 10
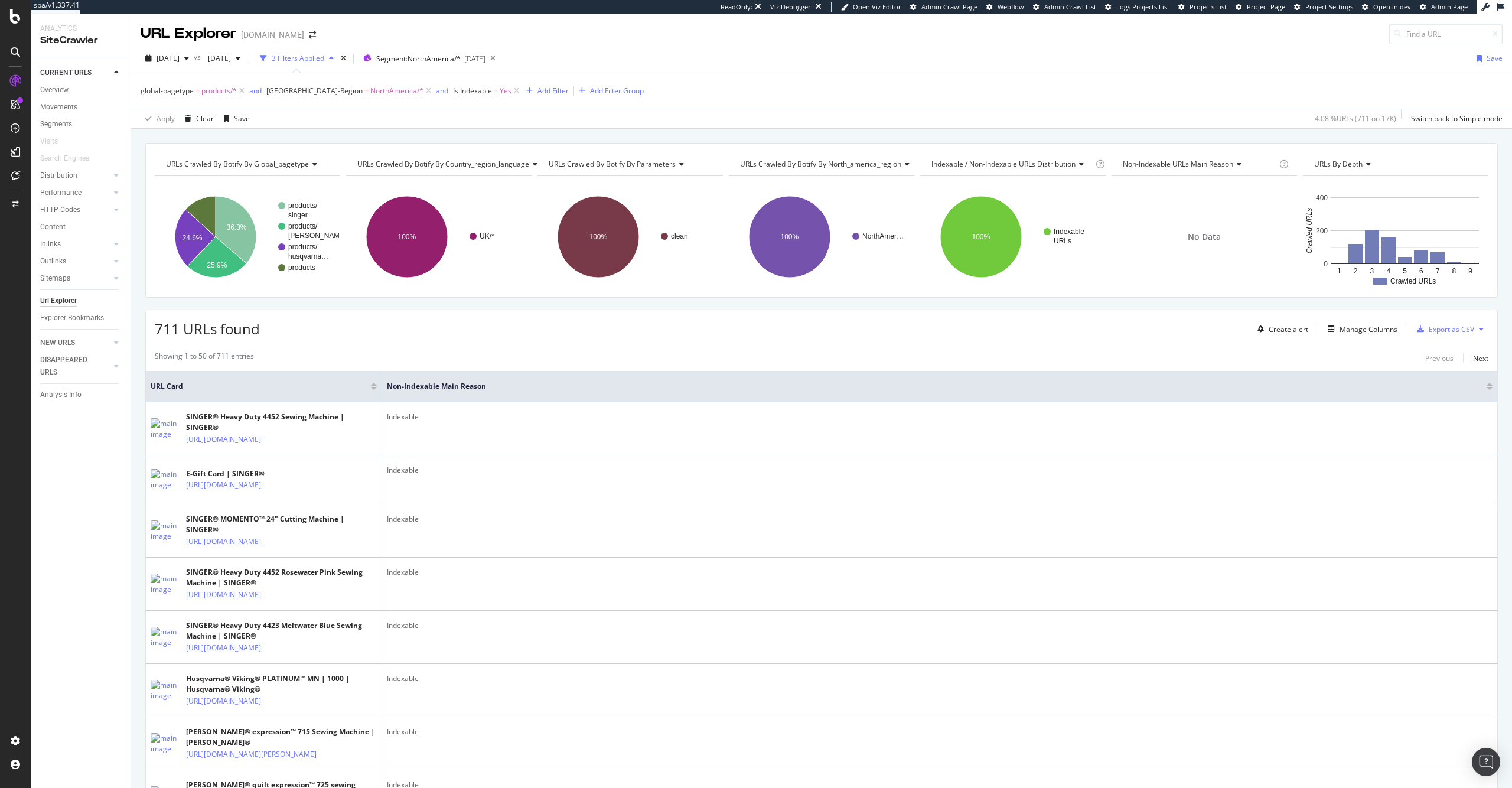
click at [464, 89] on span "Is Indexable" at bounding box center [472, 91] width 39 height 10
click at [457, 141] on div "Yes" at bounding box center [505, 137] width 130 height 19
click at [465, 175] on div "No" at bounding box center [507, 177] width 127 height 16
click at [568, 163] on div "Apply" at bounding box center [561, 163] width 18 height 10
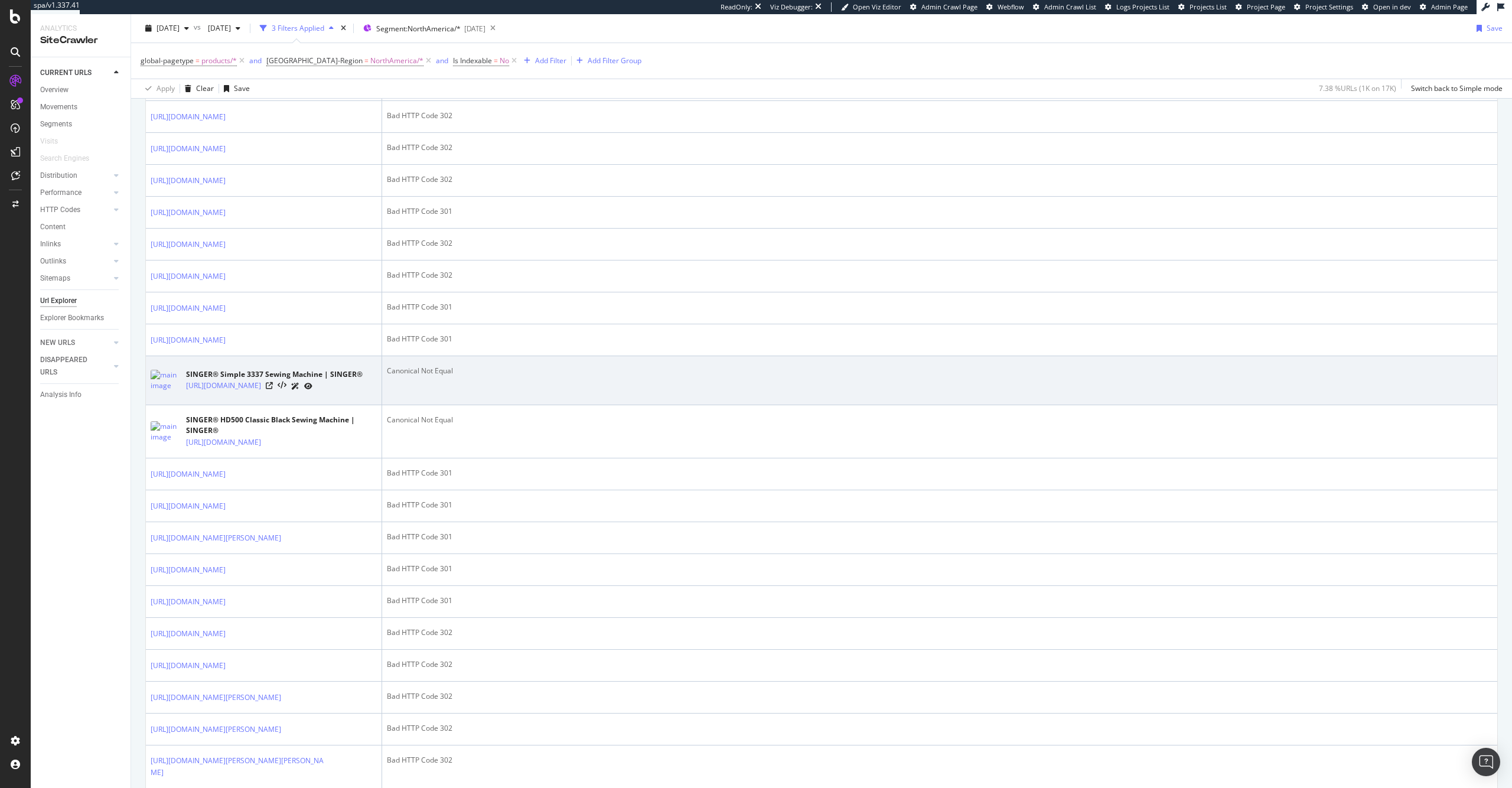
scroll to position [395, 0]
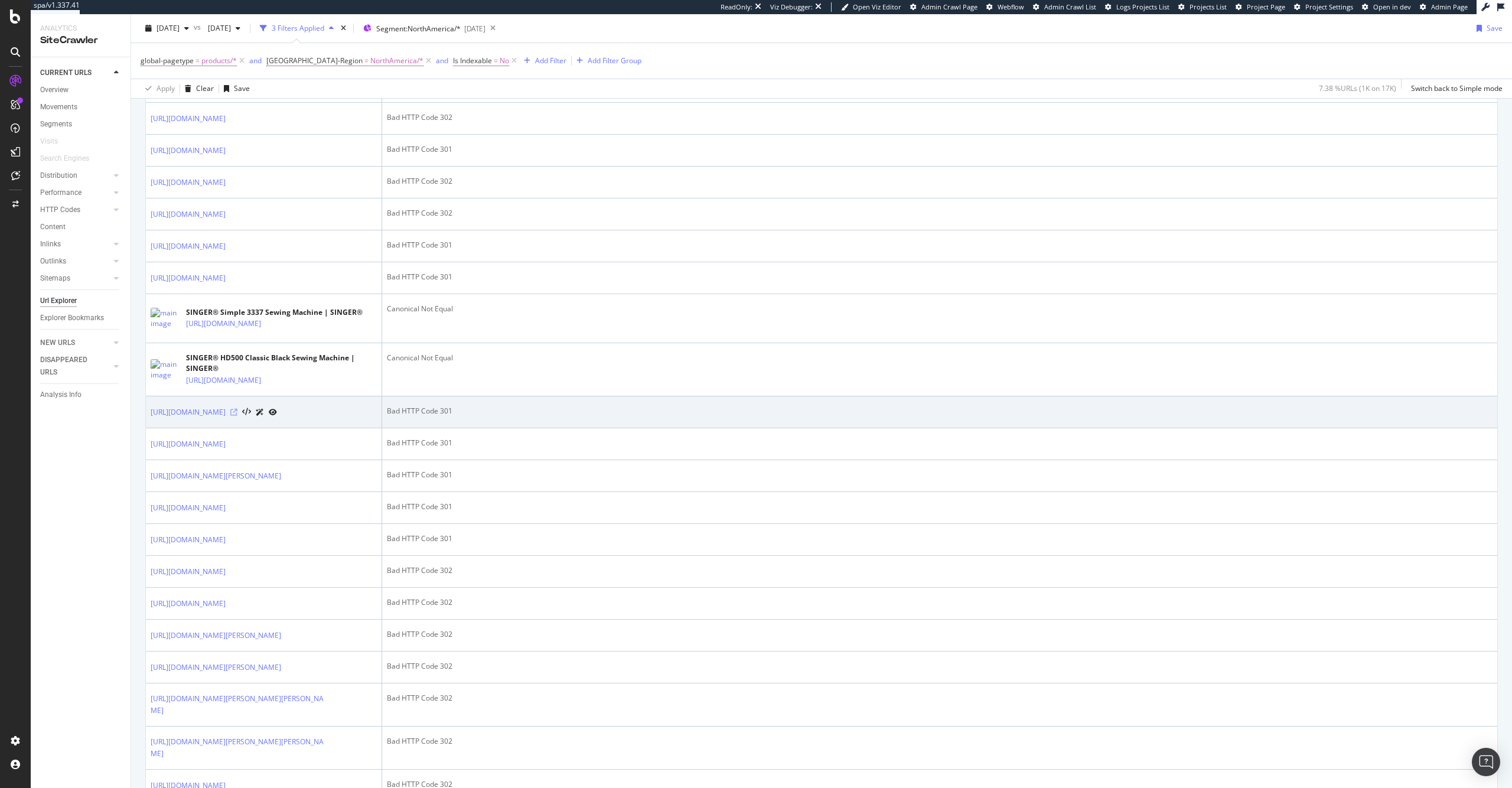
click at [238, 416] on icon at bounding box center [234, 413] width 7 height 7
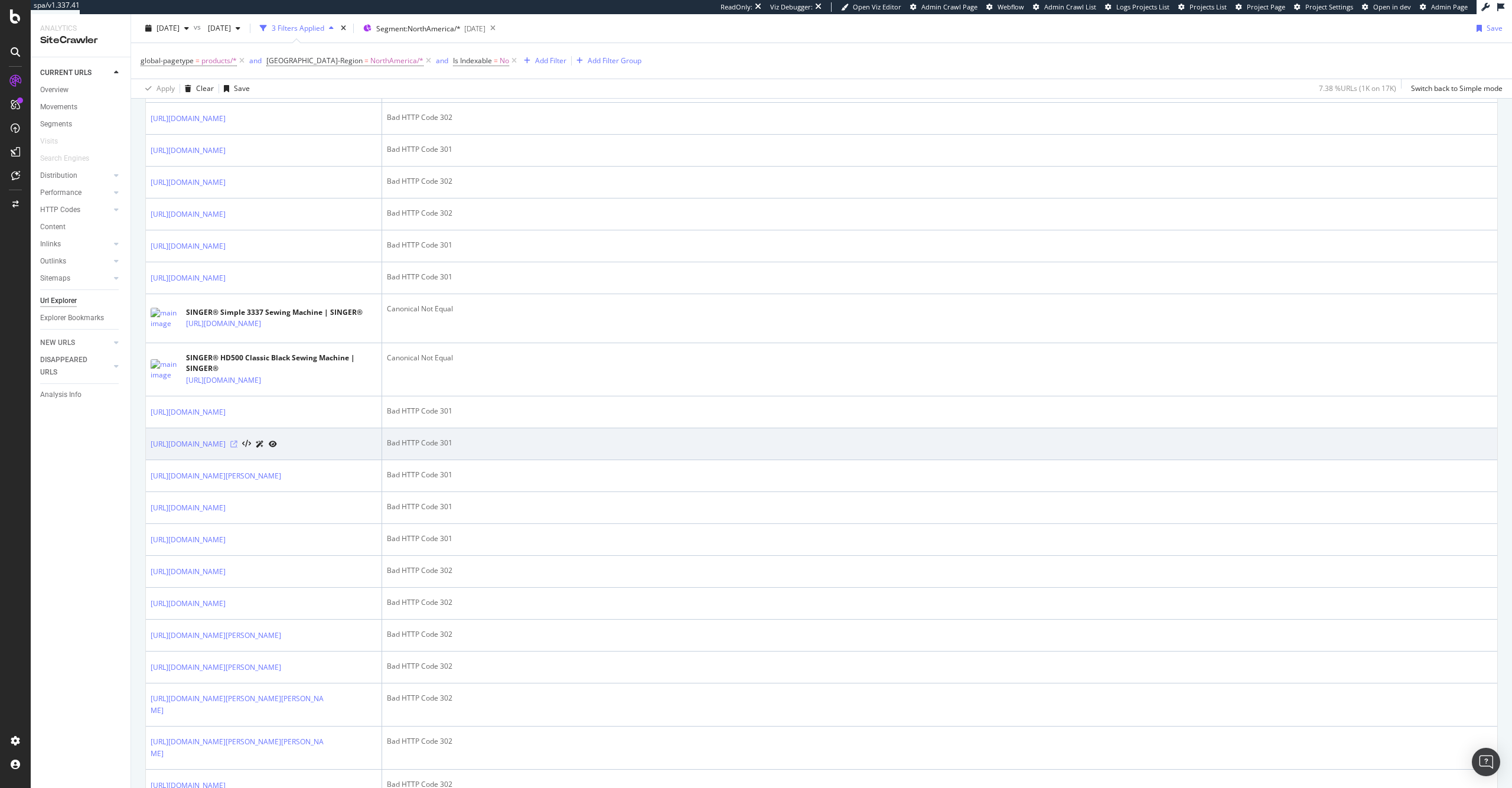
click at [238, 448] on icon at bounding box center [234, 444] width 7 height 7
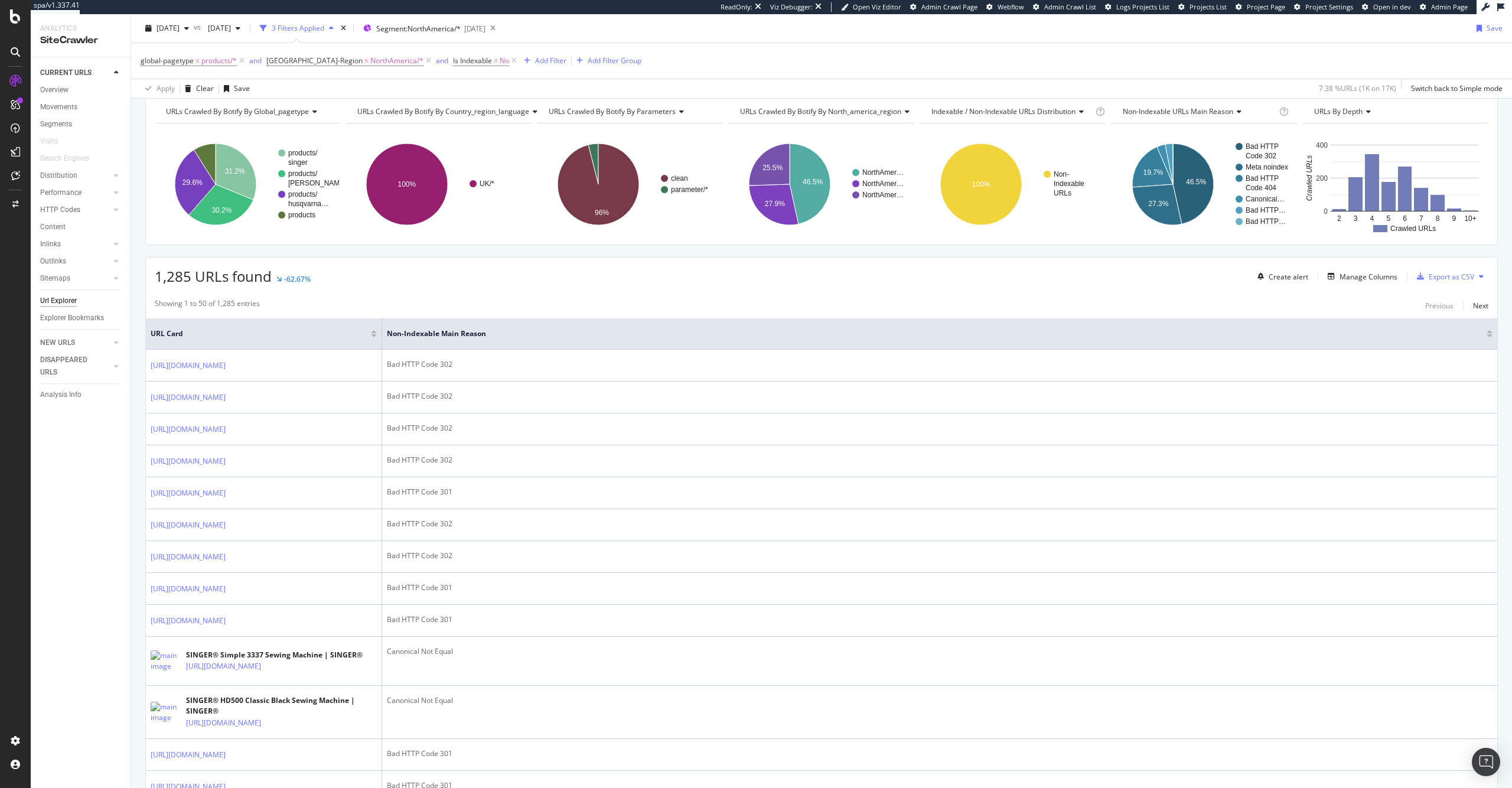
scroll to position [0, 0]
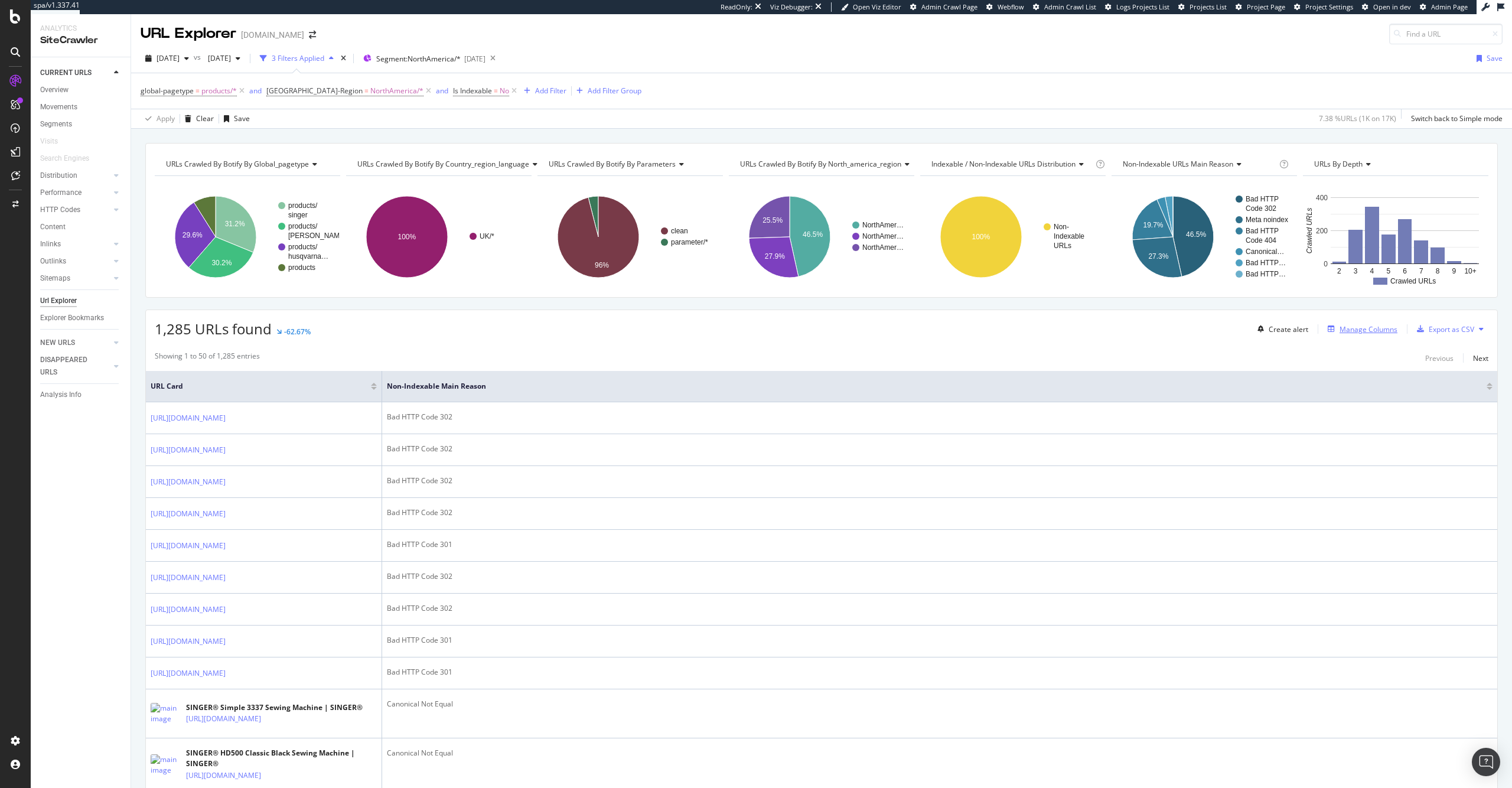
click at [1355, 327] on div "Manage Columns" at bounding box center [1368, 329] width 58 height 10
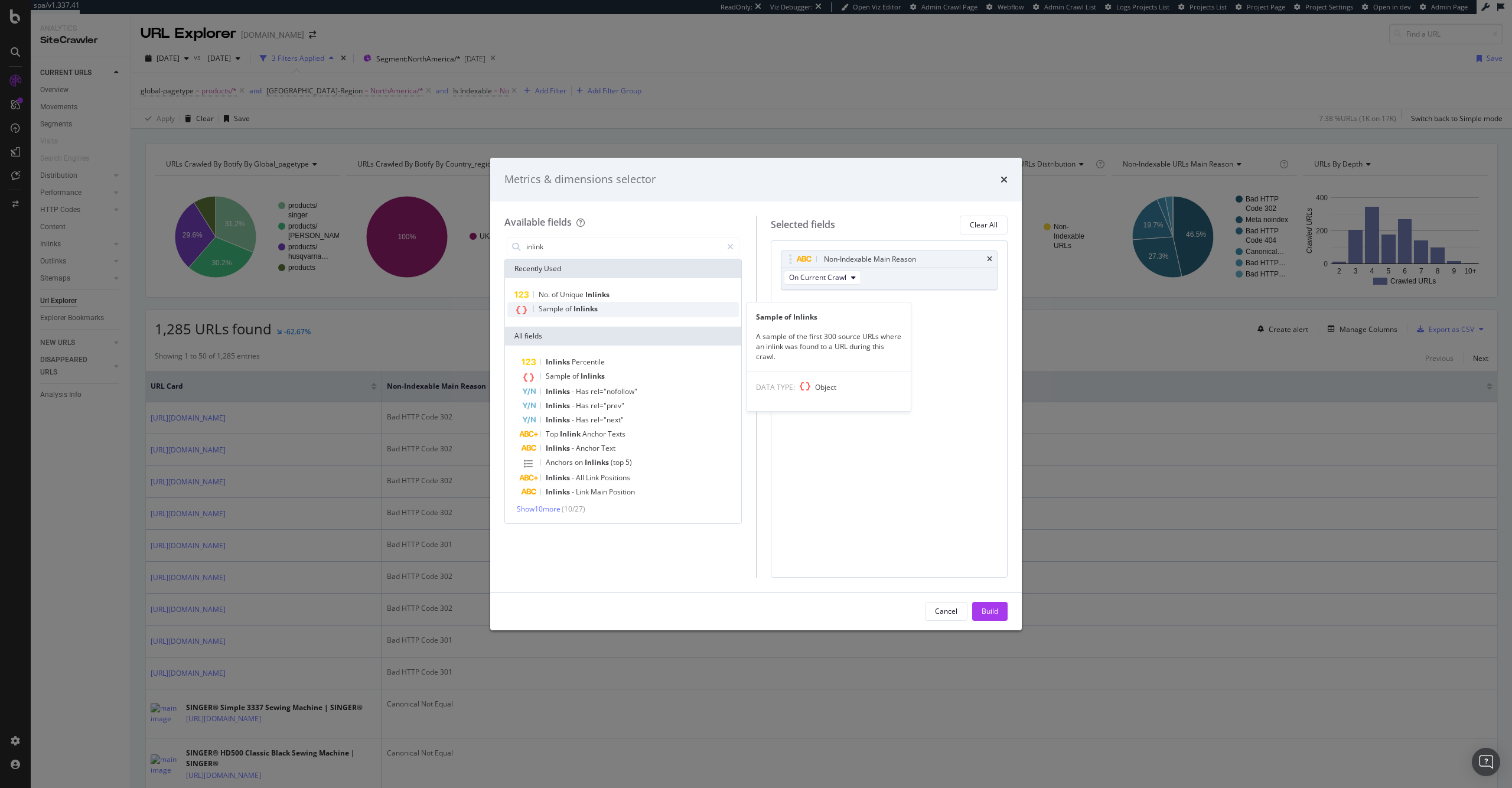
type input "inlink"
click at [600, 312] on div "Sample of Inlinks" at bounding box center [623, 310] width 232 height 16
click at [992, 611] on div "Build" at bounding box center [990, 611] width 17 height 10
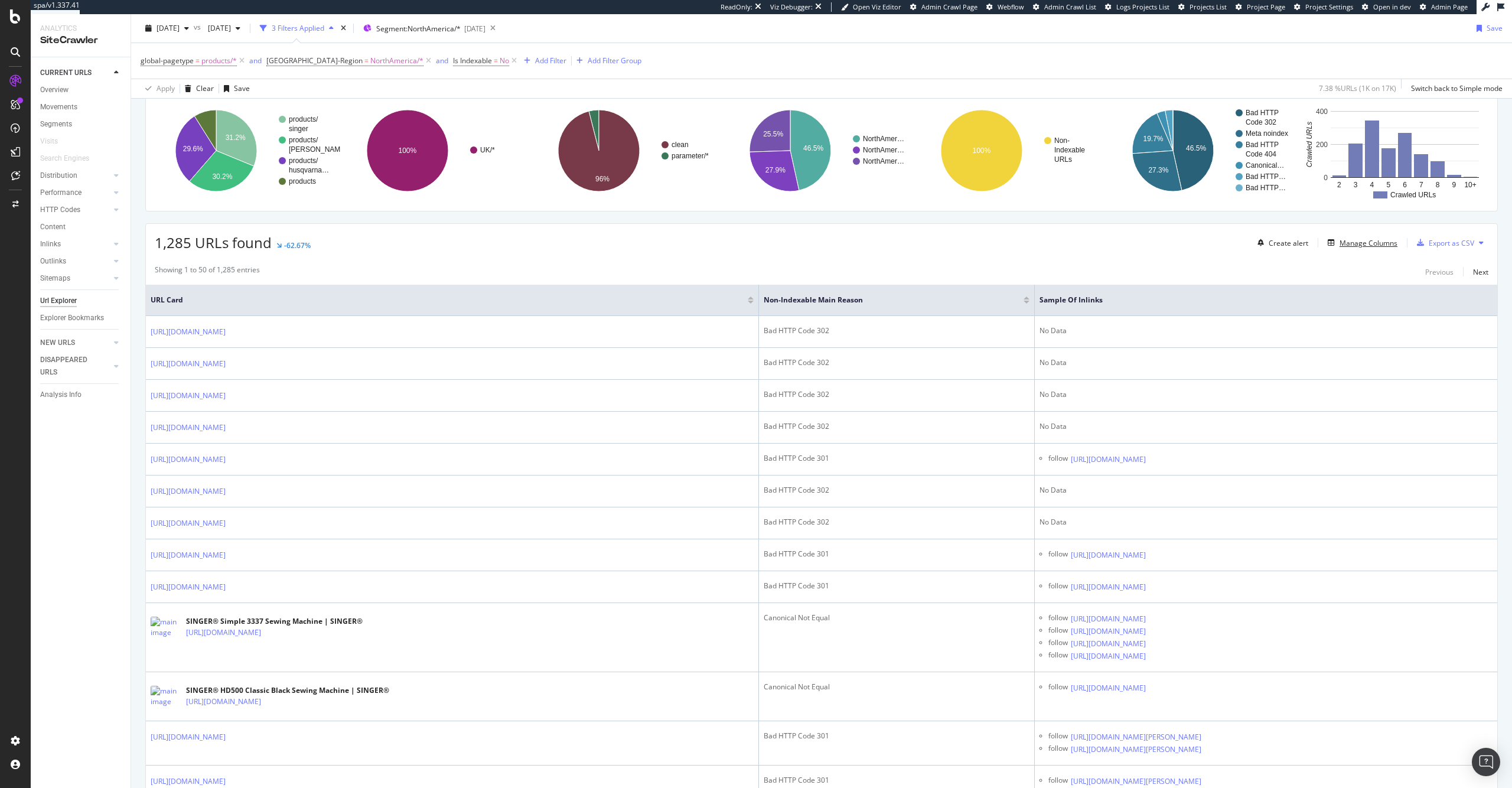
scroll to position [89, 0]
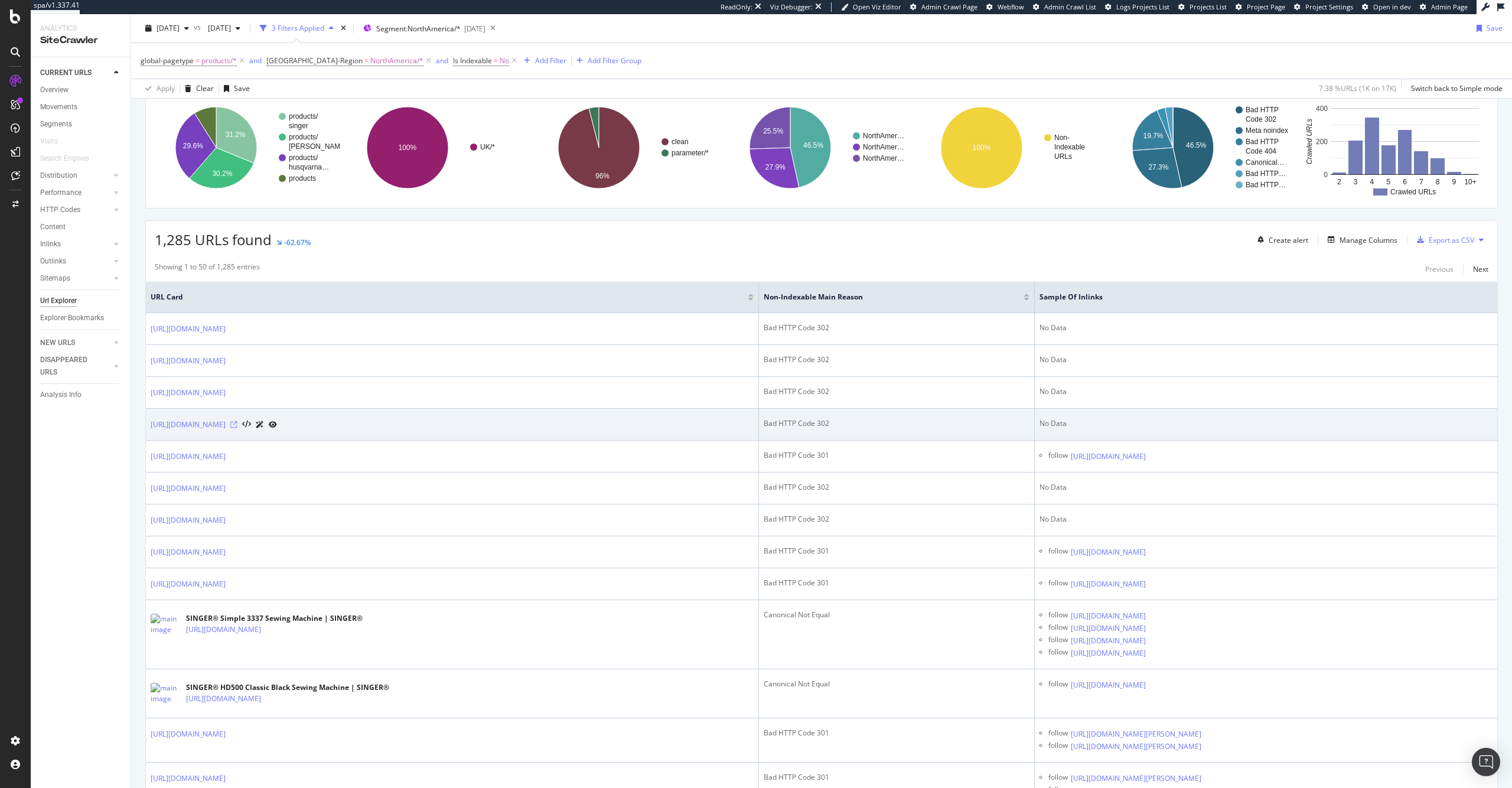
click at [238, 424] on icon at bounding box center [234, 425] width 7 height 7
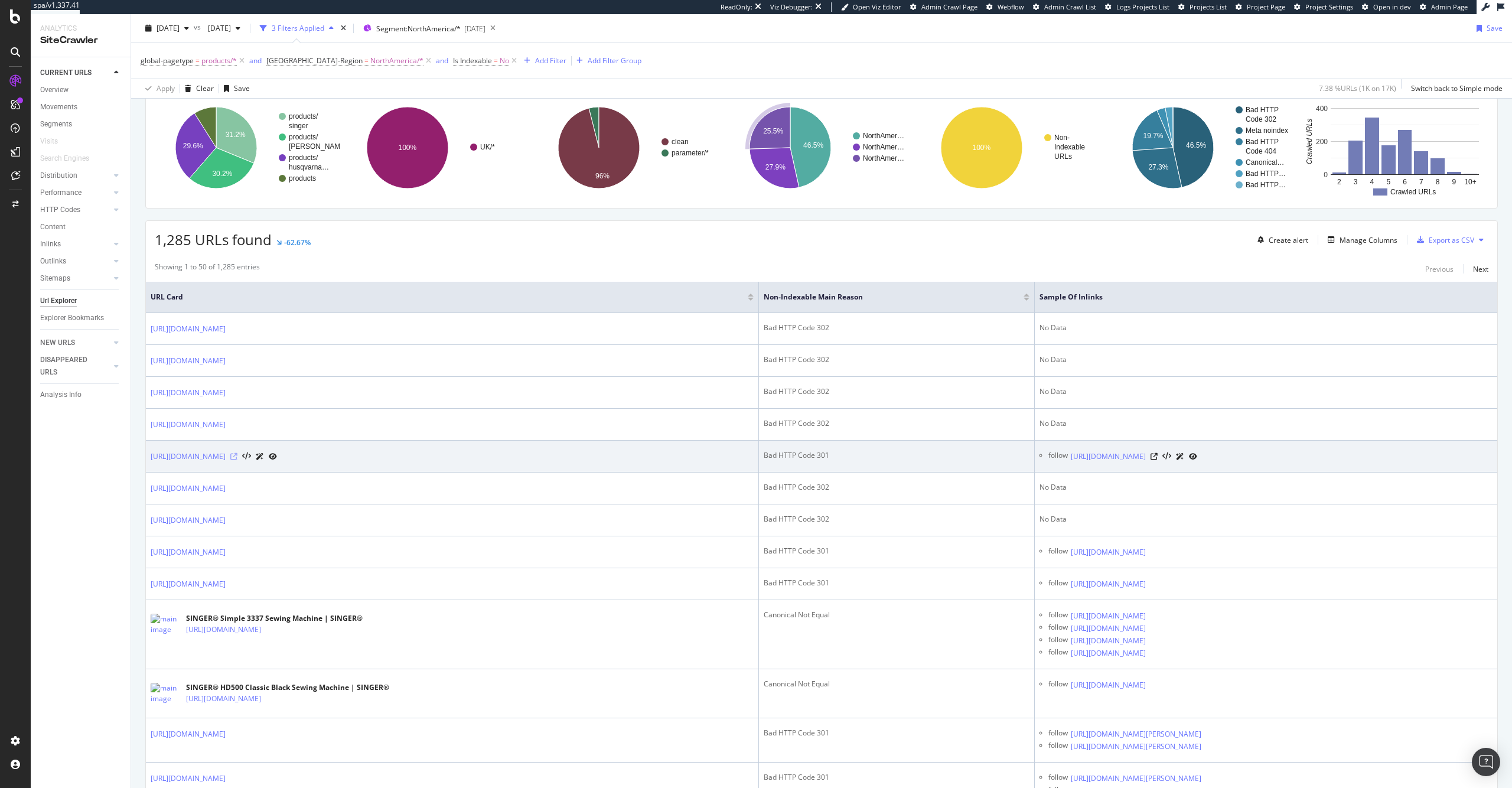
click at [238, 457] on icon at bounding box center [234, 457] width 7 height 7
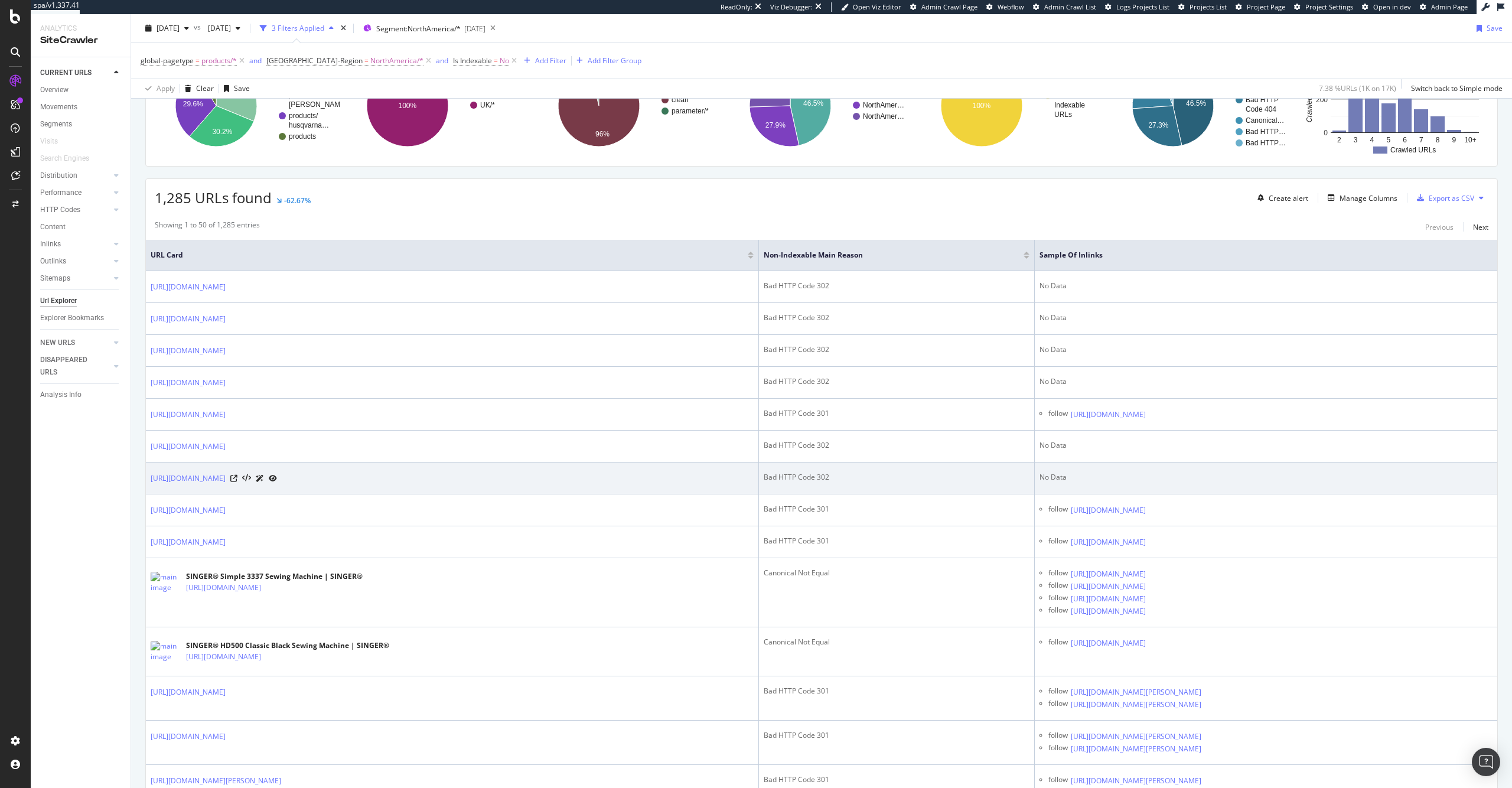
scroll to position [193, 0]
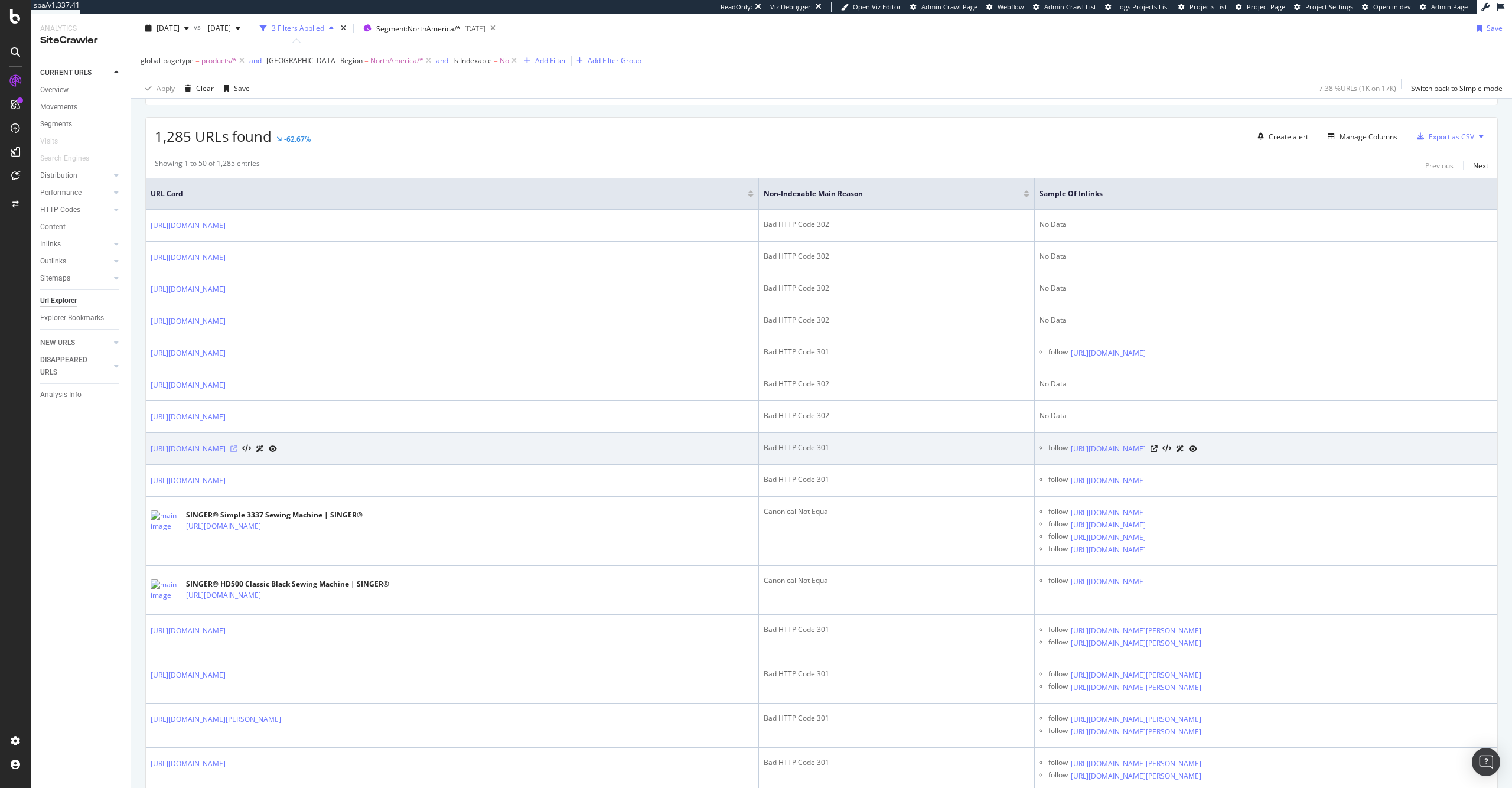
click at [238, 447] on icon at bounding box center [234, 449] width 7 height 7
click at [238, 449] on icon at bounding box center [234, 449] width 7 height 7
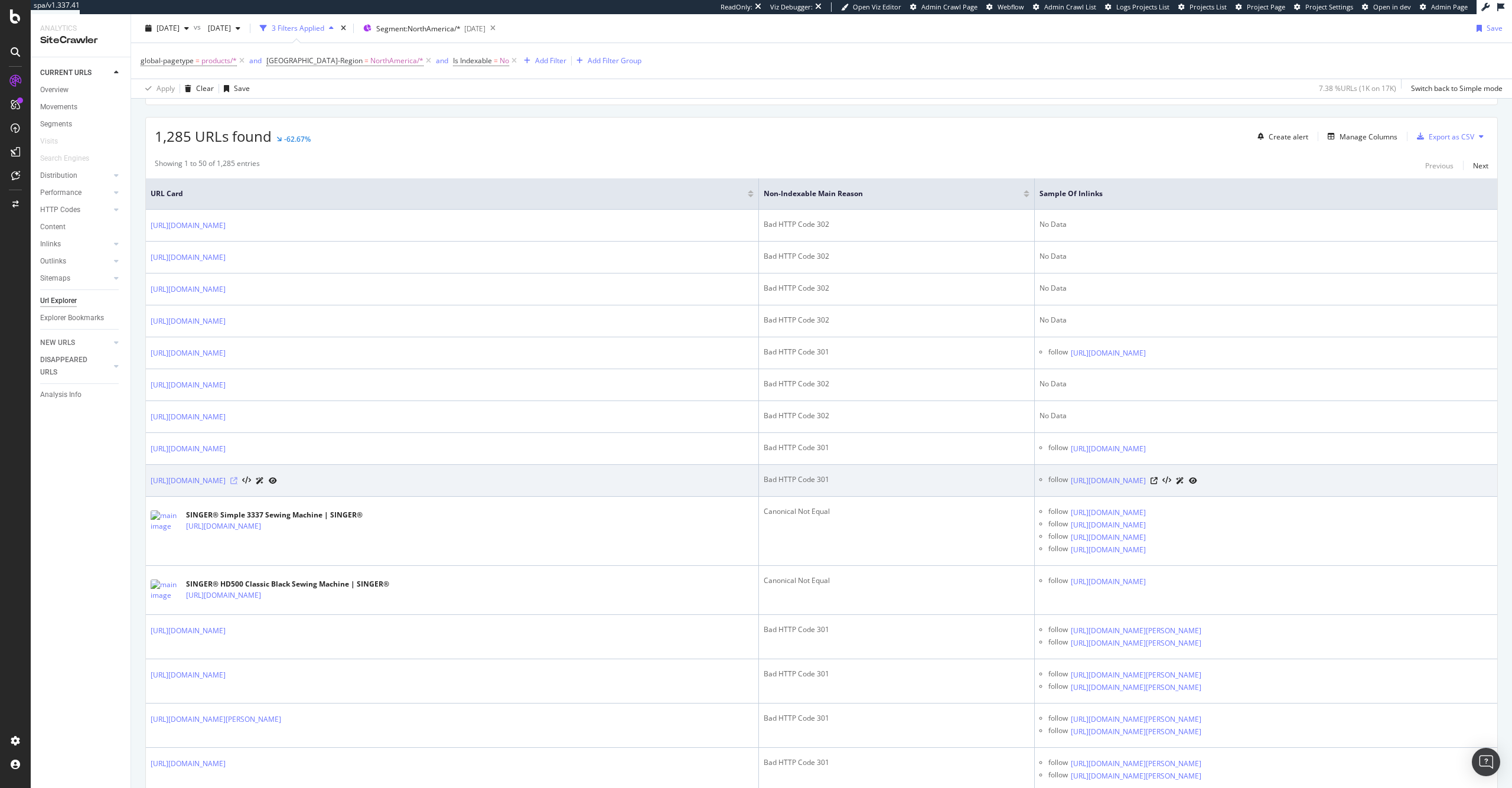
click at [238, 482] on icon at bounding box center [234, 481] width 7 height 7
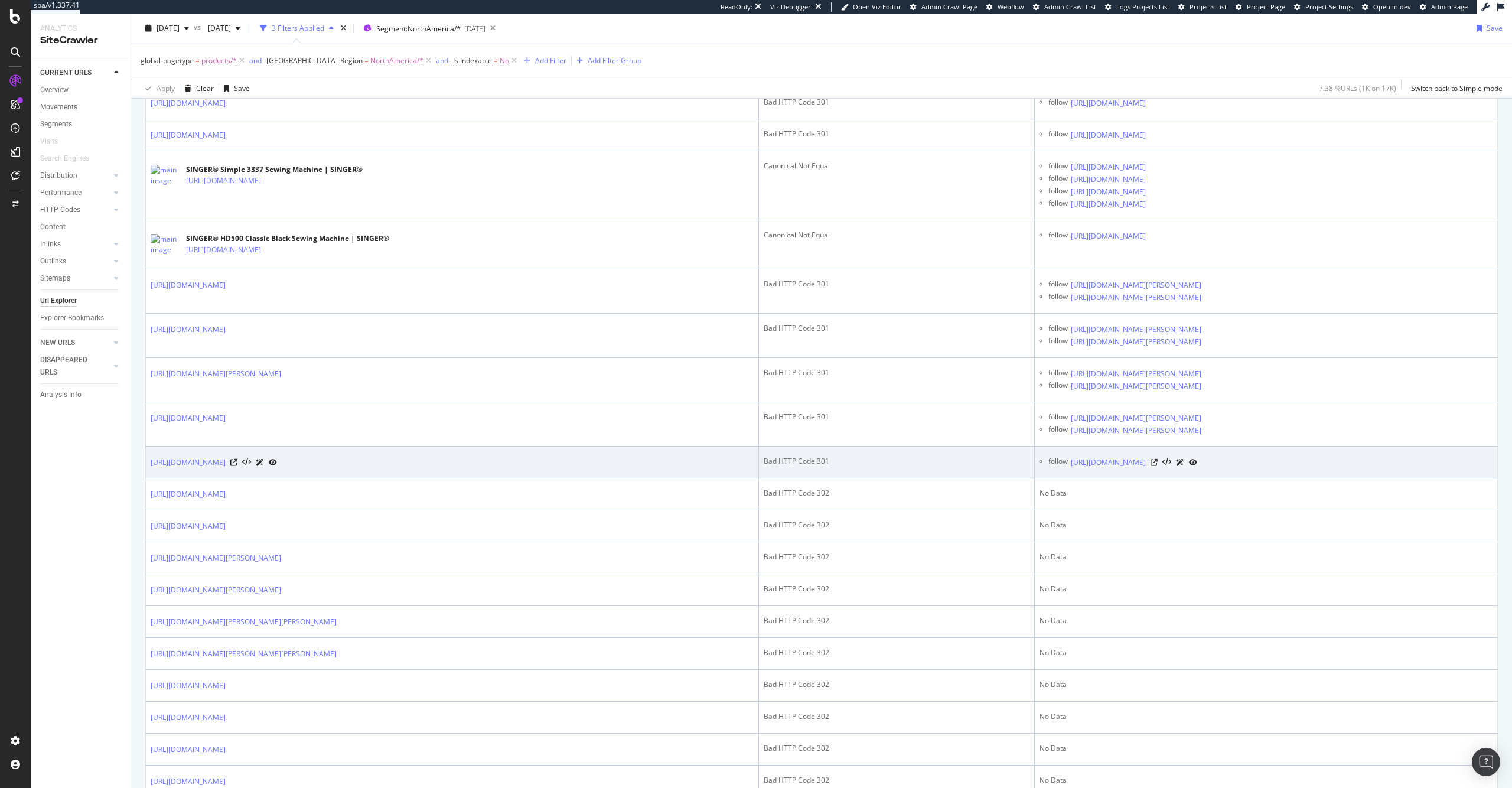
scroll to position [560, 0]
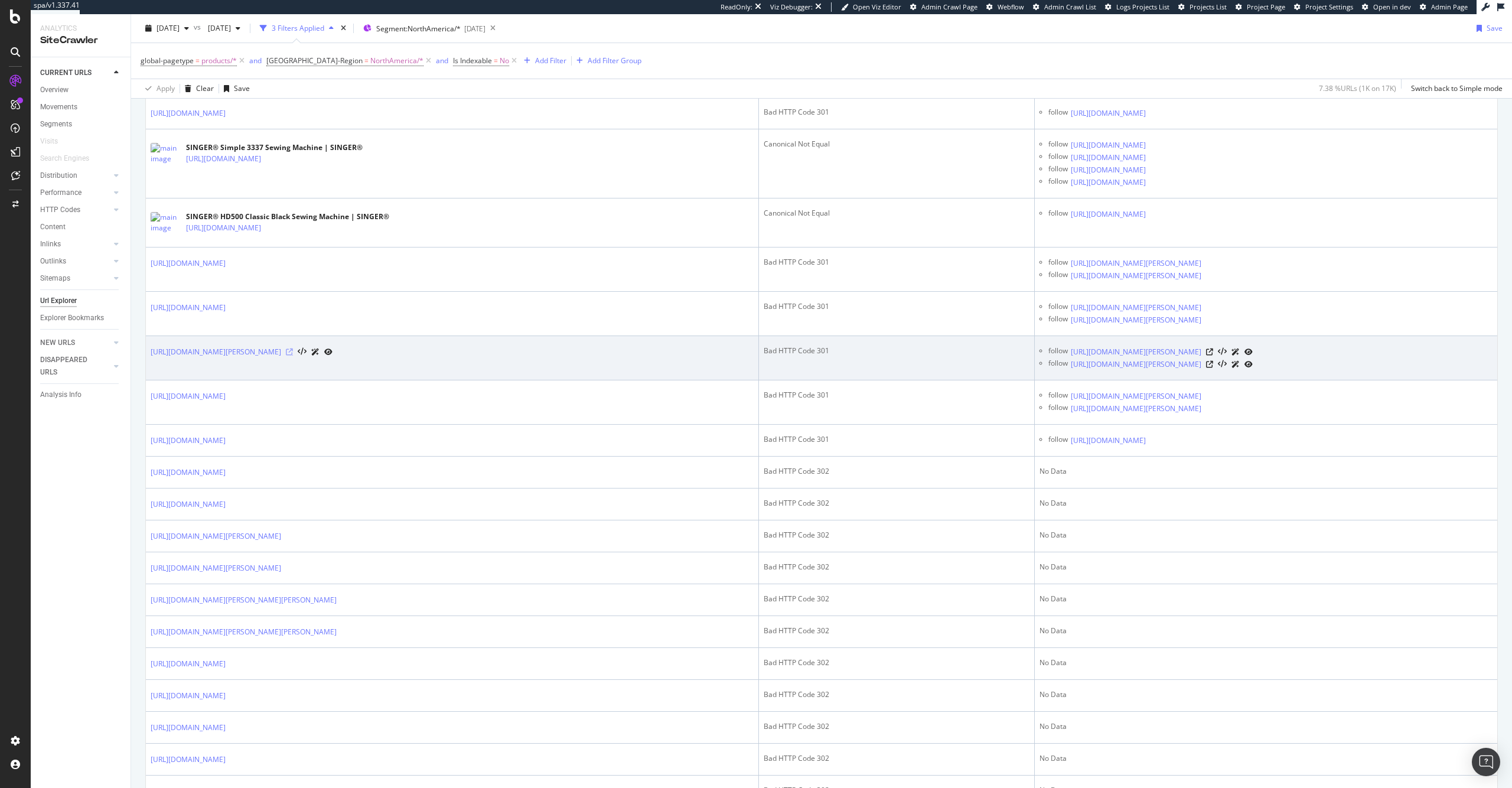
click at [293, 356] on icon at bounding box center [289, 352] width 7 height 7
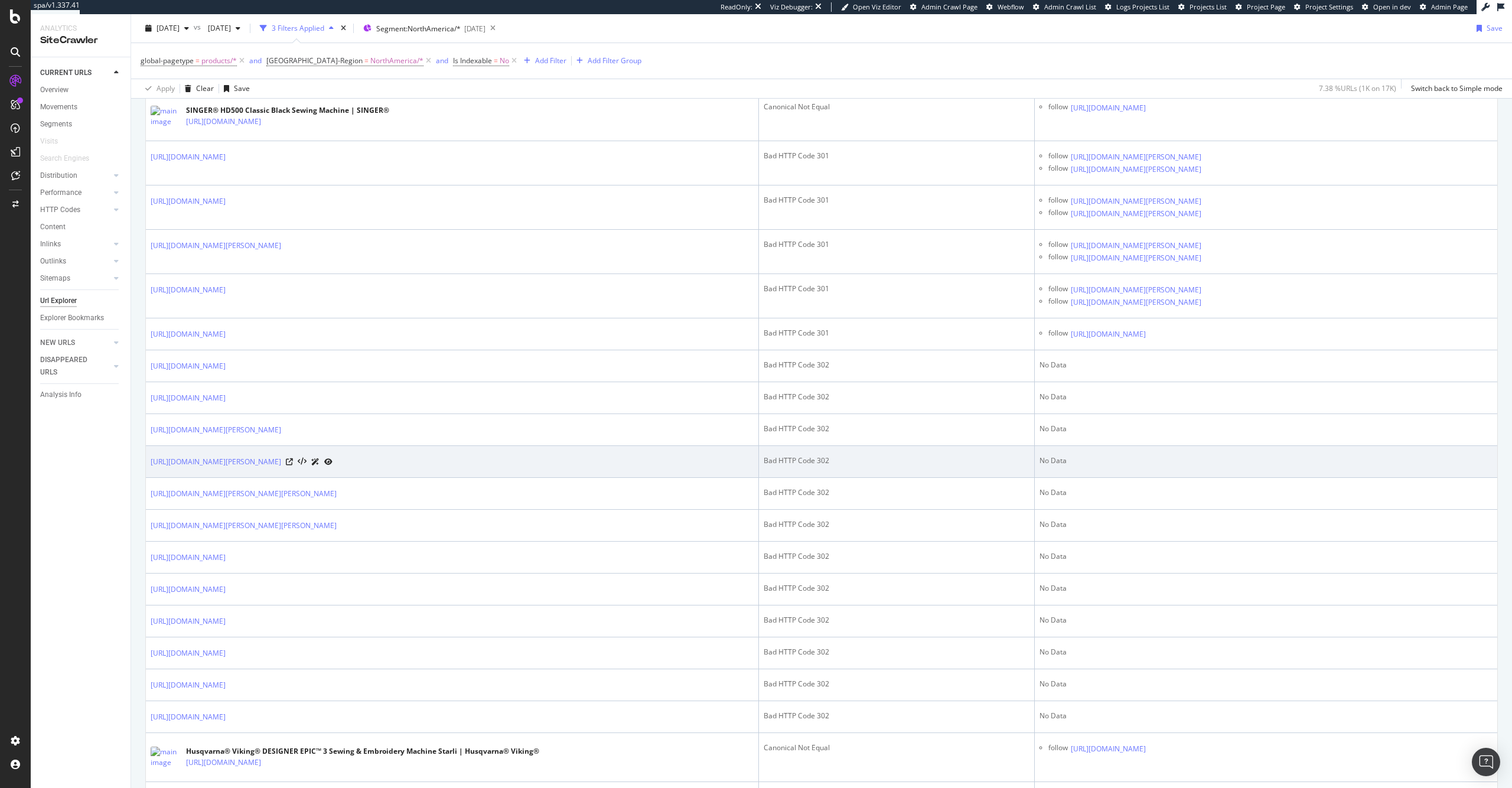
scroll to position [804, 0]
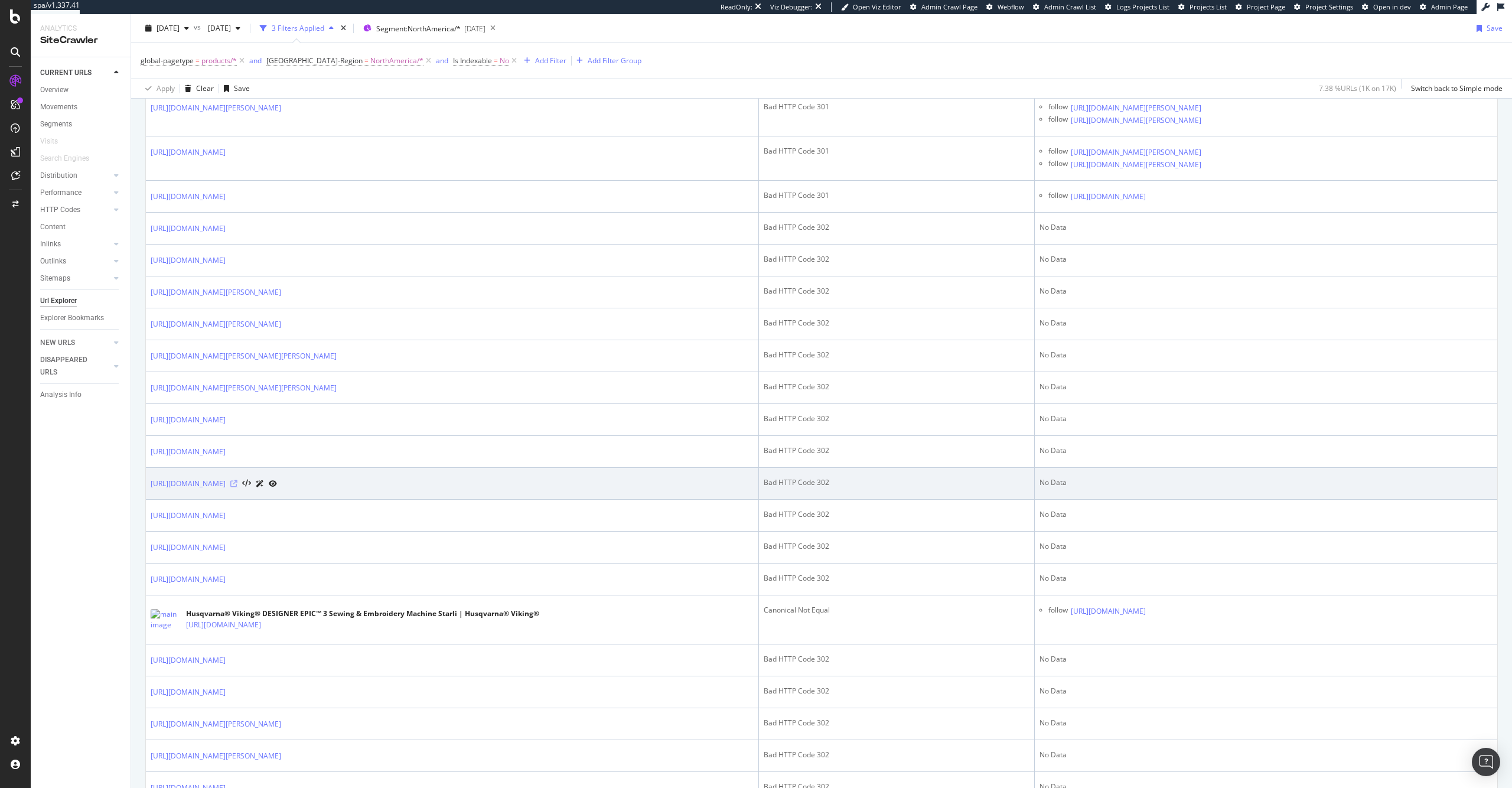
click at [238, 488] on icon at bounding box center [234, 484] width 7 height 7
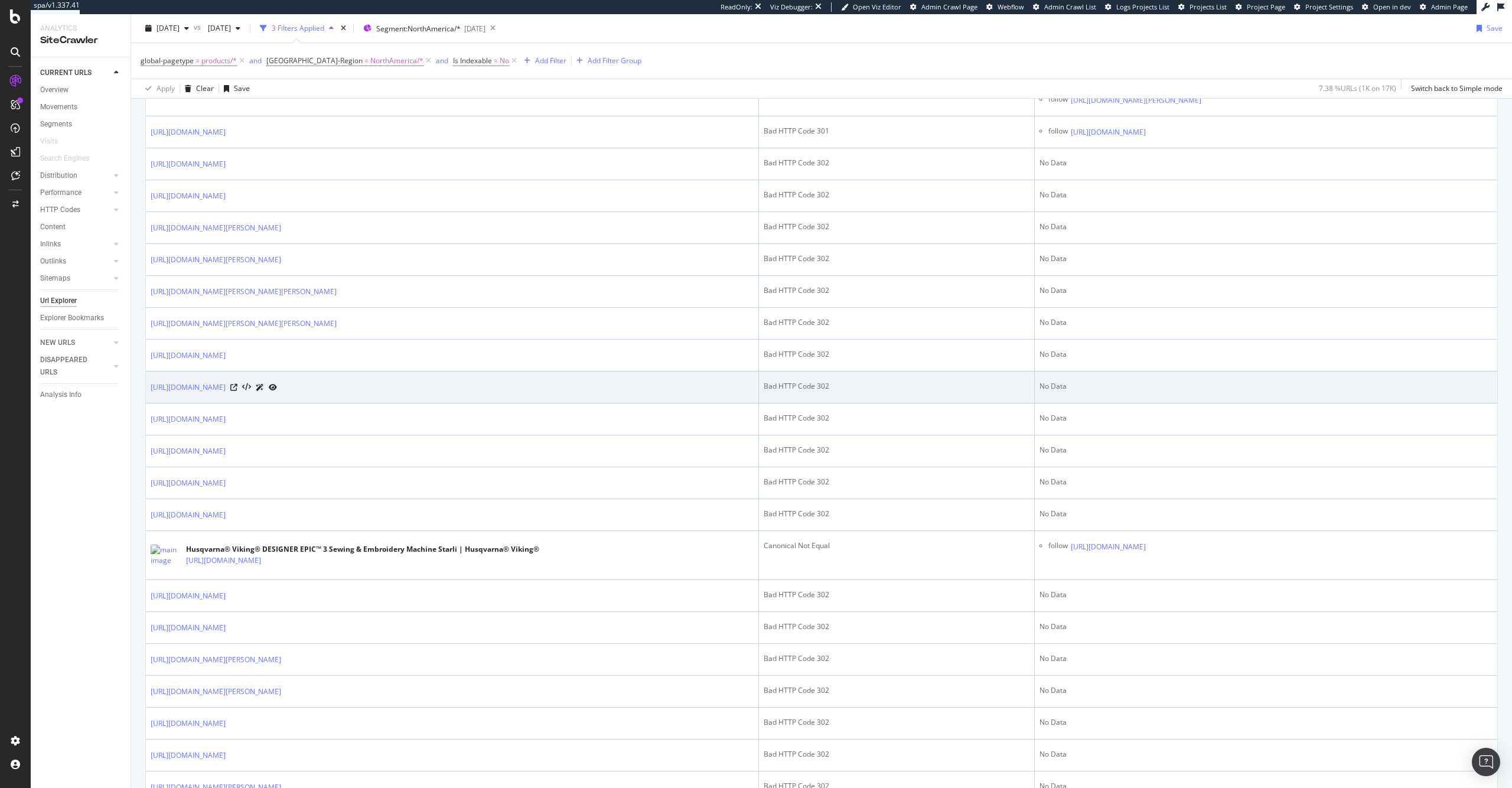
scroll to position [1030, 0]
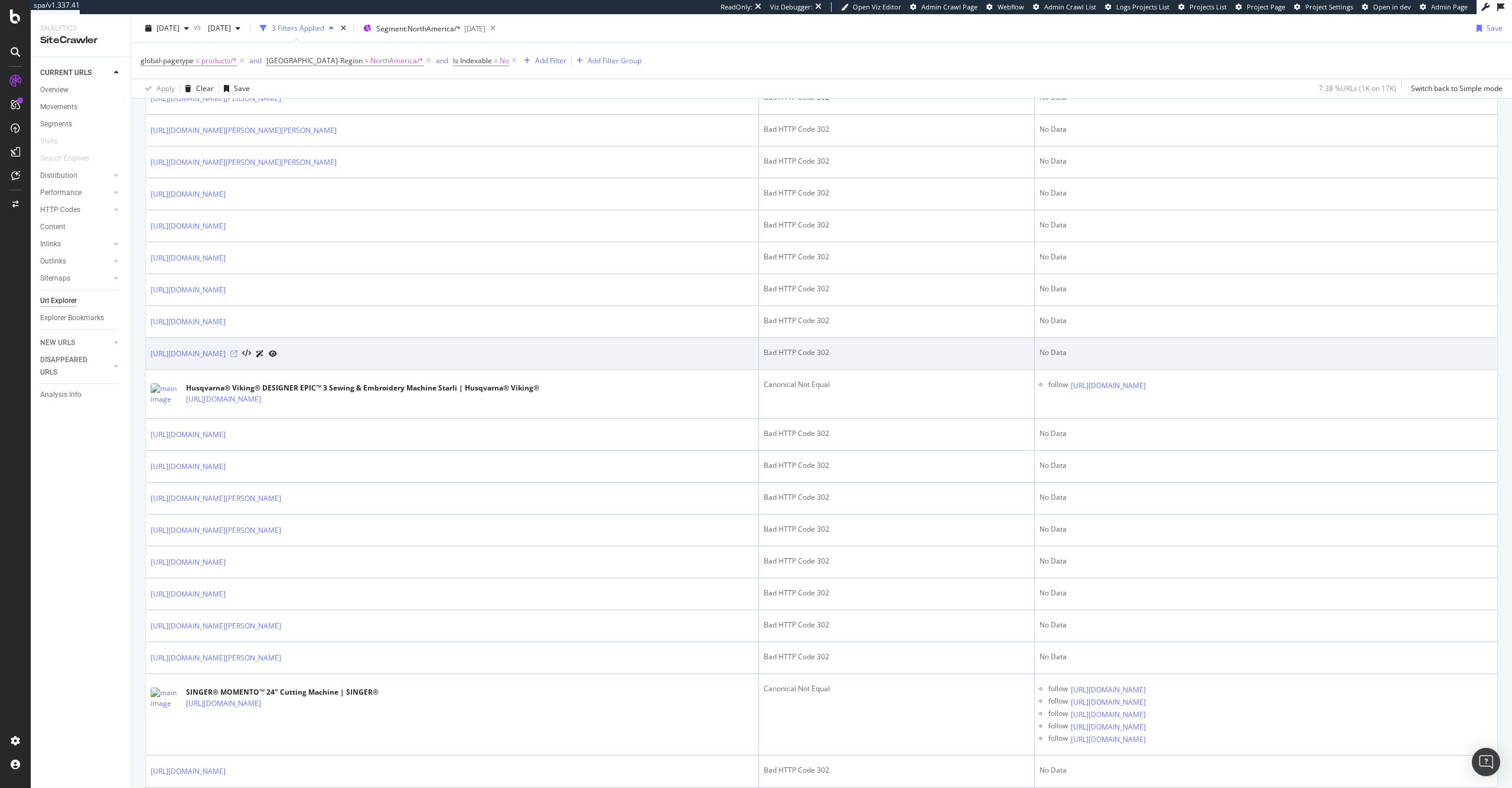
click at [238, 357] on icon at bounding box center [234, 354] width 7 height 7
